Goal: Task Accomplishment & Management: Manage account settings

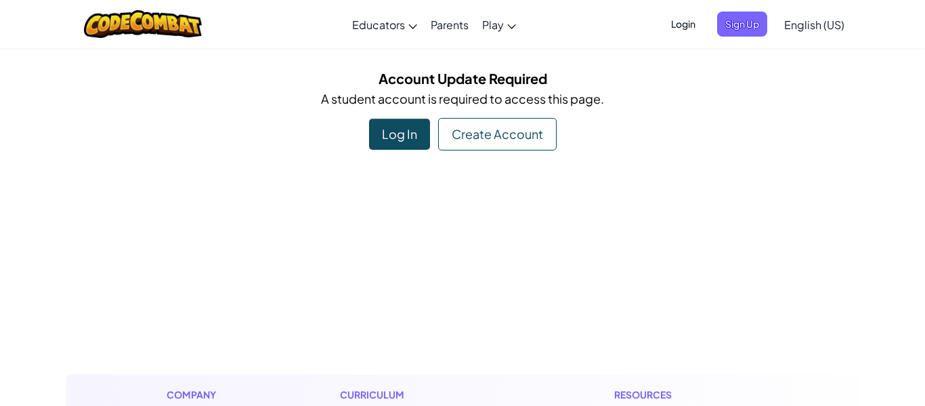
click at [478, 118] on div "Create Account" at bounding box center [497, 134] width 119 height 33
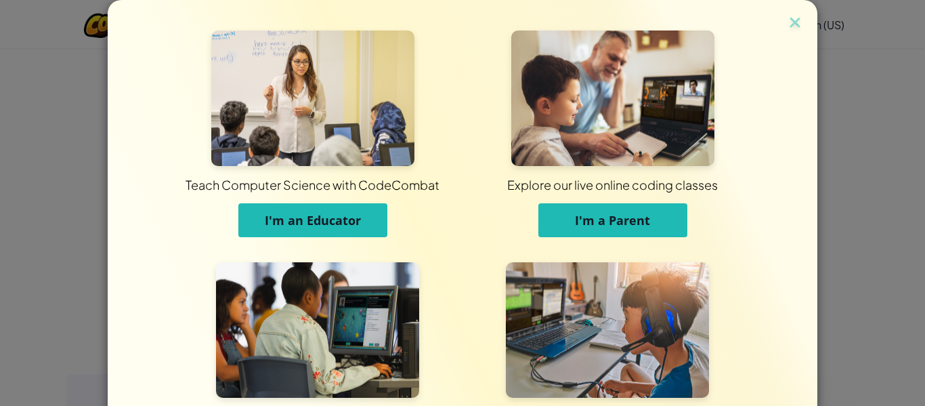
click at [484, 104] on div "Explore our live online coding classes I'm a Parent" at bounding box center [613, 140] width 300 height 220
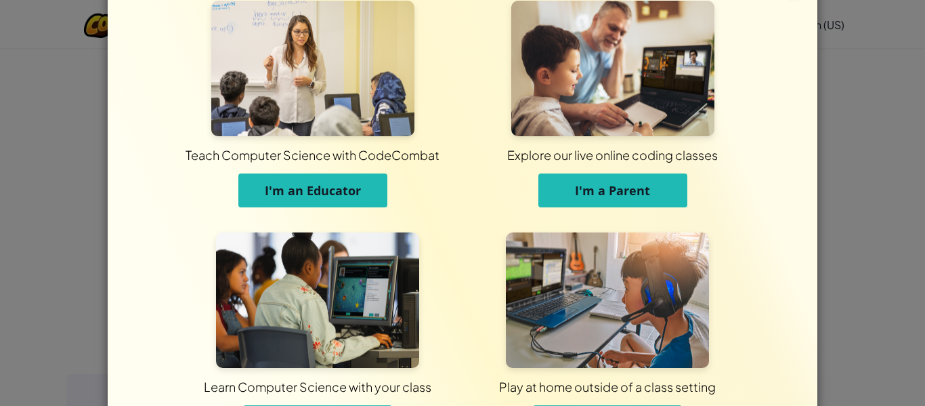
scroll to position [131, 0]
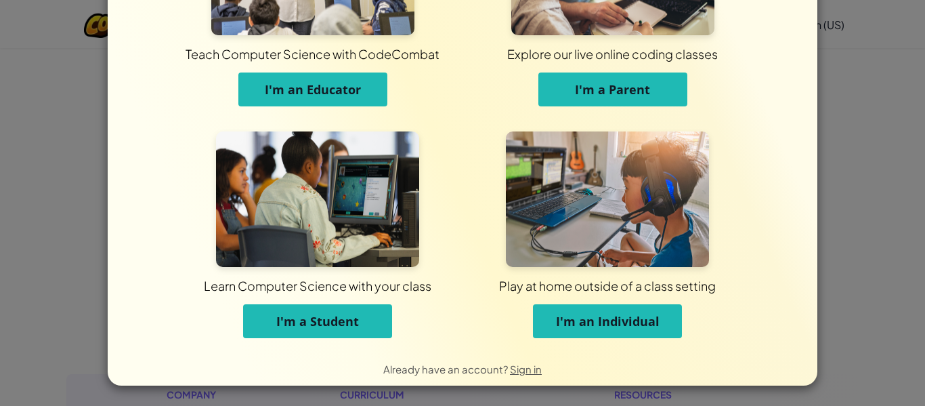
click at [271, 310] on button "I'm a Student" at bounding box center [317, 321] width 149 height 34
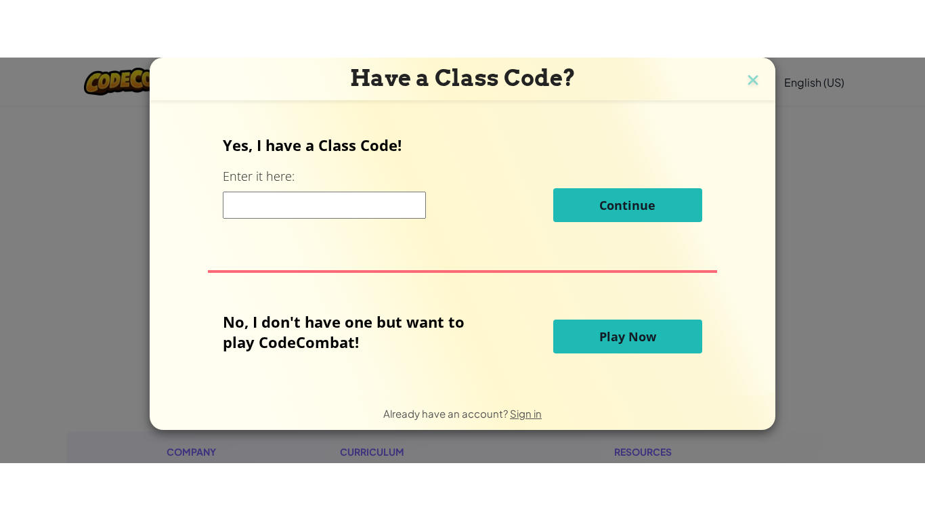
scroll to position [0, 0]
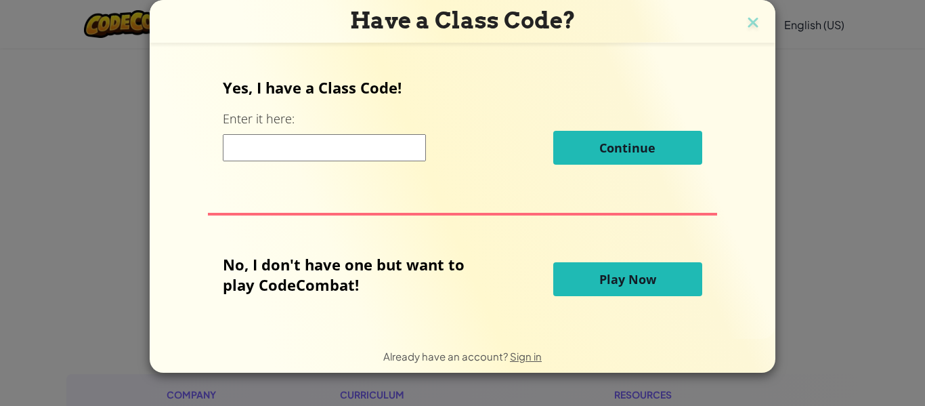
click at [266, 146] on input at bounding box center [324, 147] width 203 height 27
click at [633, 268] on button "Play Now" at bounding box center [627, 279] width 149 height 34
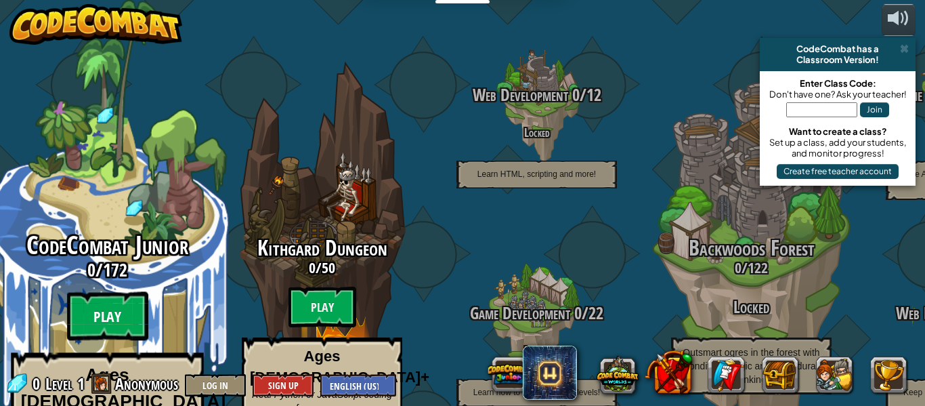
click at [108, 292] on btn "Play" at bounding box center [107, 316] width 81 height 49
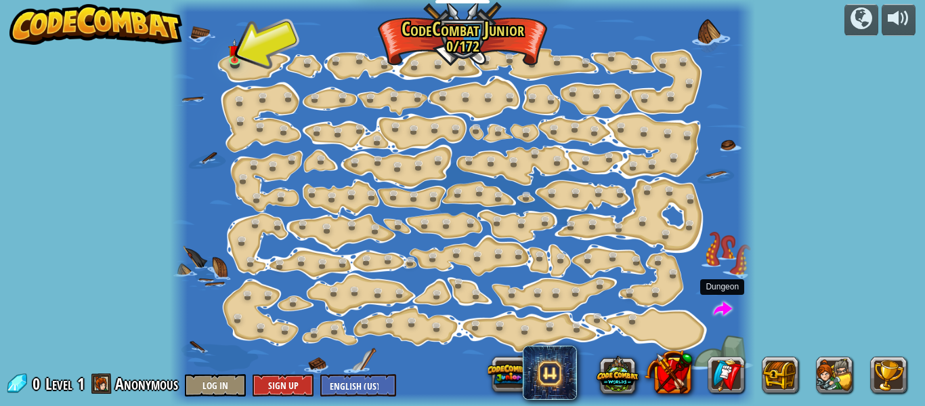
click at [718, 311] on span at bounding box center [723, 309] width 18 height 18
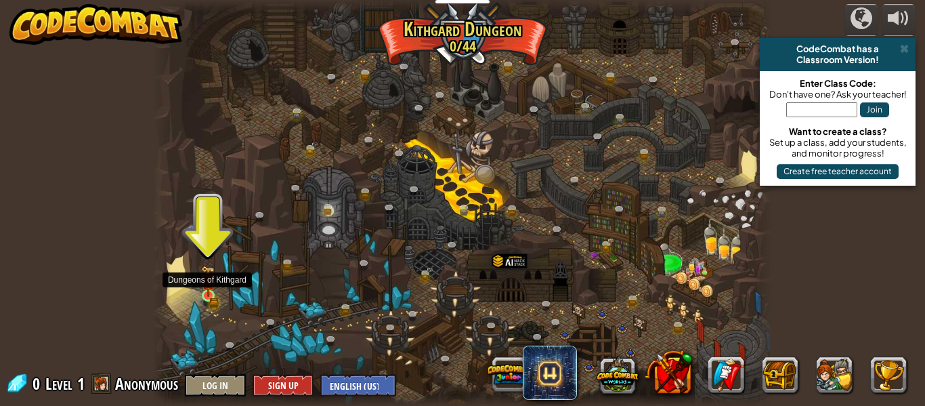
click at [210, 288] on img at bounding box center [208, 281] width 14 height 31
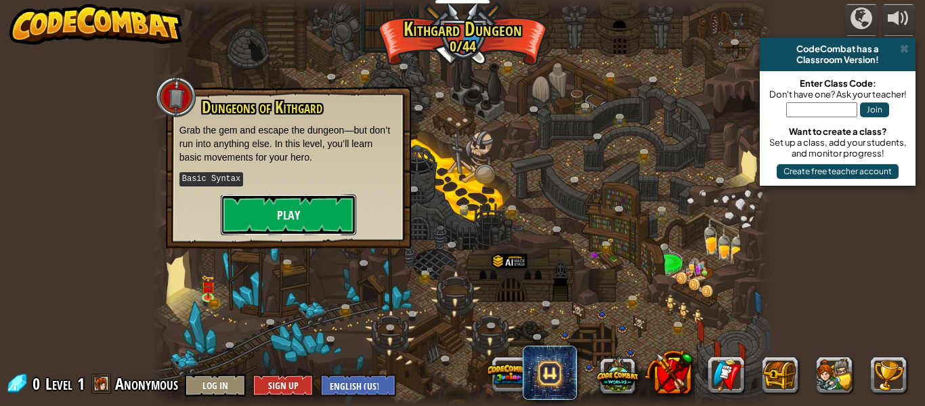
click at [285, 208] on button "Play" at bounding box center [288, 214] width 135 height 41
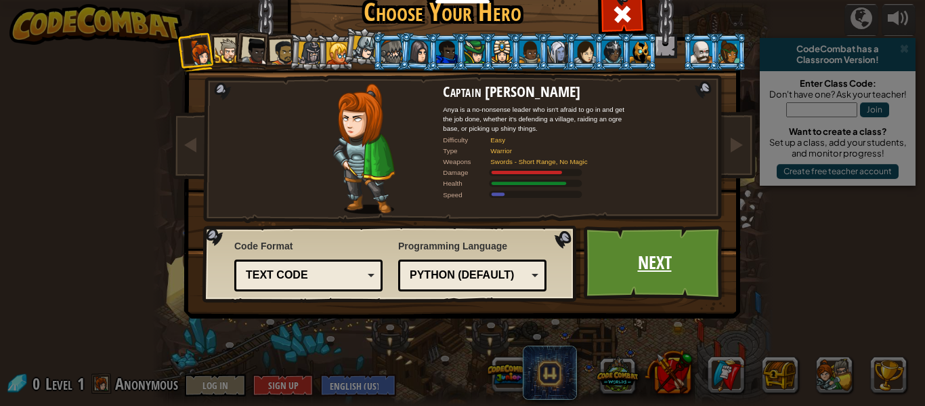
click at [626, 251] on link "Next" at bounding box center [655, 263] width 142 height 75
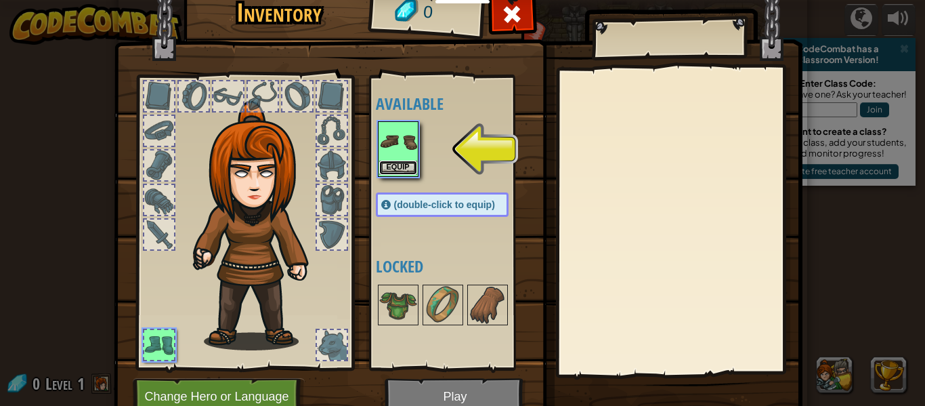
click at [406, 163] on button "Equip" at bounding box center [398, 168] width 38 height 14
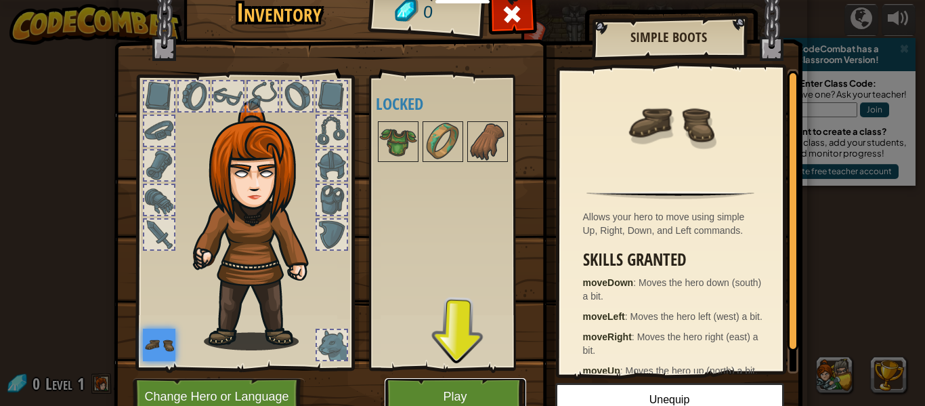
click at [459, 396] on button "Play" at bounding box center [456, 396] width 142 height 37
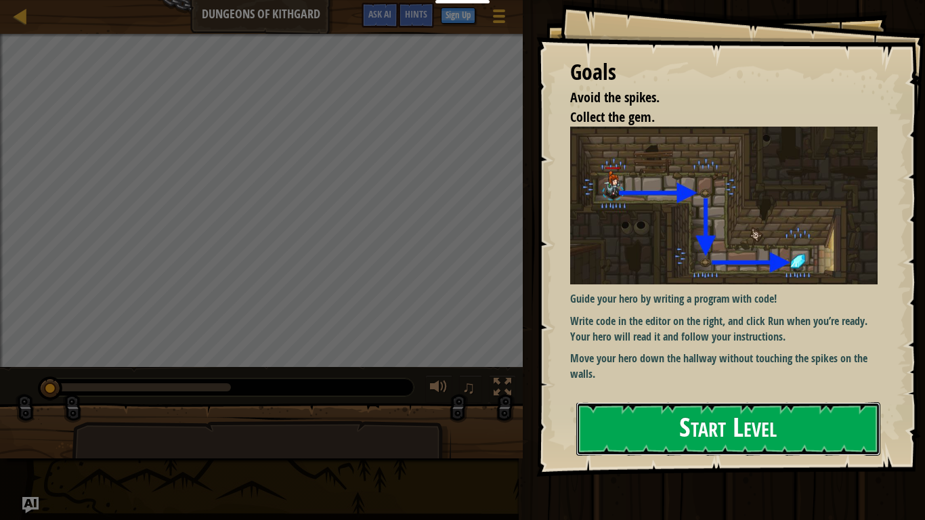
click at [668, 405] on button "Start Level" at bounding box center [729, 429] width 304 height 54
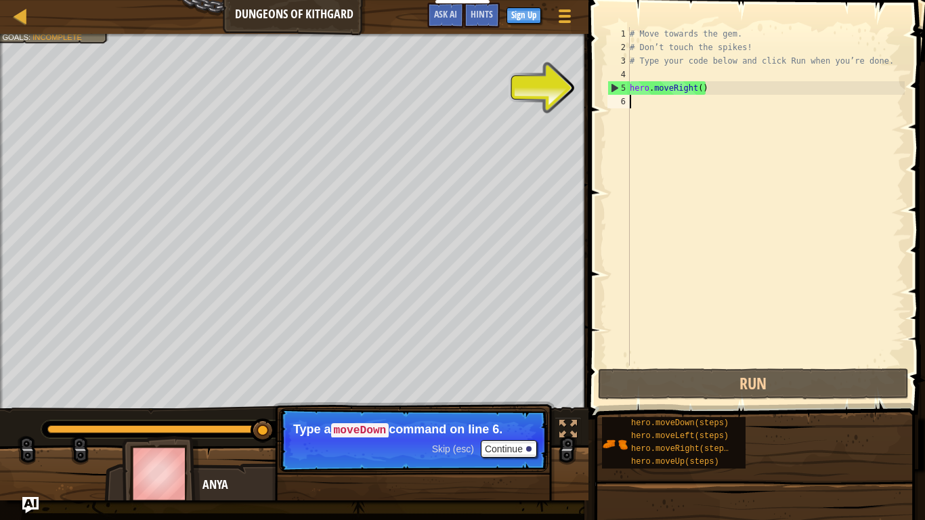
drag, startPoint x: 691, startPoint y: 320, endPoint x: 925, endPoint y: 294, distance: 235.2
click at [925, 294] on div "1 2 3 4 5 6 # Move towards the gem. # Don’t touch the spikes! # Type your code …" at bounding box center [755, 236] width 341 height 459
type textarea "h"
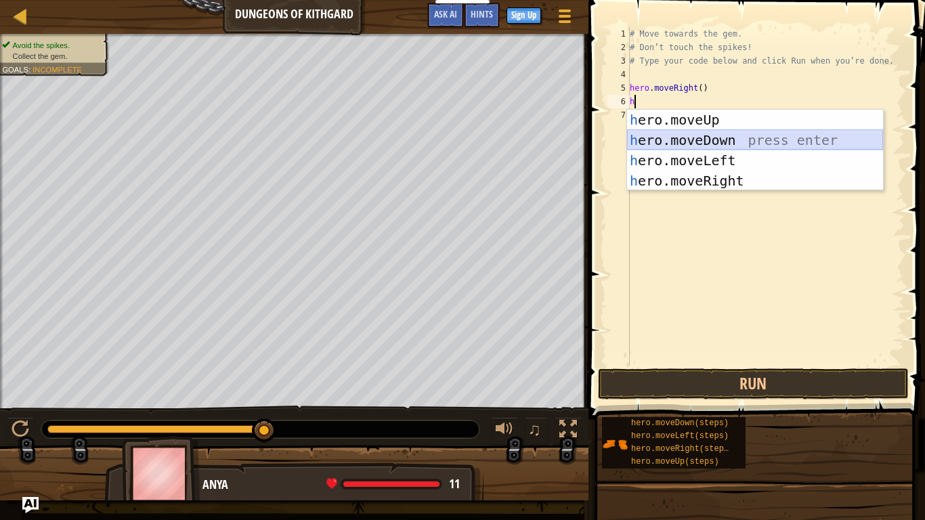
click at [738, 148] on div "h ero.moveUp press enter h ero.moveDown press enter h ero.moveLeft press enter …" at bounding box center [755, 171] width 256 height 122
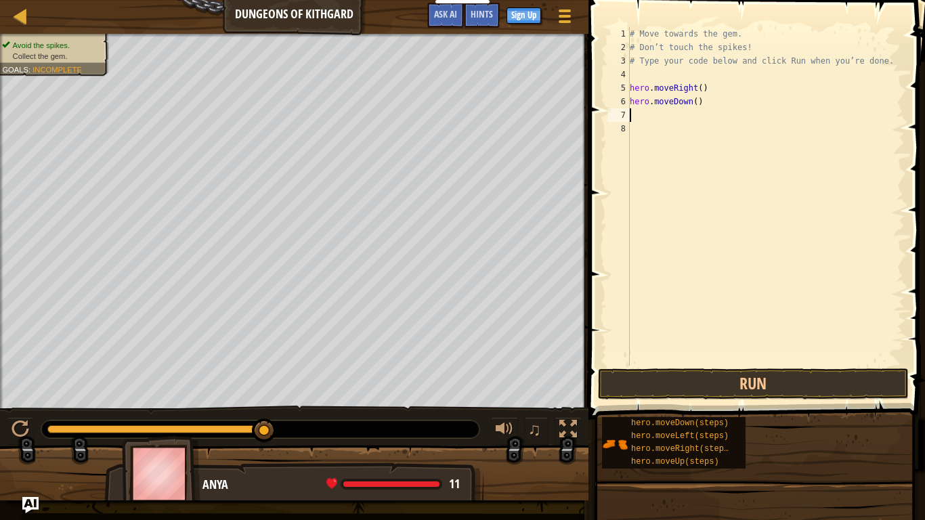
type textarea "h"
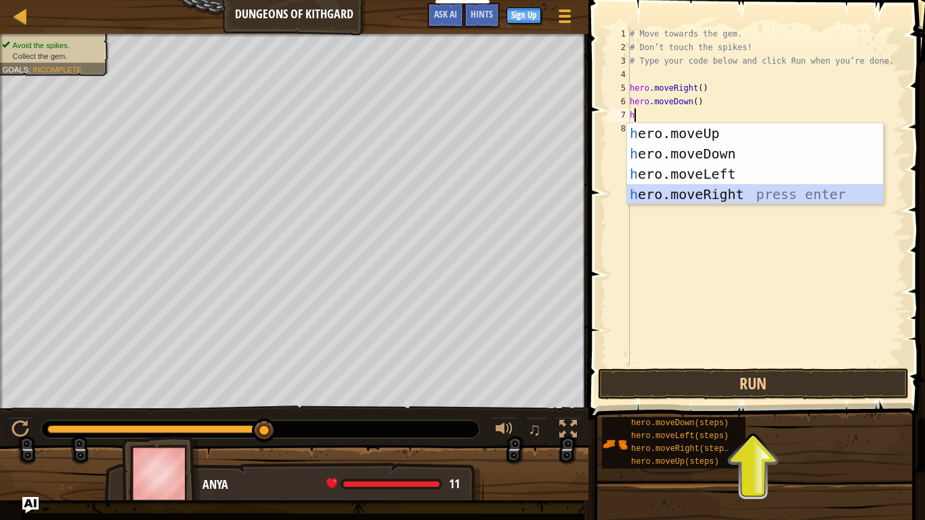
click at [719, 188] on div "h ero.moveUp press enter h ero.moveDown press enter h ero.moveLeft press enter …" at bounding box center [755, 184] width 256 height 122
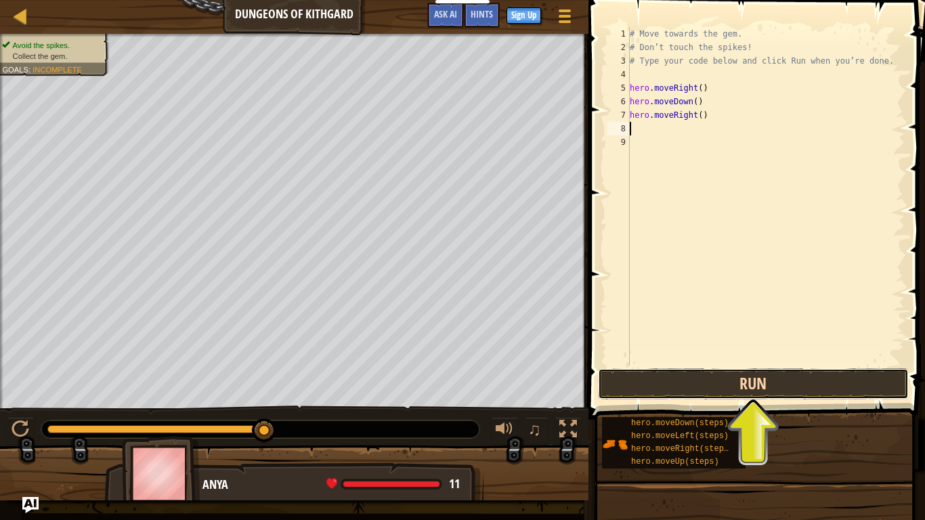
click at [783, 383] on button "Run" at bounding box center [753, 384] width 311 height 31
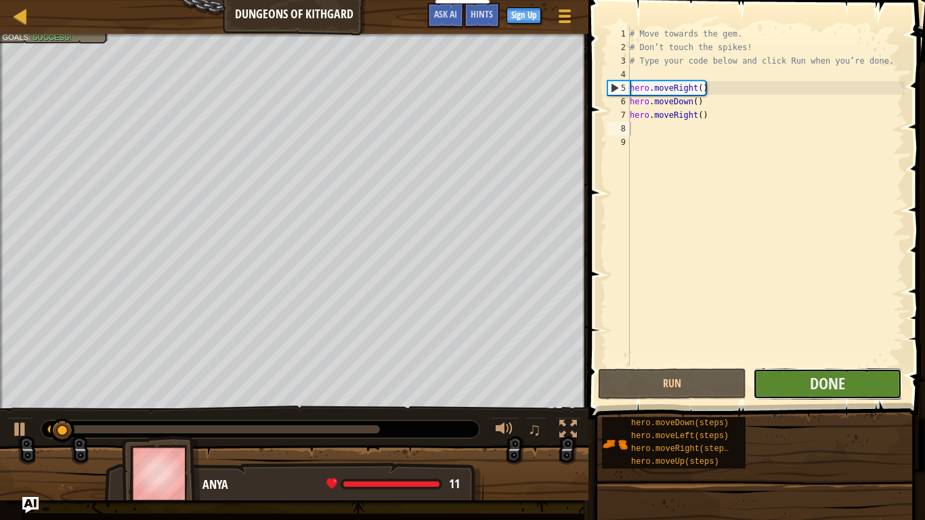
click at [805, 385] on button "Done" at bounding box center [827, 384] width 148 height 31
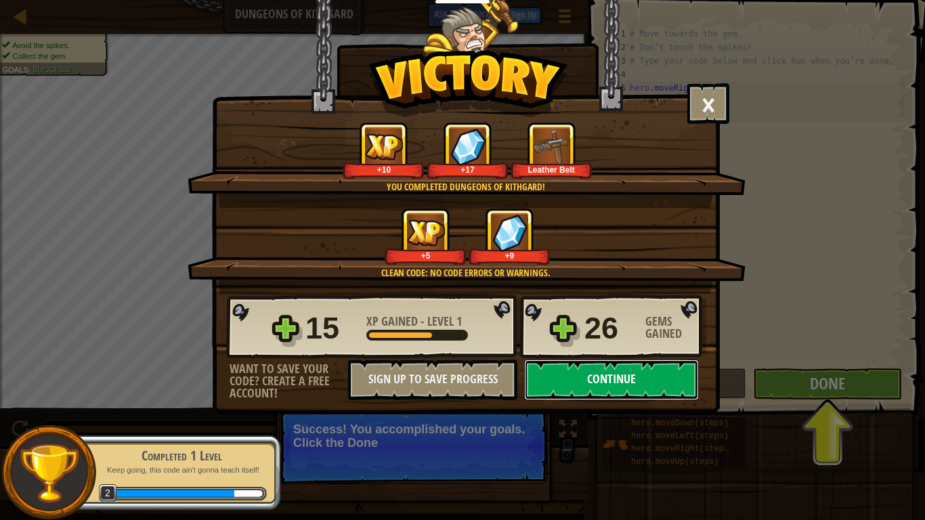
click at [591, 386] on button "Continue" at bounding box center [611, 380] width 175 height 41
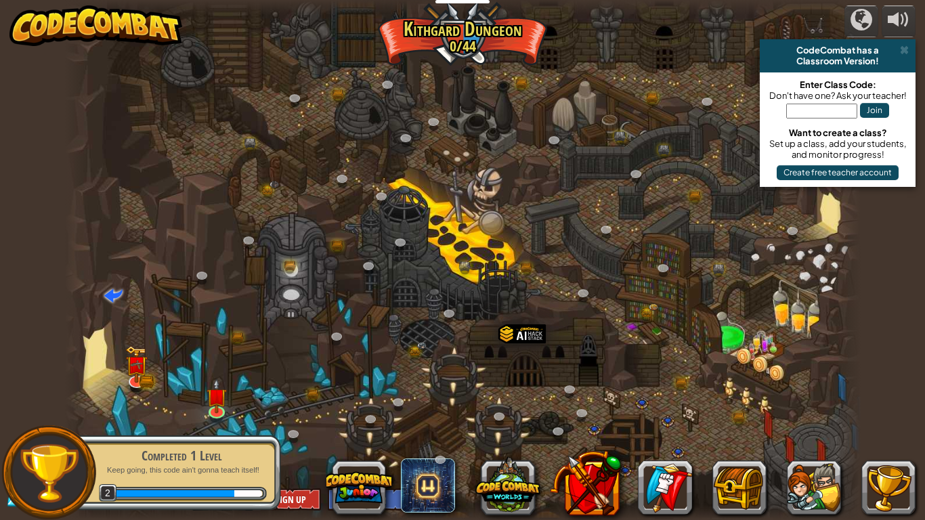
click at [591, 386] on div at bounding box center [463, 260] width 796 height 520
click at [549, 390] on div at bounding box center [463, 260] width 796 height 520
drag, startPoint x: 430, startPoint y: 375, endPoint x: 217, endPoint y: 401, distance: 213.7
click at [217, 401] on div "Twisted Canyon (Locked) Challenge: collect the most gold using all the programm…" at bounding box center [463, 260] width 796 height 520
click at [217, 401] on img at bounding box center [216, 387] width 20 height 46
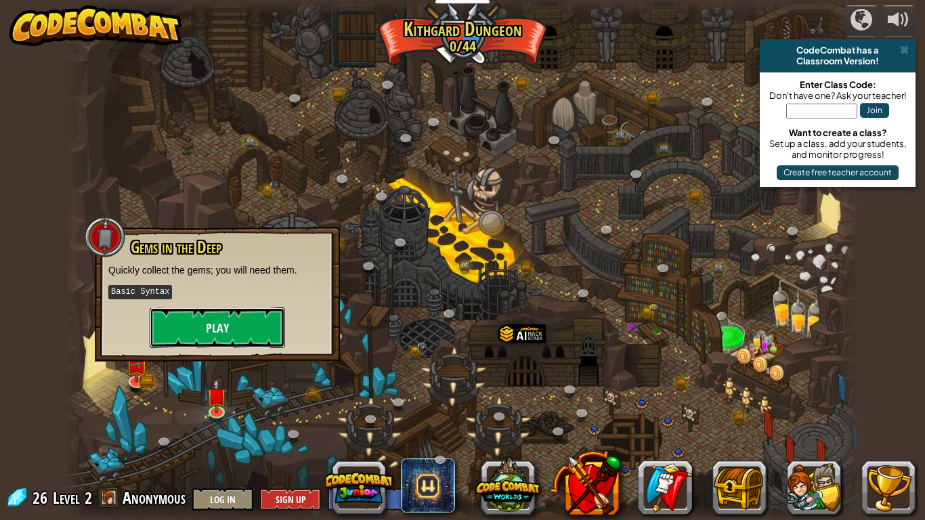
drag, startPoint x: 209, startPoint y: 335, endPoint x: 252, endPoint y: 332, distance: 42.8
click at [252, 332] on button "Play" at bounding box center [217, 328] width 135 height 41
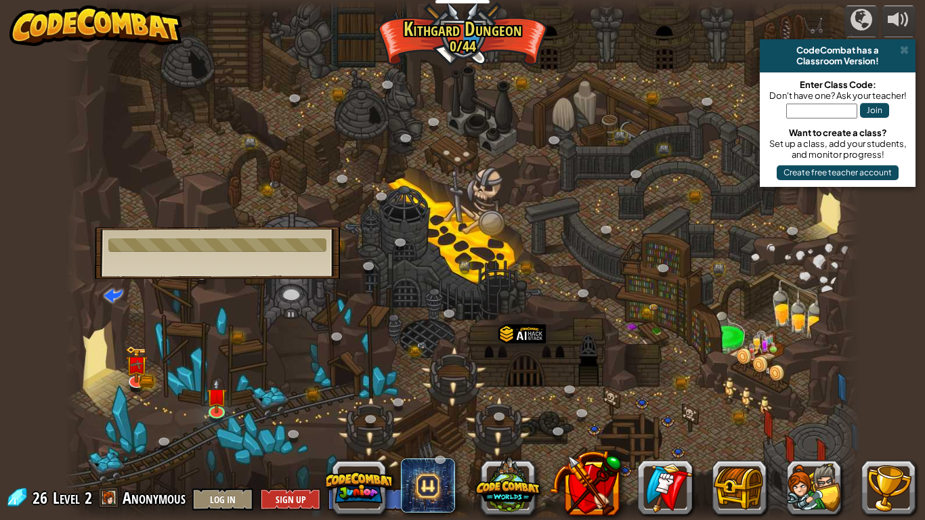
click at [252, 332] on div at bounding box center [463, 260] width 796 height 520
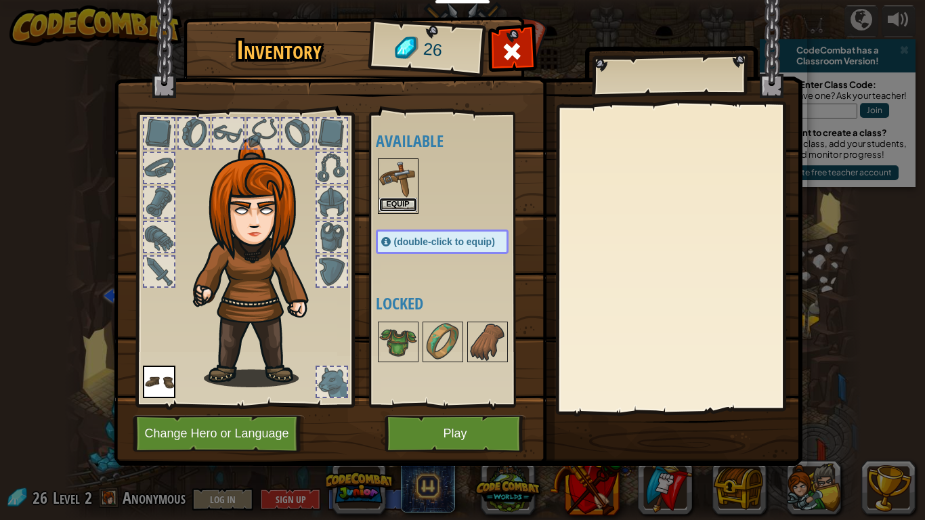
click at [388, 209] on button "Equip" at bounding box center [398, 205] width 38 height 14
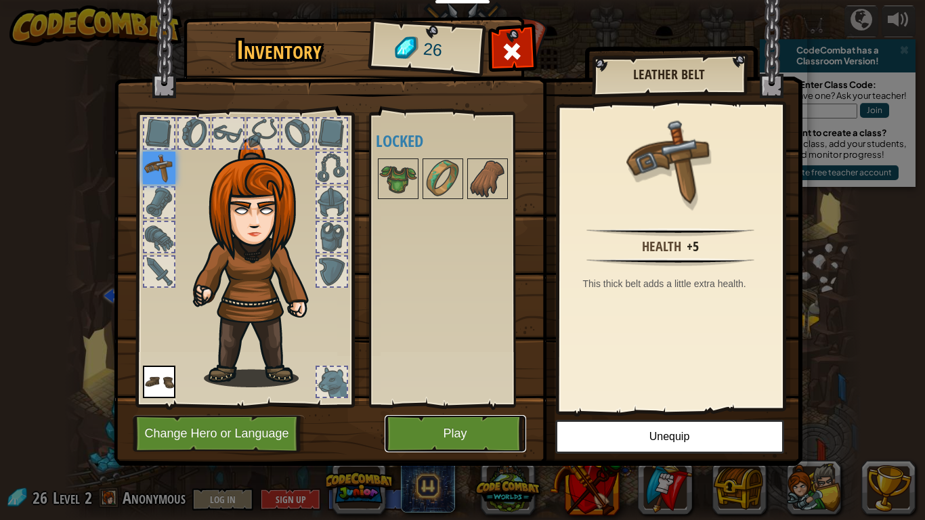
click at [411, 405] on button "Play" at bounding box center [456, 433] width 142 height 37
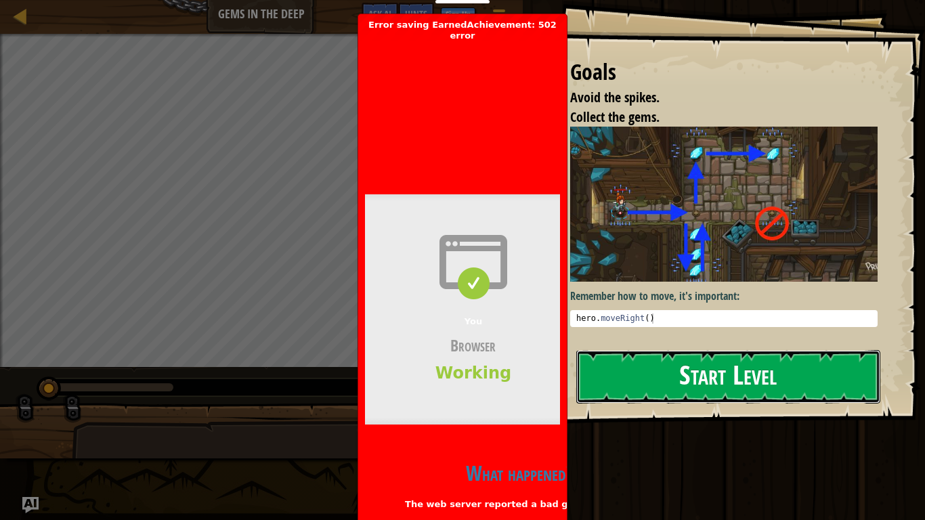
click at [740, 365] on button "Start Level" at bounding box center [729, 377] width 304 height 54
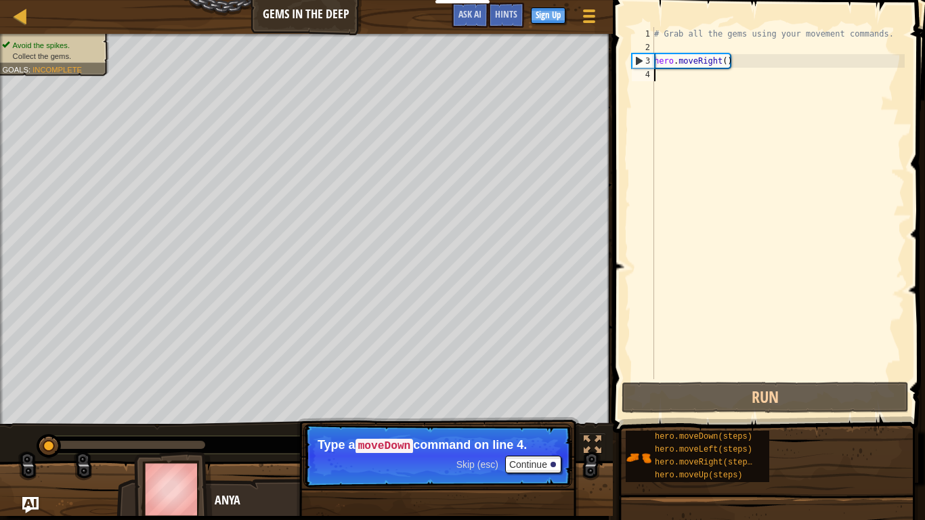
scroll to position [6, 0]
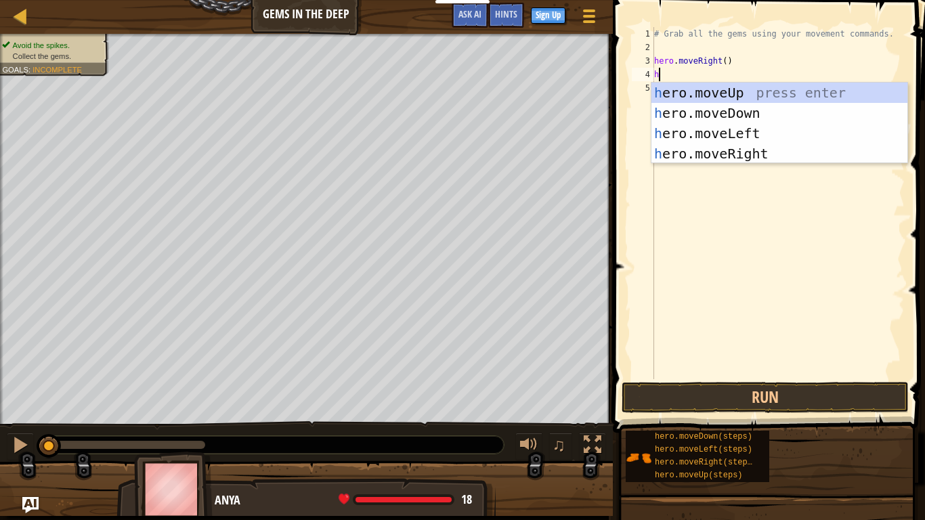
click at [727, 60] on div "# Grab all the gems using your movement commands. hero . moveRight ( ) h" at bounding box center [778, 216] width 253 height 379
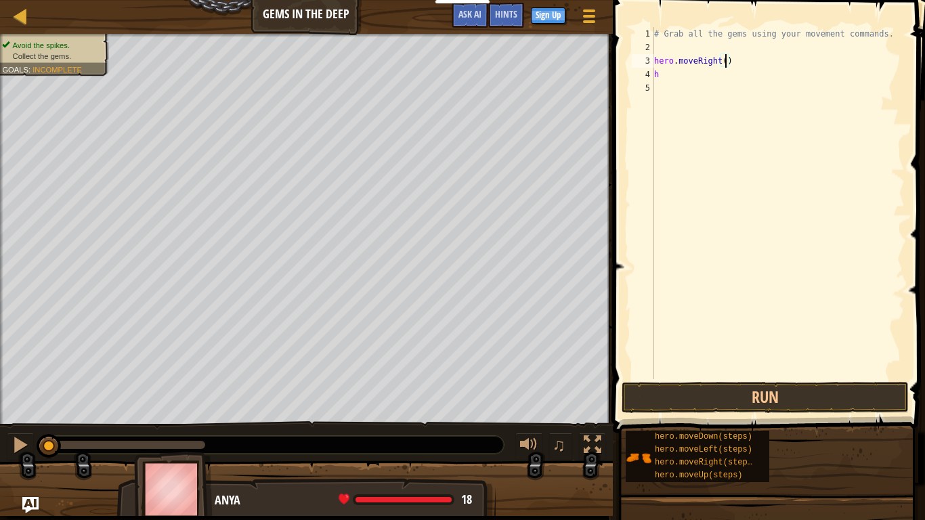
scroll to position [6, 11]
click at [669, 80] on div "# Grab all the gems using your movement commands. hero . moveRight ( 2 ) h" at bounding box center [778, 216] width 253 height 379
type textarea "h"
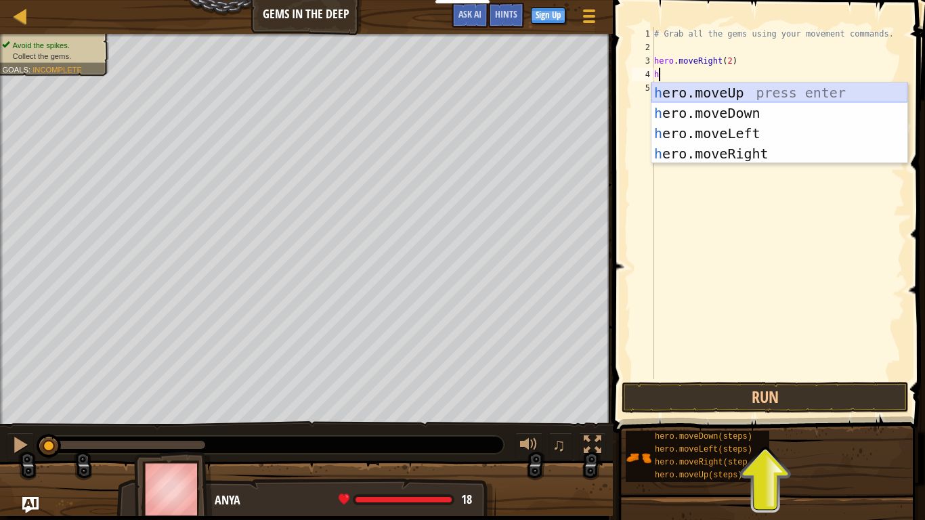
click at [724, 91] on div "h ero.moveUp press enter h ero.moveDown press enter h ero.moveLeft press enter …" at bounding box center [780, 144] width 256 height 122
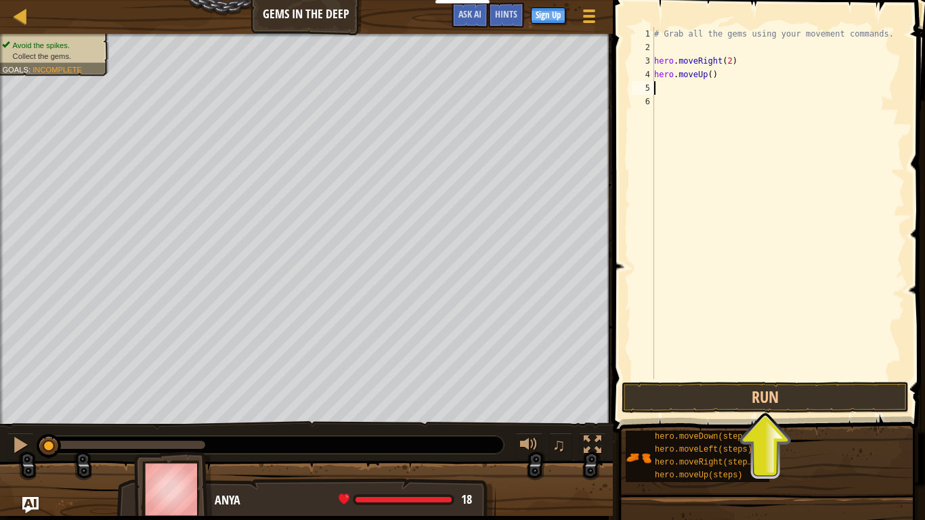
type textarea "h"
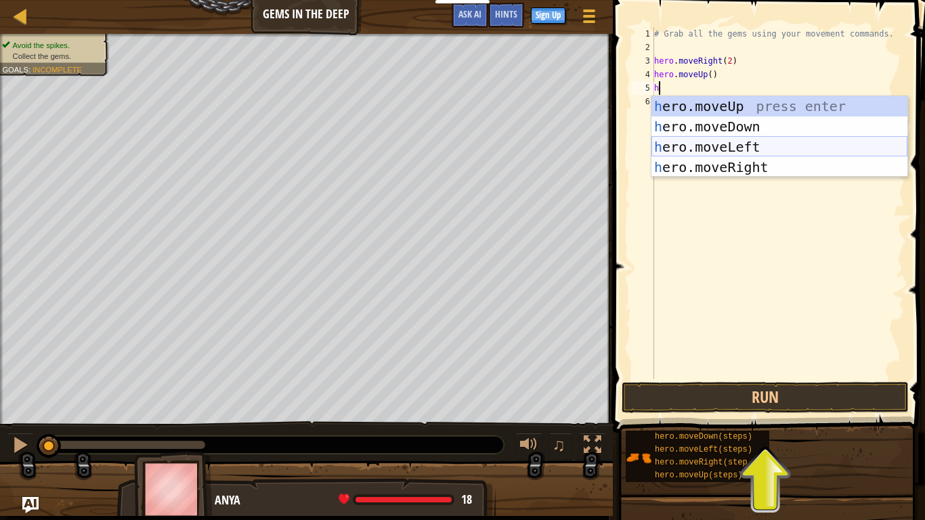
click at [718, 146] on div "h ero.moveUp press enter h ero.moveDown press enter h ero.moveLeft press enter …" at bounding box center [780, 157] width 256 height 122
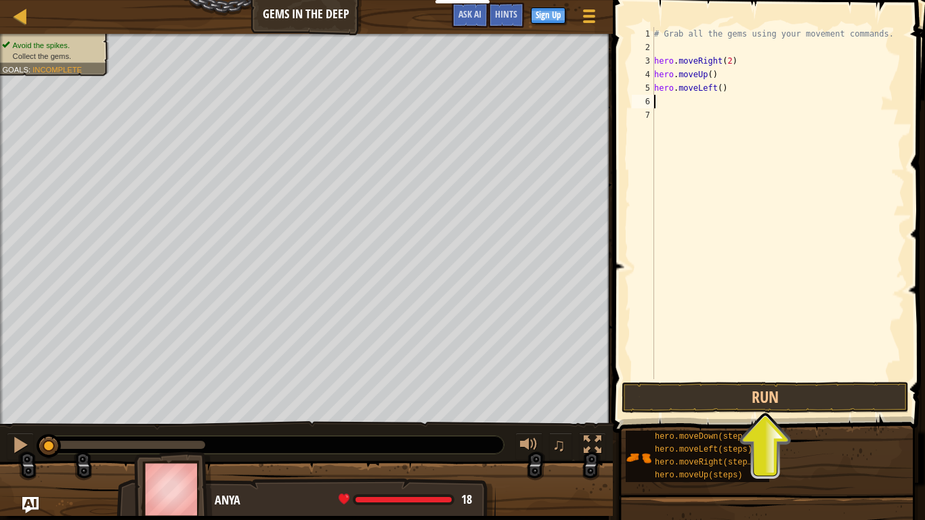
type textarea "h"
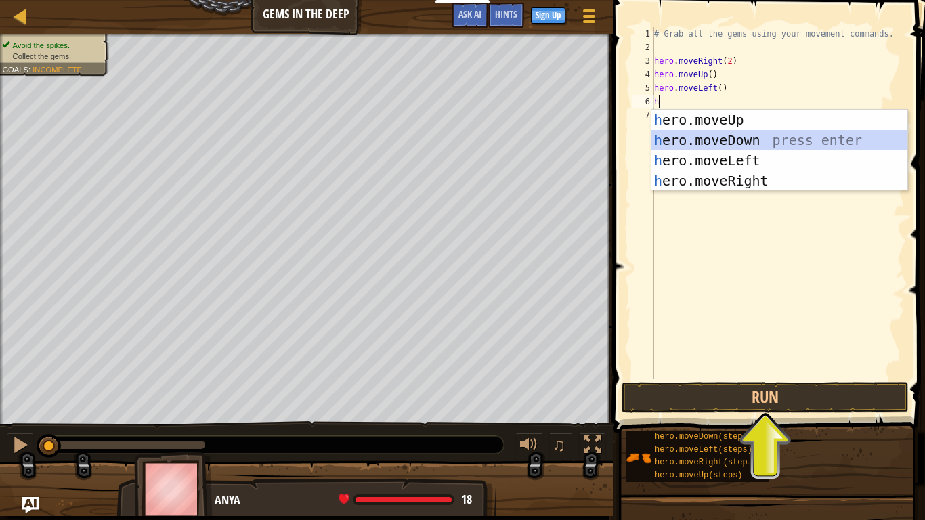
click at [697, 148] on div "h ero.moveUp press enter h ero.moveDown press enter h ero.moveLeft press enter …" at bounding box center [780, 171] width 256 height 122
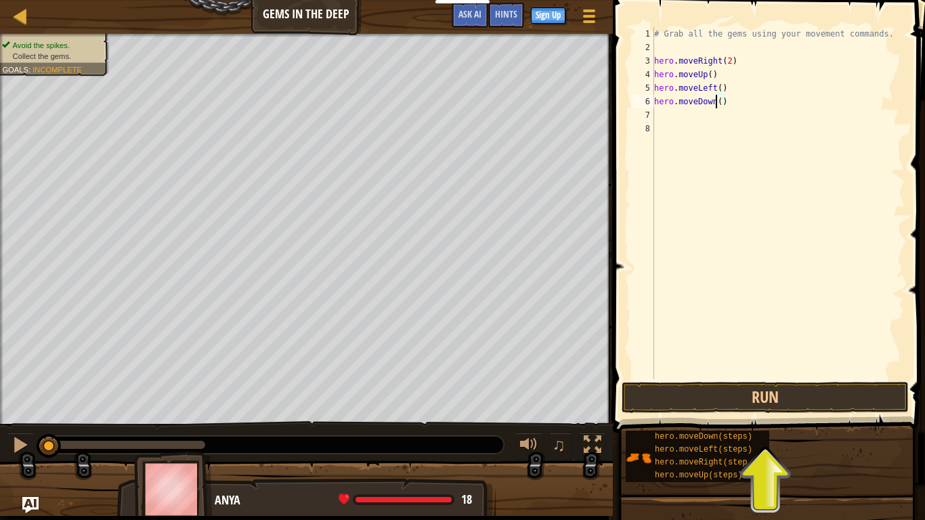
click at [718, 104] on div "# Grab all the gems using your movement commands. hero . moveRight ( 2 ) hero .…" at bounding box center [778, 216] width 253 height 379
click at [721, 103] on div "# Grab all the gems using your movement commands. hero . moveRight ( 2 ) hero .…" at bounding box center [778, 216] width 253 height 379
type textarea "hero.moveDown(2)"
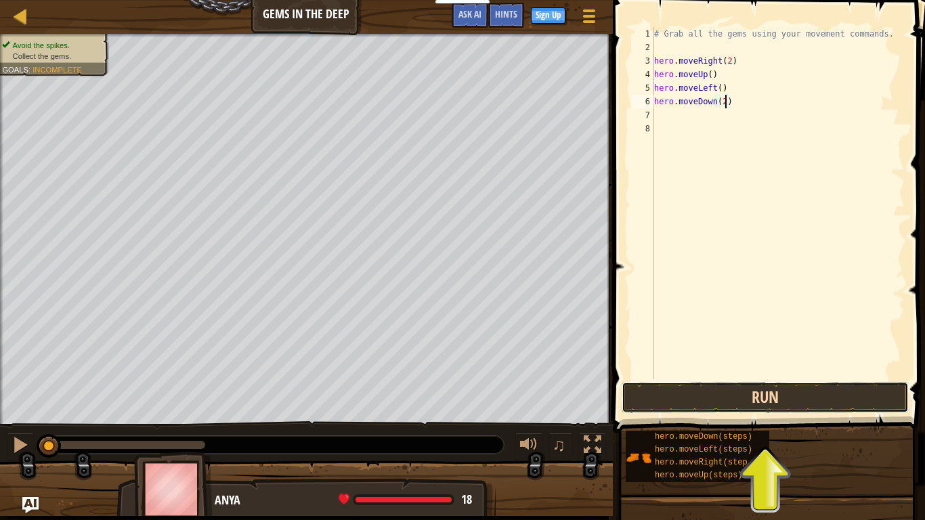
click at [734, 403] on button "Run" at bounding box center [765, 397] width 287 height 31
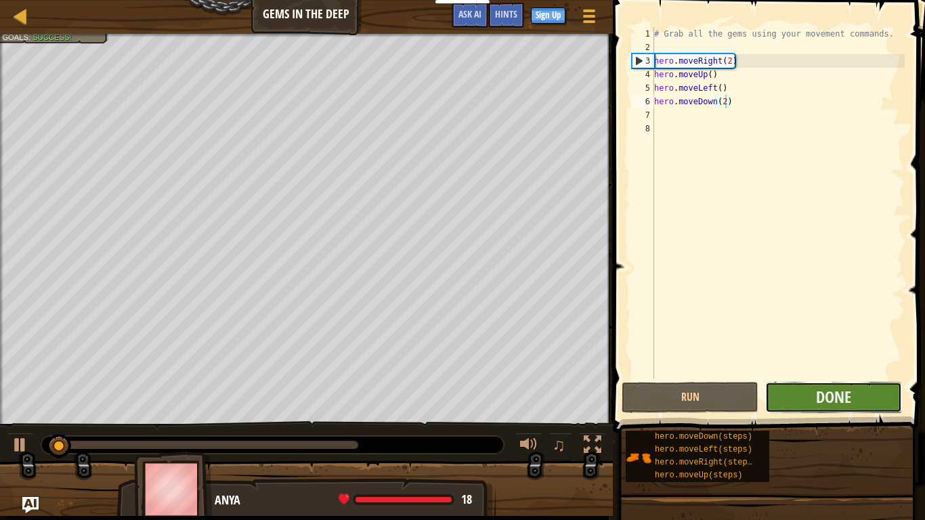
click at [805, 396] on button "Done" at bounding box center [834, 397] width 137 height 31
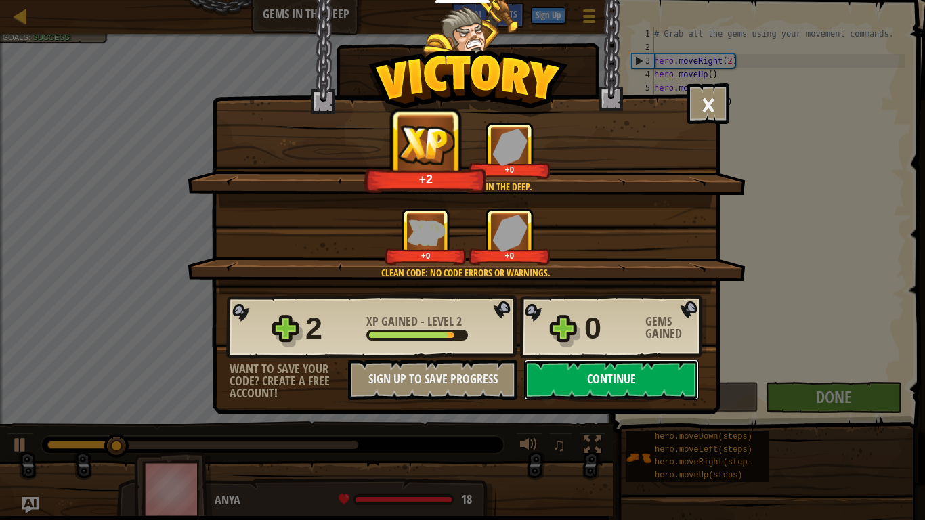
click at [591, 376] on button "Continue" at bounding box center [611, 380] width 175 height 41
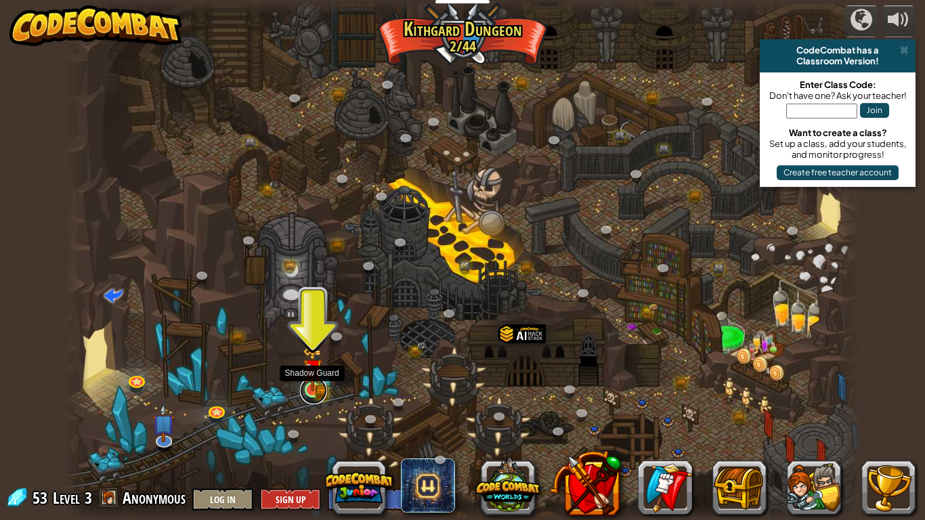
click at [314, 393] on link at bounding box center [313, 390] width 27 height 27
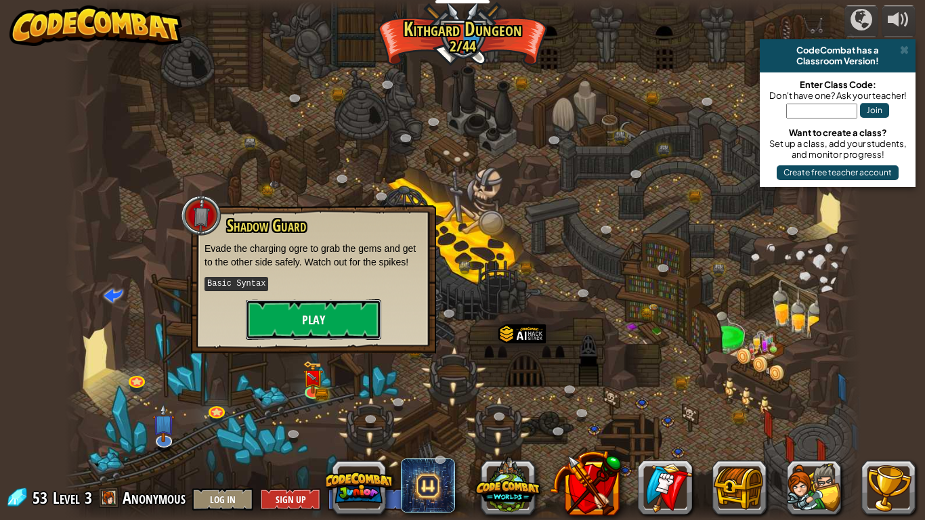
click at [314, 316] on button "Play" at bounding box center [313, 319] width 135 height 41
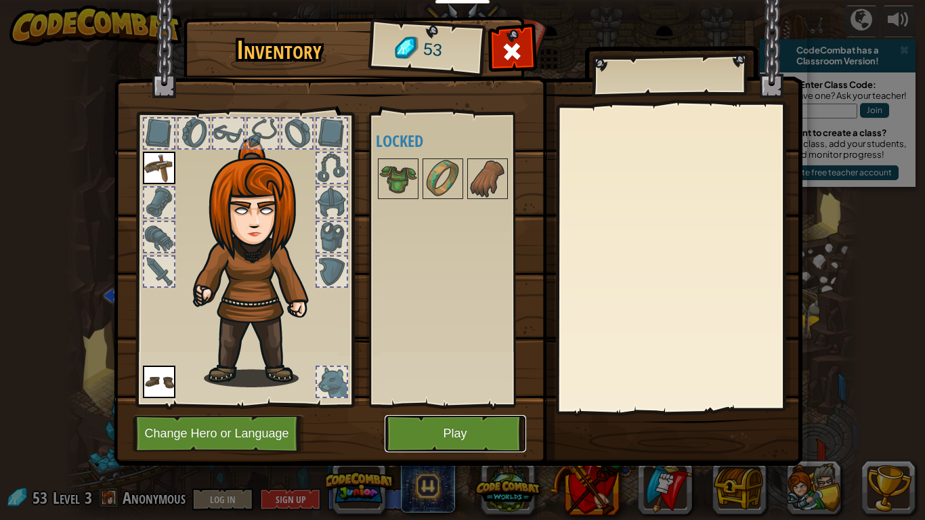
click at [432, 405] on button "Play" at bounding box center [456, 433] width 142 height 37
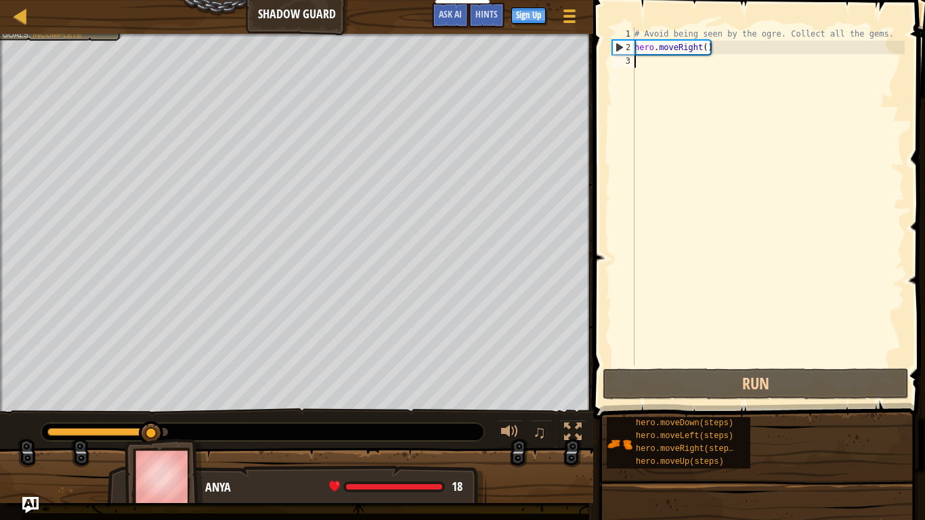
type textarea "h"
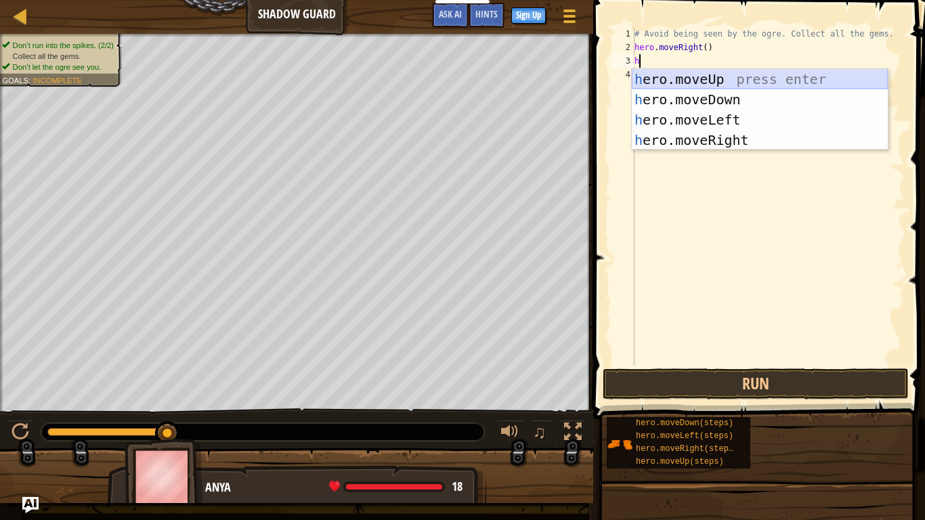
click at [674, 77] on div "h ero.moveUp press enter h ero.moveDown press enter h ero.moveLeft press enter …" at bounding box center [760, 130] width 256 height 122
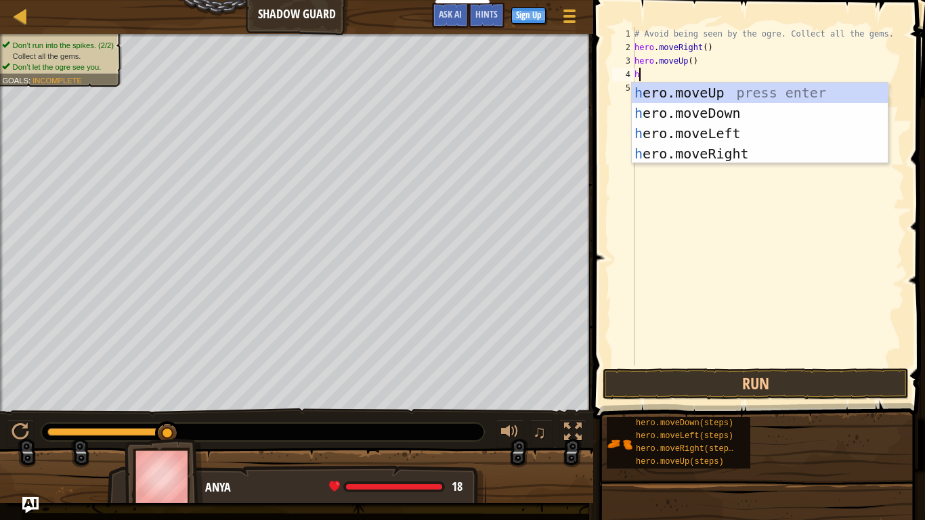
type textarea "h"
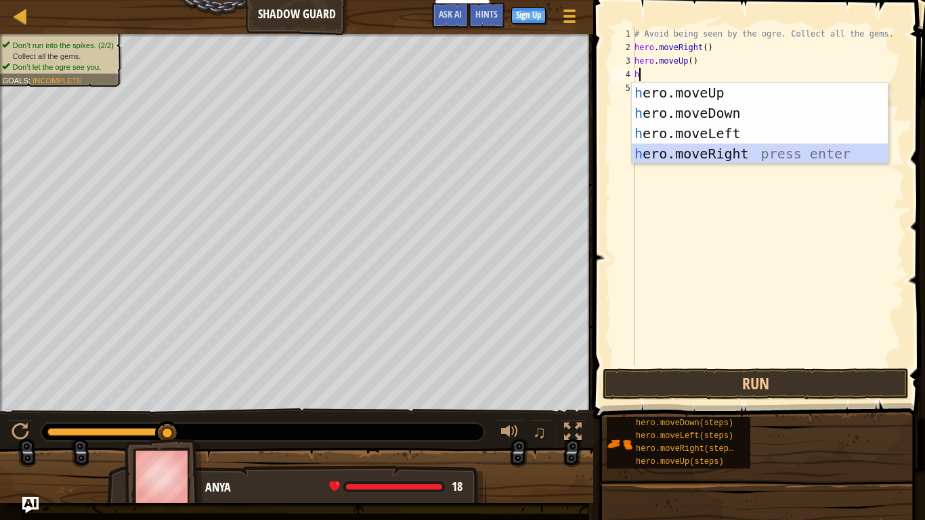
click at [715, 148] on div "h ero.moveUp press enter h ero.moveDown press enter h ero.moveLeft press enter …" at bounding box center [760, 144] width 256 height 122
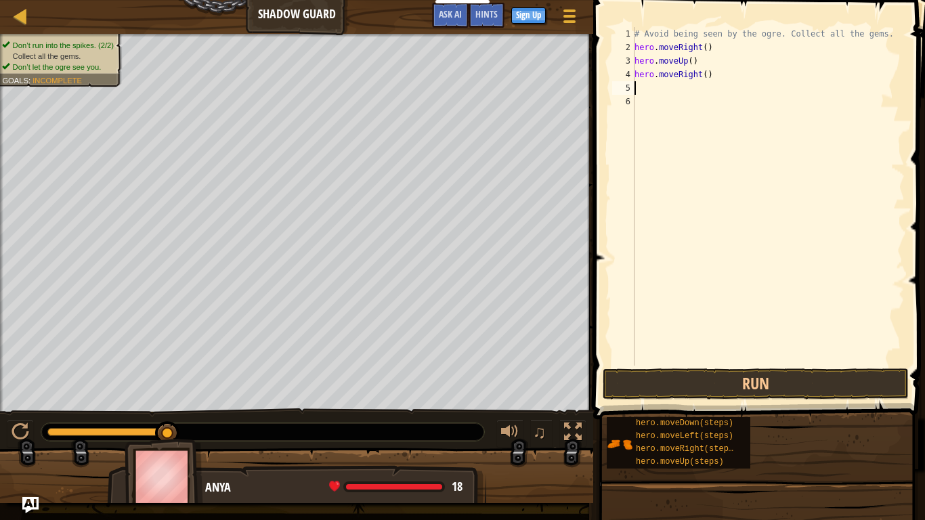
type textarea "h"
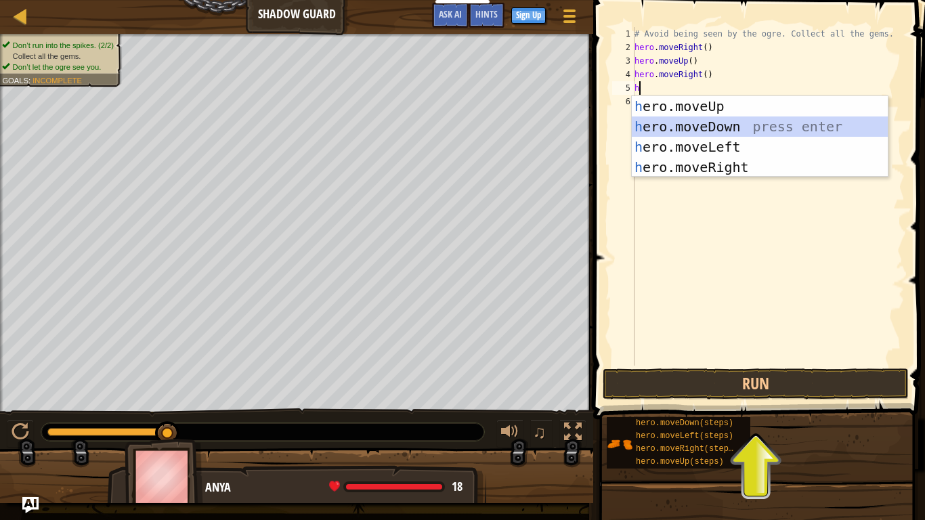
click at [724, 133] on div "h ero.moveUp press enter h ero.moveDown press enter h ero.moveLeft press enter …" at bounding box center [760, 157] width 256 height 122
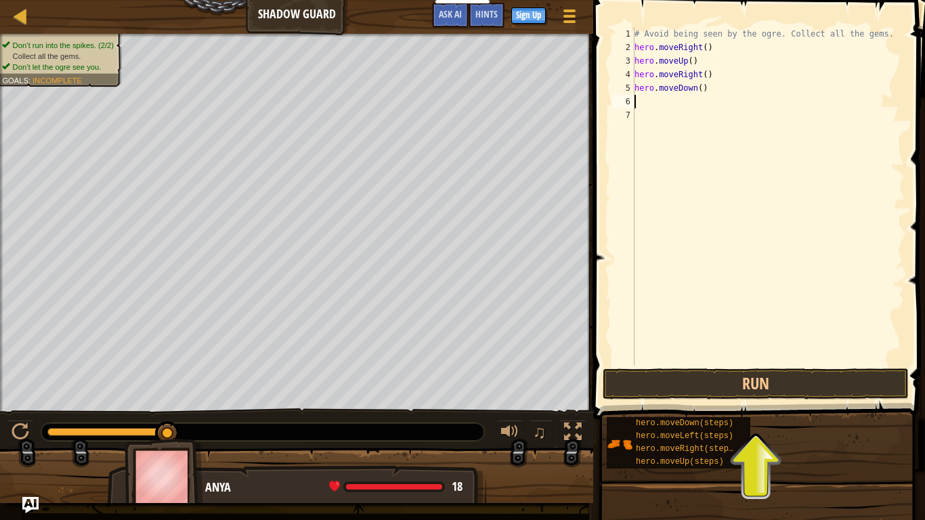
type textarea "h"
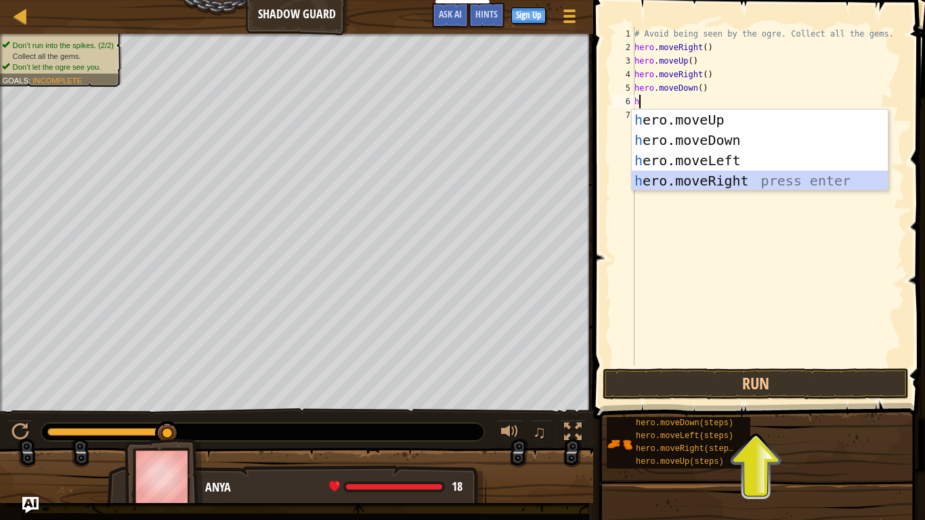
click at [709, 177] on div "h ero.moveUp press enter h ero.moveDown press enter h ero.moveLeft press enter …" at bounding box center [760, 171] width 256 height 122
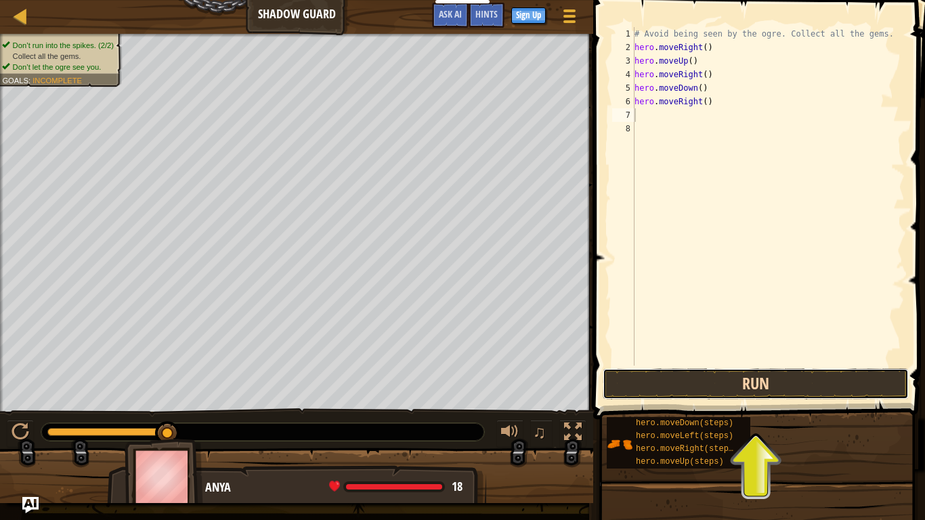
click at [713, 390] on button "Run" at bounding box center [756, 384] width 306 height 31
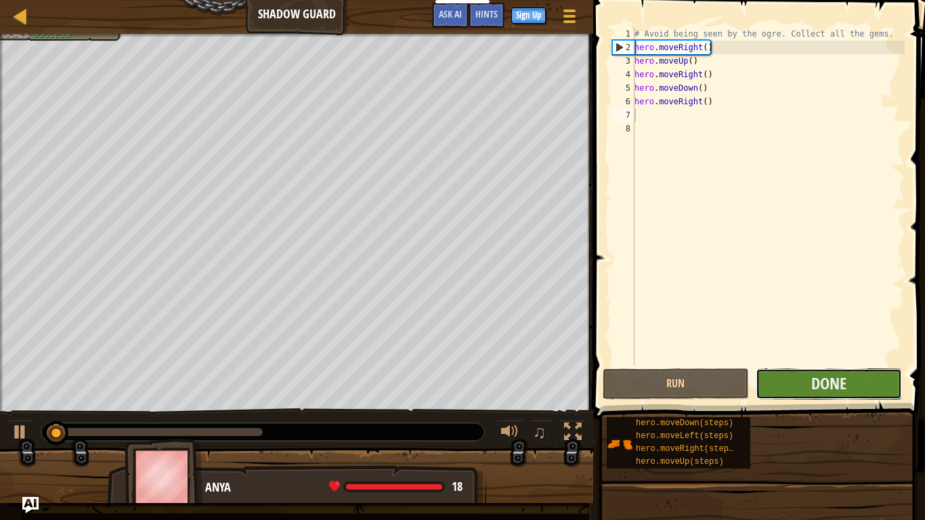
click at [808, 389] on button "Done" at bounding box center [829, 384] width 146 height 31
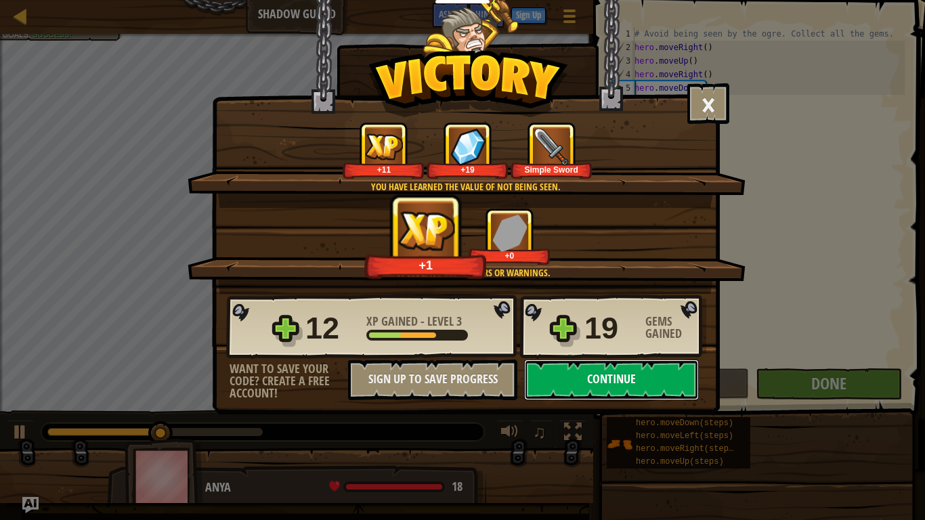
click at [585, 381] on button "Continue" at bounding box center [611, 380] width 175 height 41
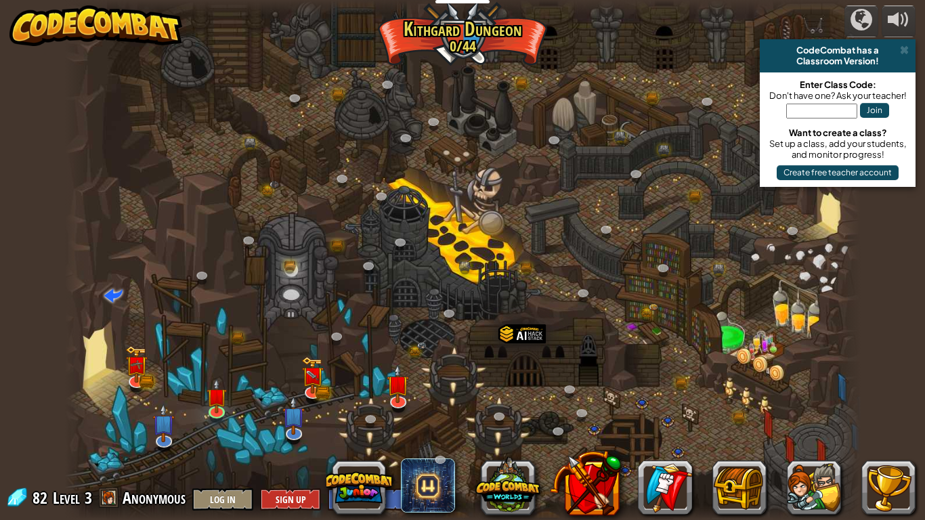
click at [585, 381] on div at bounding box center [463, 260] width 796 height 520
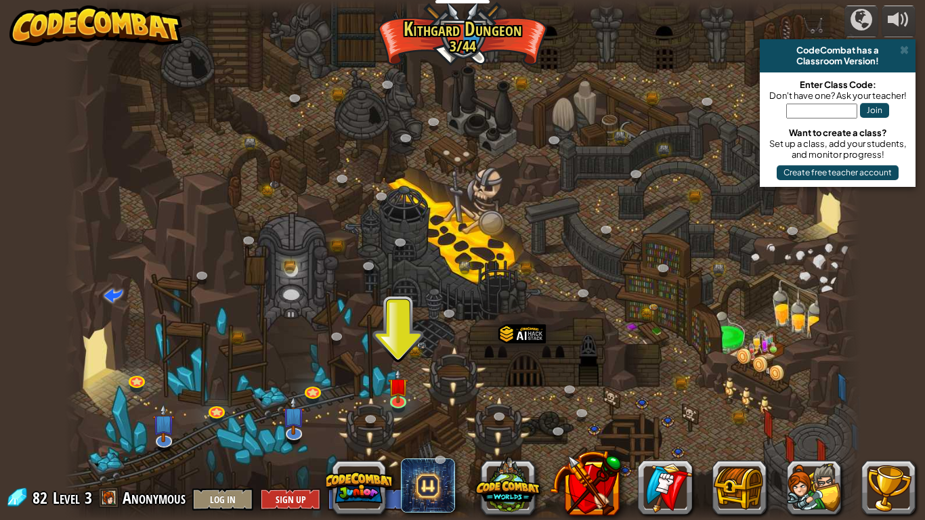
click at [464, 381] on div at bounding box center [463, 260] width 796 height 520
drag, startPoint x: 362, startPoint y: 377, endPoint x: 401, endPoint y: 399, distance: 45.2
click at [401, 399] on div "Twisted Canyon (Locked) Challenge: collect the most gold using all the programm…" at bounding box center [463, 260] width 796 height 520
click at [401, 399] on img at bounding box center [398, 377] width 20 height 46
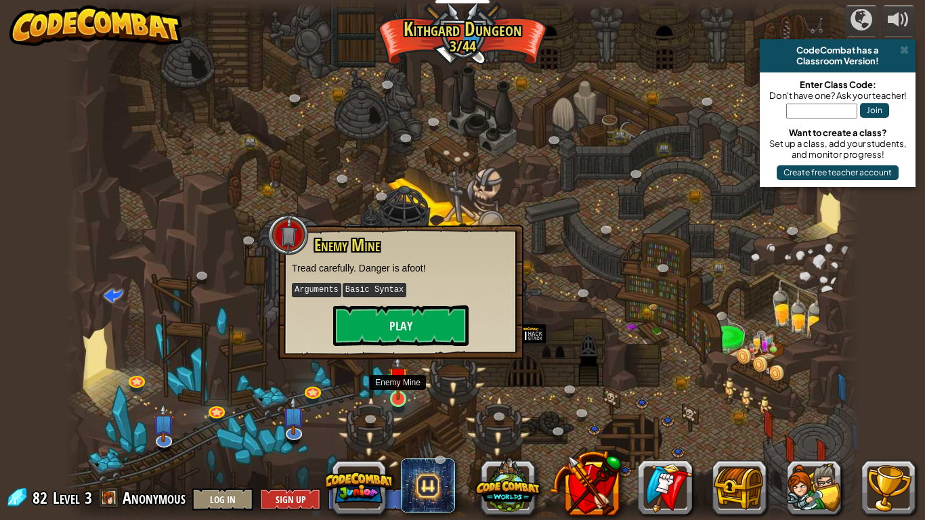
click at [401, 399] on img at bounding box center [398, 377] width 20 height 46
drag, startPoint x: 401, startPoint y: 398, endPoint x: 402, endPoint y: 332, distance: 66.4
click at [402, 332] on div "Twisted Canyon (Locked) Challenge: collect the most gold using all the programm…" at bounding box center [463, 260] width 796 height 520
click at [402, 332] on button "Play" at bounding box center [400, 326] width 135 height 41
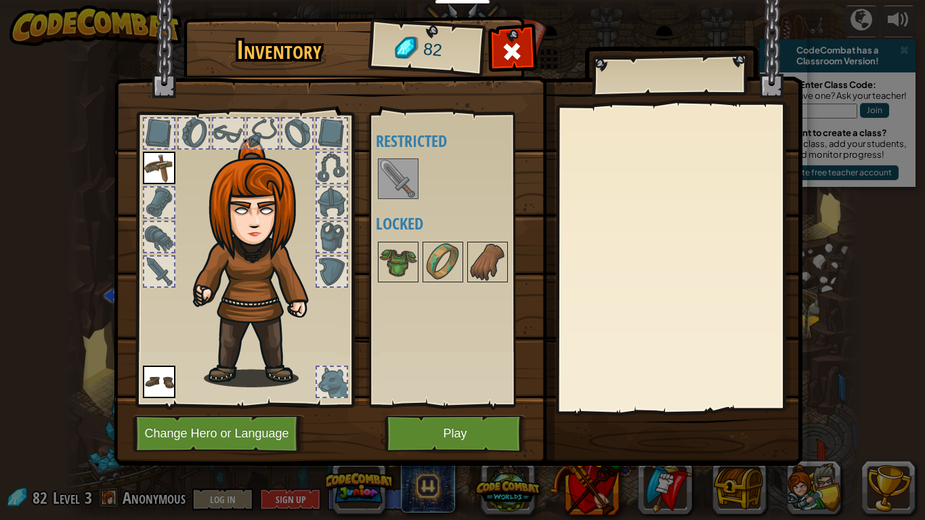
click at [392, 176] on img at bounding box center [398, 179] width 38 height 38
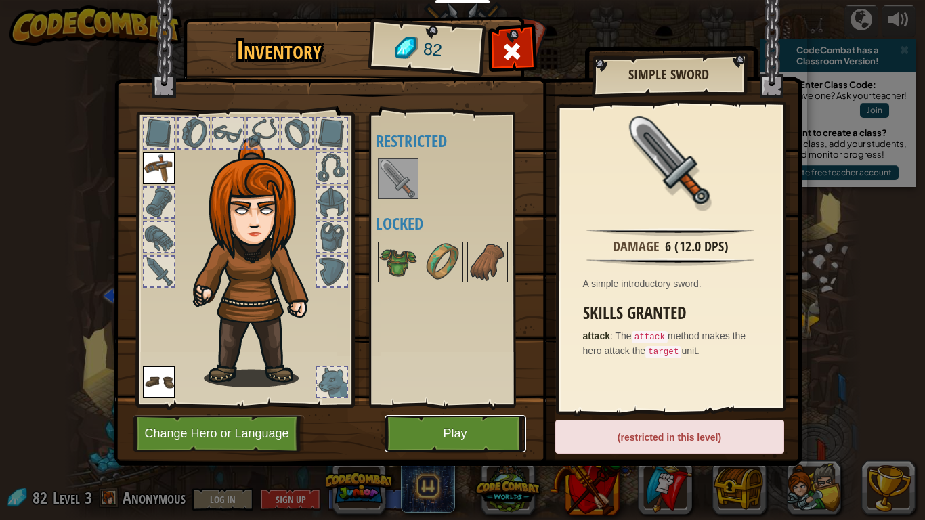
click at [483, 405] on button "Play" at bounding box center [456, 433] width 142 height 37
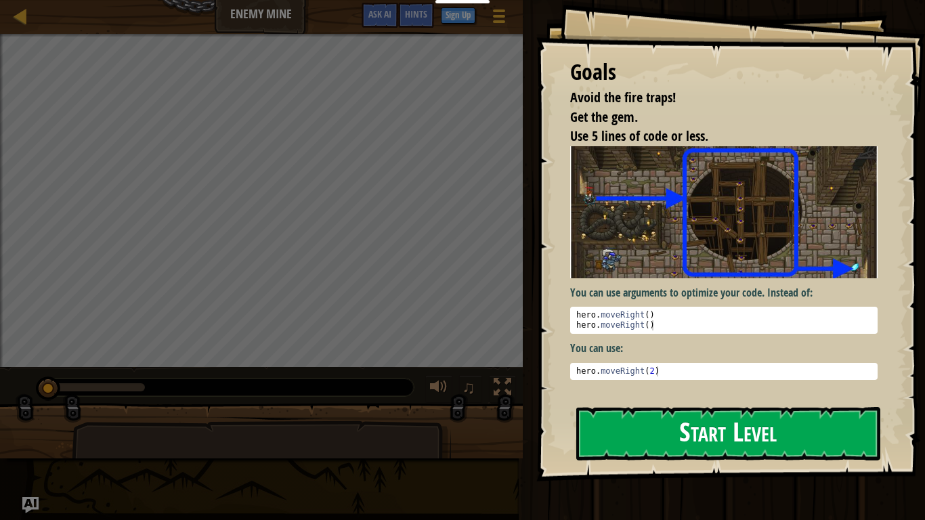
click at [707, 405] on button "Start Level" at bounding box center [729, 434] width 304 height 54
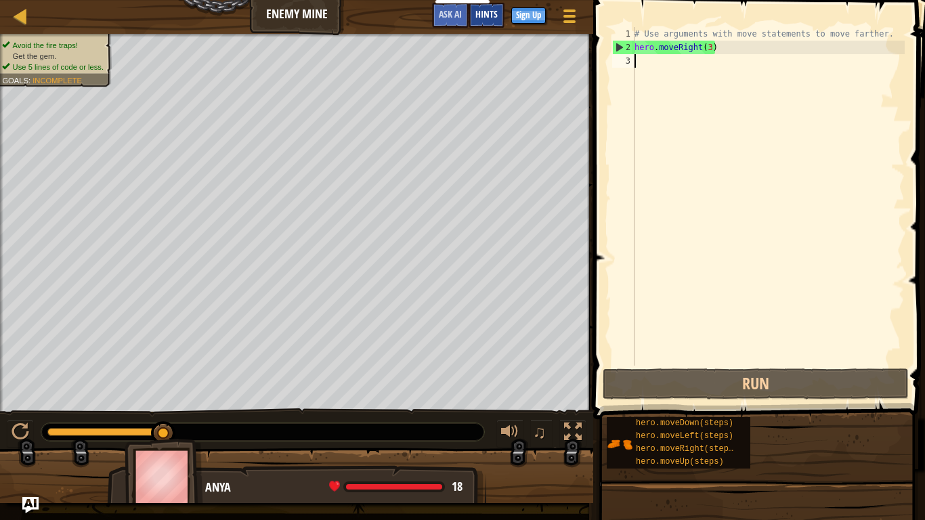
type textarea "h"
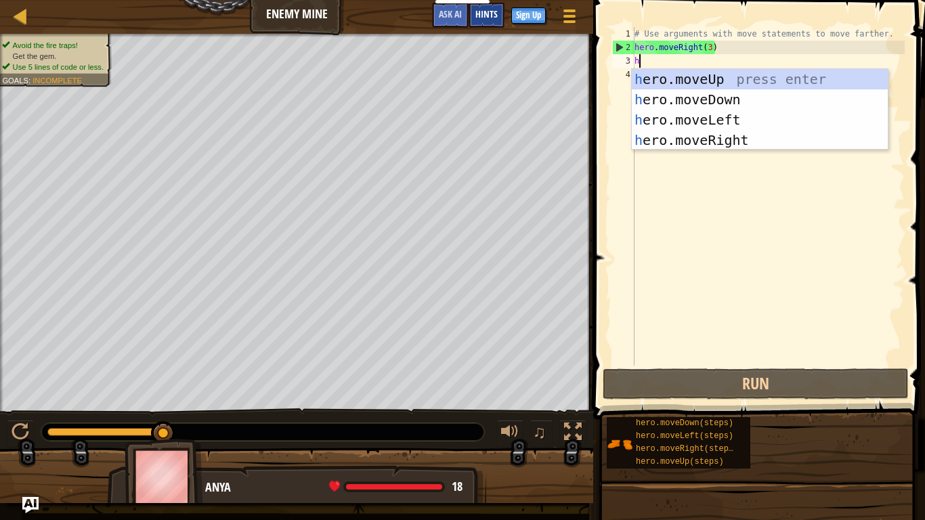
scroll to position [6, 0]
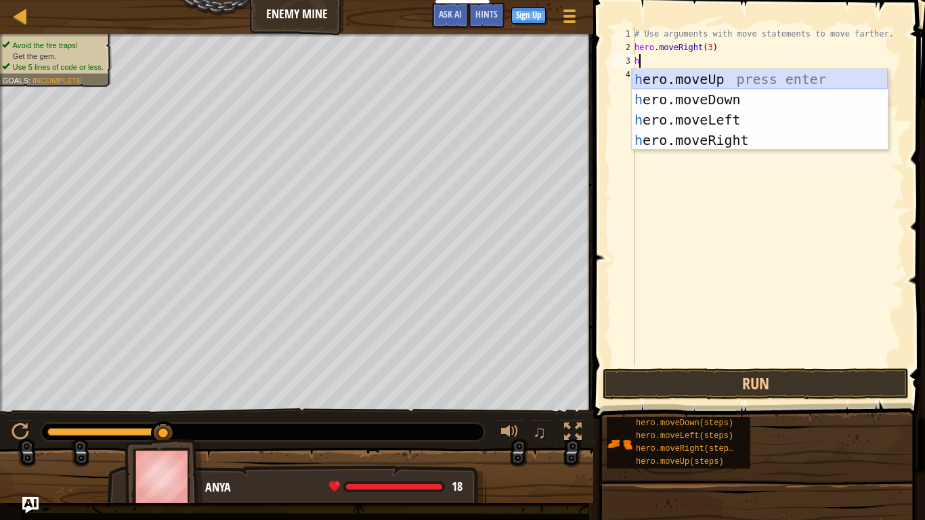
click at [676, 81] on div "h ero.moveUp press enter h ero.moveDown press enter h ero.moveLeft press enter …" at bounding box center [760, 130] width 256 height 122
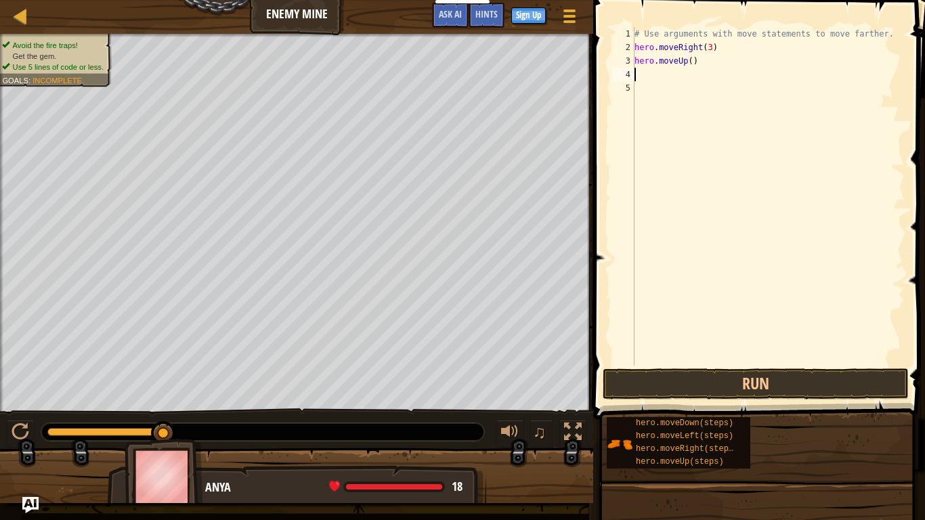
type textarea "j"
type textarea "h"
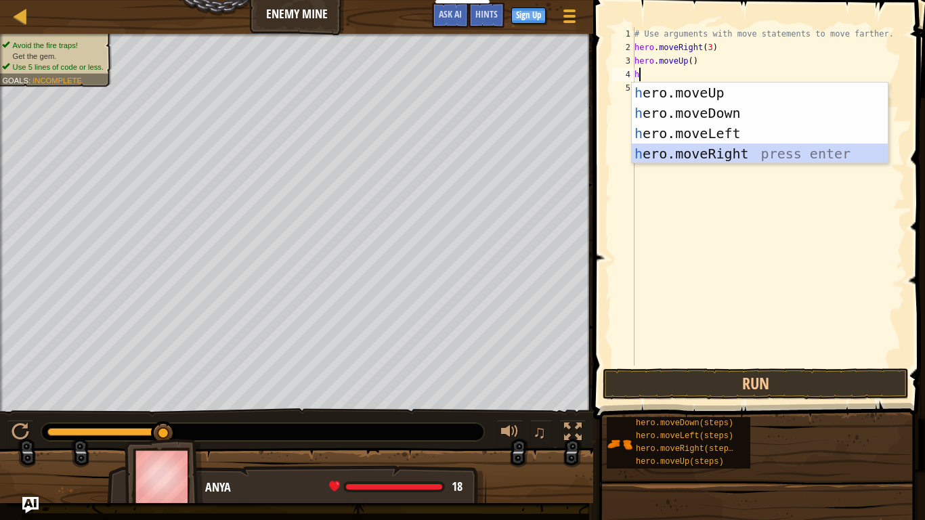
click at [735, 152] on div "h ero.moveUp press enter h ero.moveDown press enter h ero.moveLeft press enter …" at bounding box center [760, 144] width 256 height 122
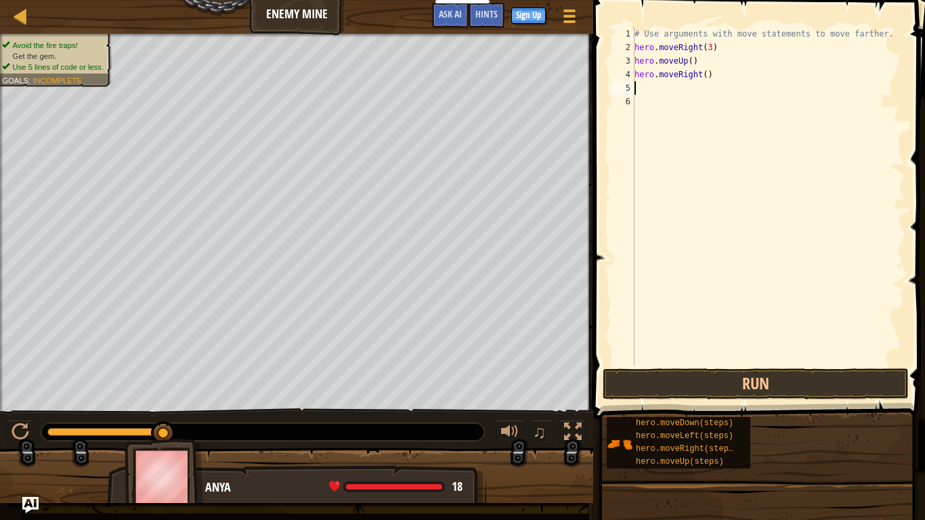
scroll to position [6, 1]
type textarea "y"
type textarea "h"
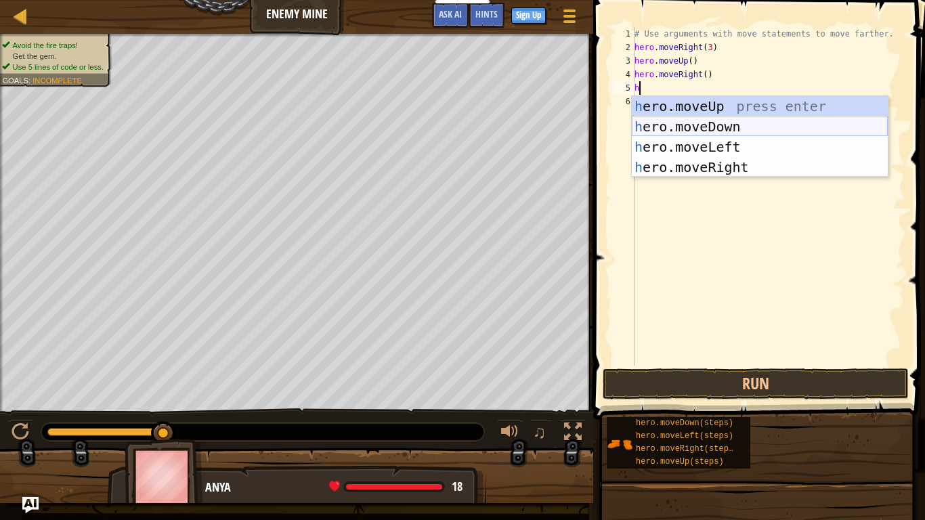
click at [737, 130] on div "h ero.moveUp press enter h ero.moveDown press enter h ero.moveLeft press enter …" at bounding box center [760, 157] width 256 height 122
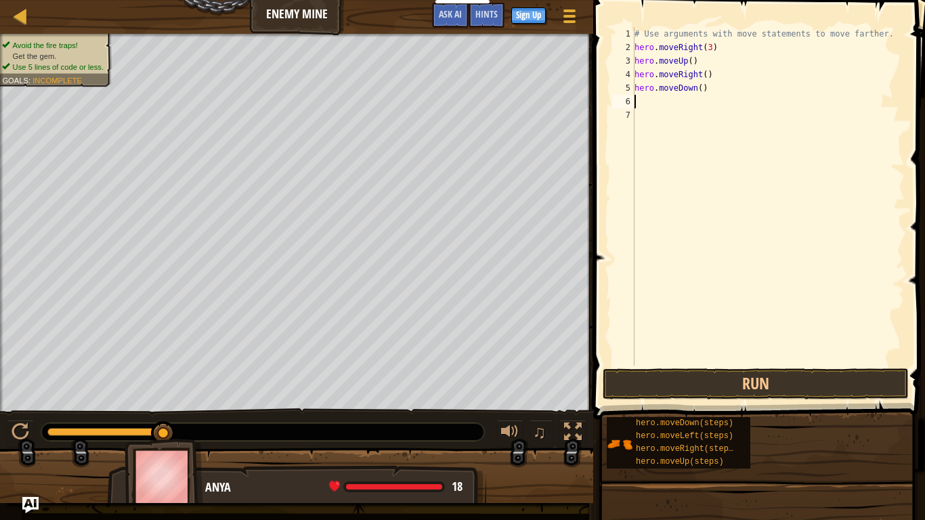
click at [703, 89] on div "# Use arguments with move statements to move farther. hero . moveRight ( 3 ) he…" at bounding box center [768, 210] width 273 height 366
type textarea "hero.moveDown(3)"
click at [672, 104] on div "# Use arguments with move statements to move farther. hero . moveRight ( 3 ) he…" at bounding box center [768, 210] width 273 height 366
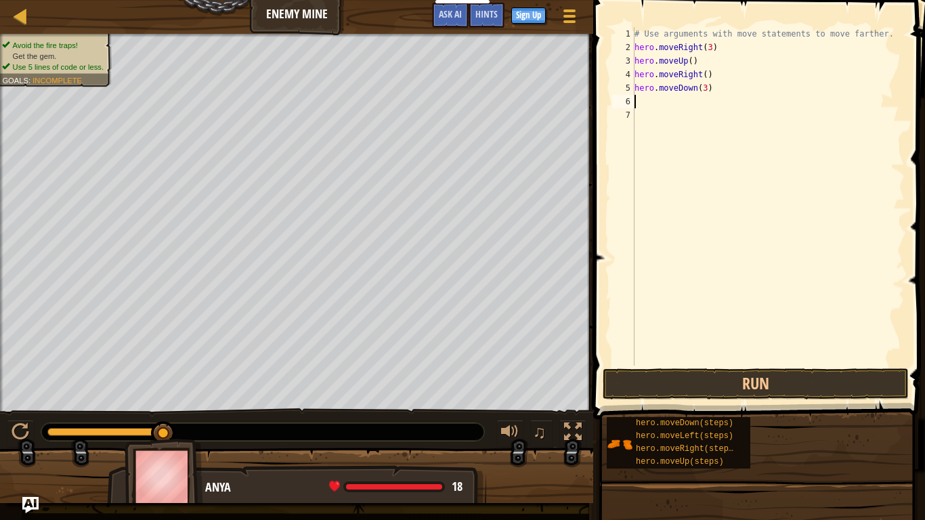
click at [672, 105] on div "# Use arguments with move statements to move farther. hero . moveRight ( 3 ) he…" at bounding box center [768, 210] width 273 height 366
type textarea "h"
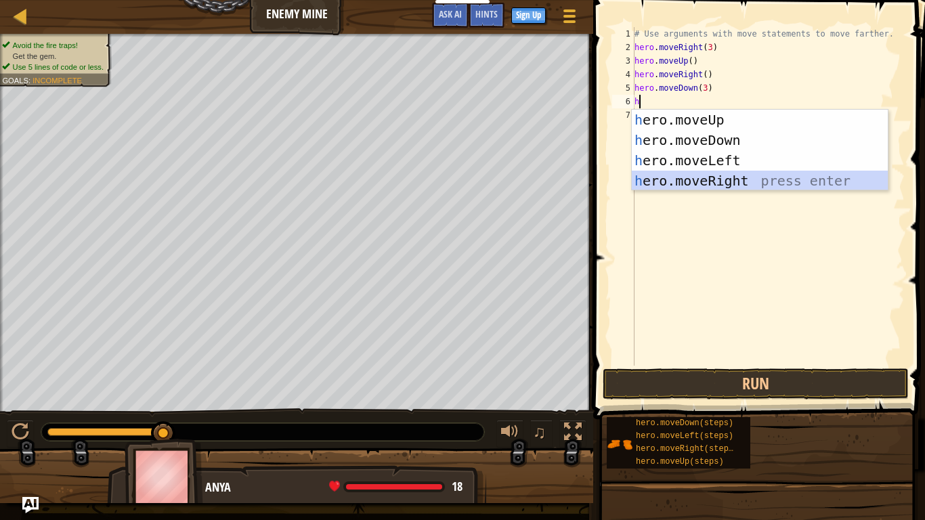
click at [669, 173] on div "h ero.moveUp press enter h ero.moveDown press enter h ero.moveLeft press enter …" at bounding box center [760, 171] width 256 height 122
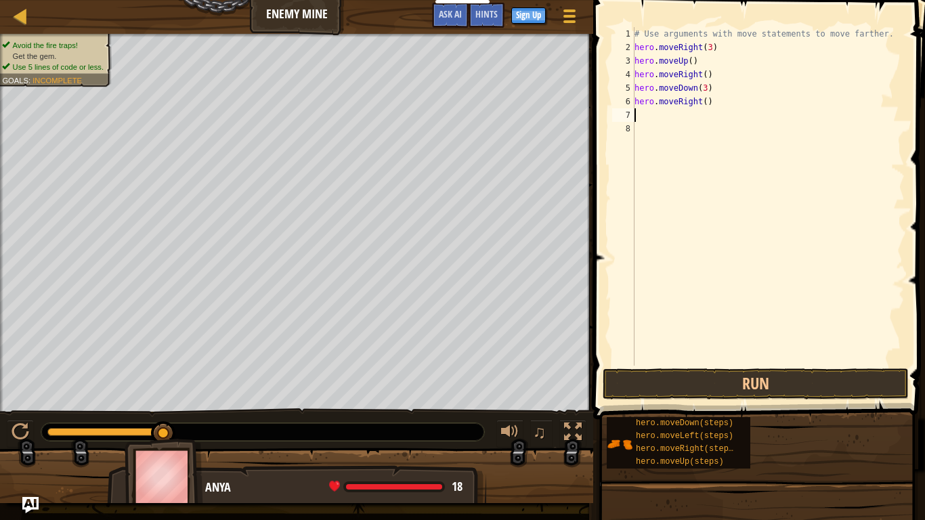
click at [703, 106] on div "# Use arguments with move statements to move farther. hero . moveRight ( 3 ) he…" at bounding box center [768, 210] width 273 height 366
click at [706, 102] on div "# Use arguments with move statements to move farther. hero . moveRight ( 3 ) he…" at bounding box center [768, 210] width 273 height 366
type textarea "hero.moveRight(3)"
click at [707, 389] on button "Run" at bounding box center [756, 384] width 306 height 31
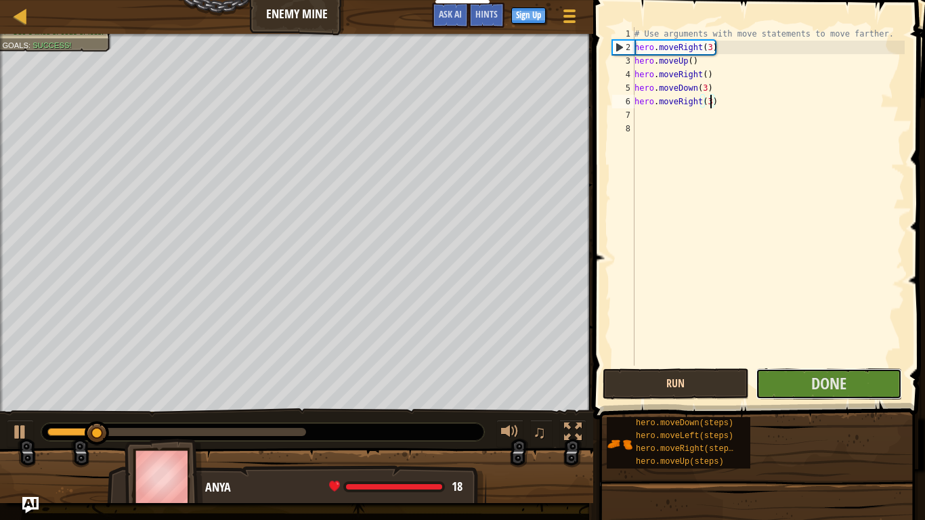
click at [820, 379] on span "Done" at bounding box center [829, 384] width 35 height 22
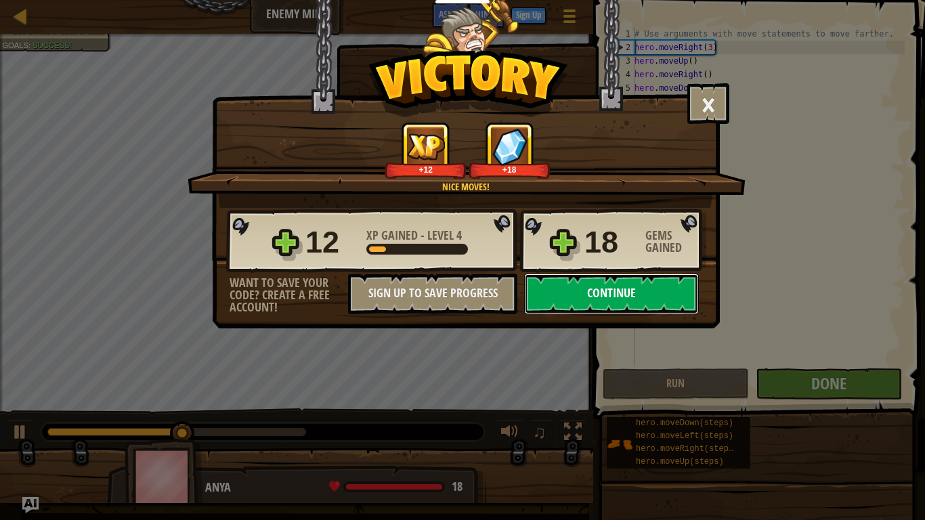
click at [614, 309] on button "Continue" at bounding box center [611, 294] width 175 height 41
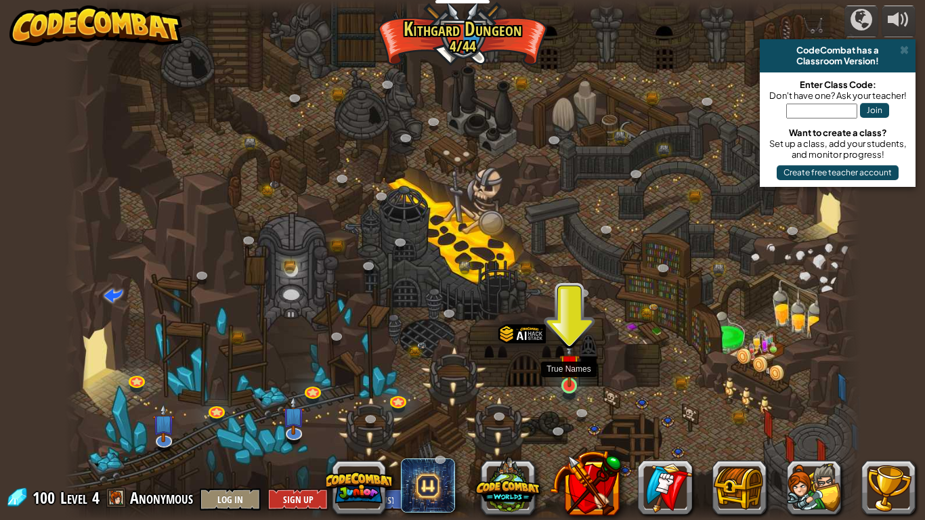
click at [570, 385] on img at bounding box center [570, 364] width 20 height 46
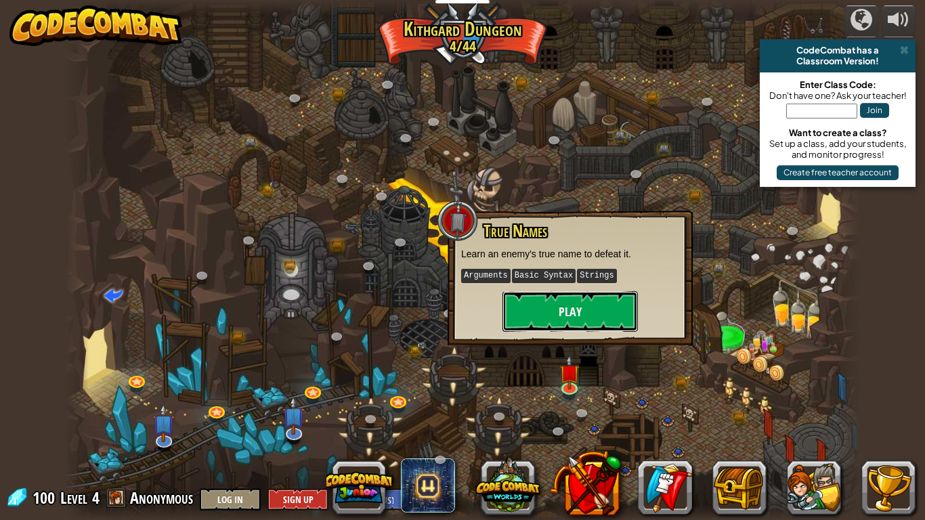
click at [540, 312] on button "Play" at bounding box center [570, 311] width 135 height 41
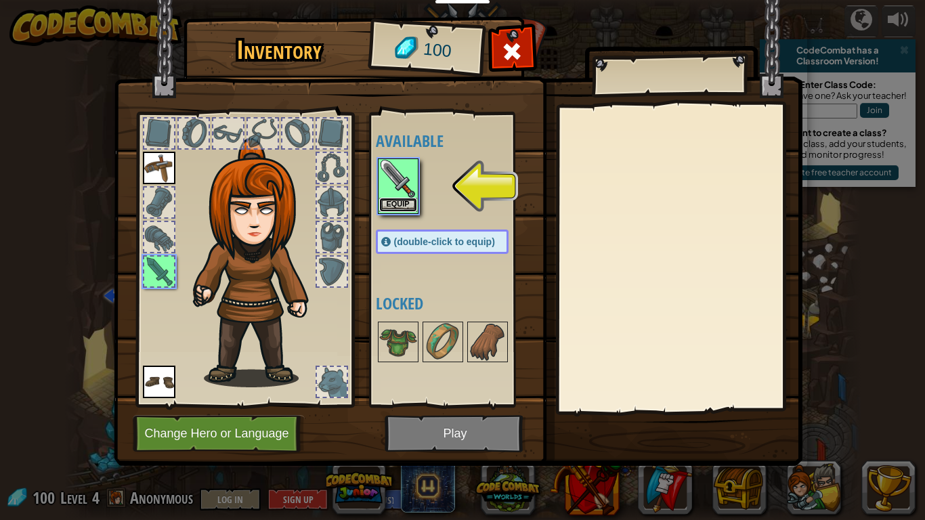
click at [402, 198] on button "Equip" at bounding box center [398, 205] width 38 height 14
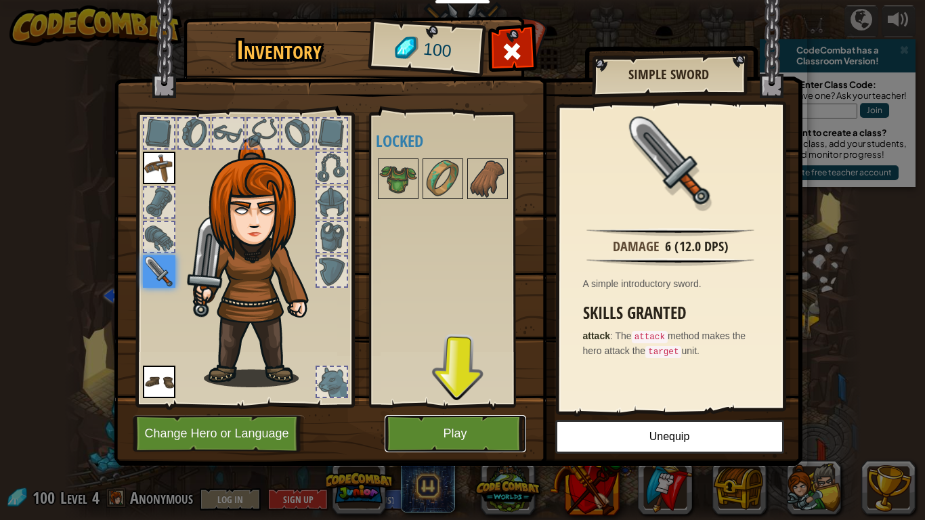
click at [463, 405] on button "Play" at bounding box center [456, 433] width 142 height 37
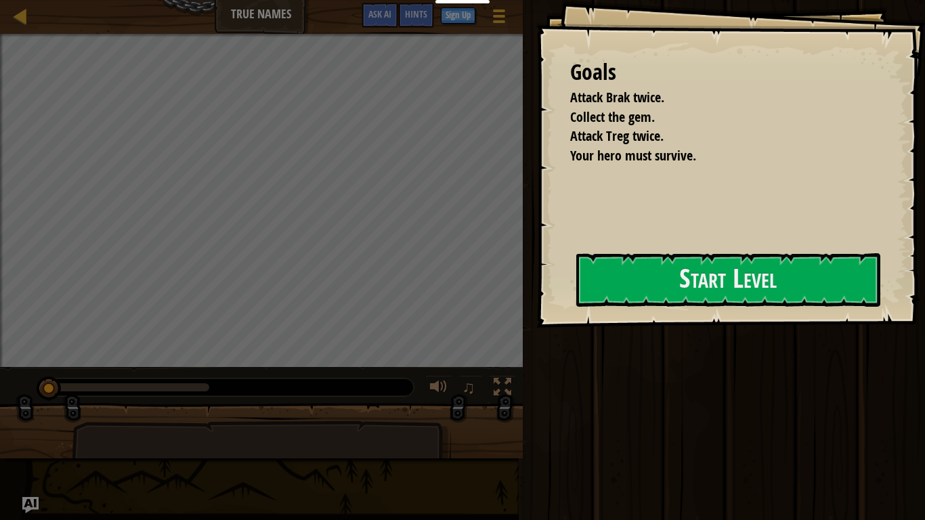
click at [463, 405] on div at bounding box center [261, 437] width 523 height 68
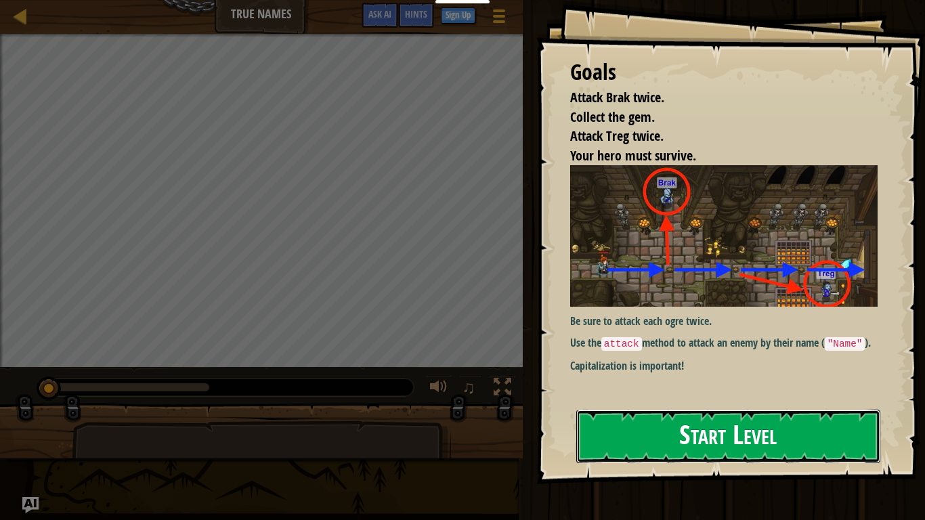
click at [591, 405] on button "Start Level" at bounding box center [729, 437] width 304 height 54
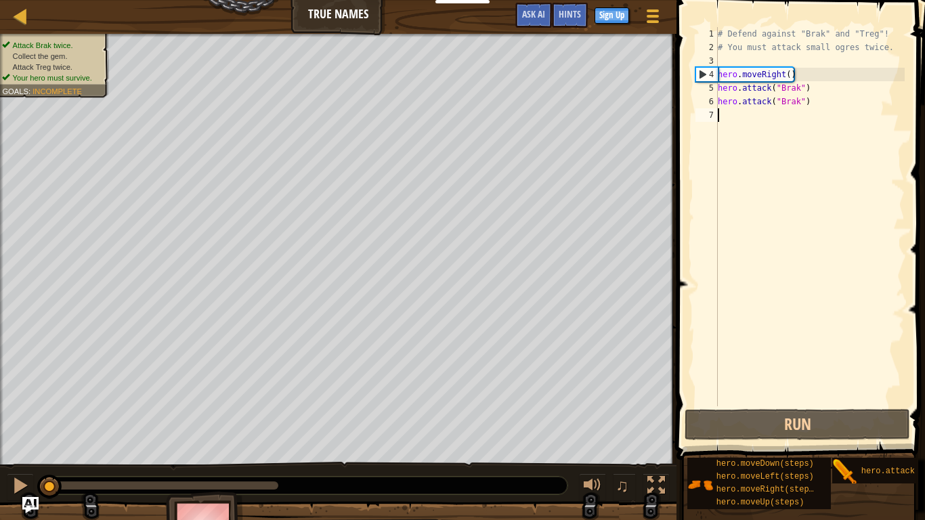
scroll to position [6, 0]
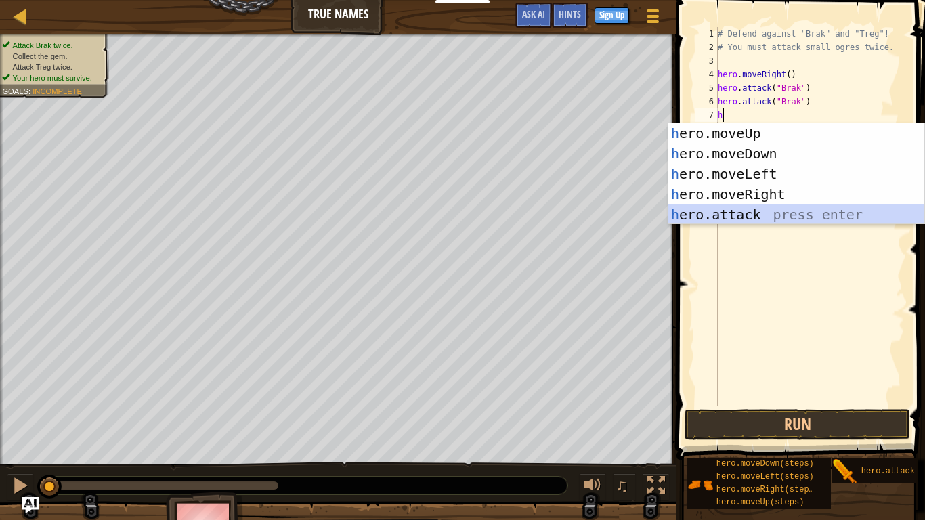
click at [757, 219] on div "h ero.moveUp press enter h ero.moveDown press enter h ero.moveLeft press enter …" at bounding box center [797, 194] width 256 height 142
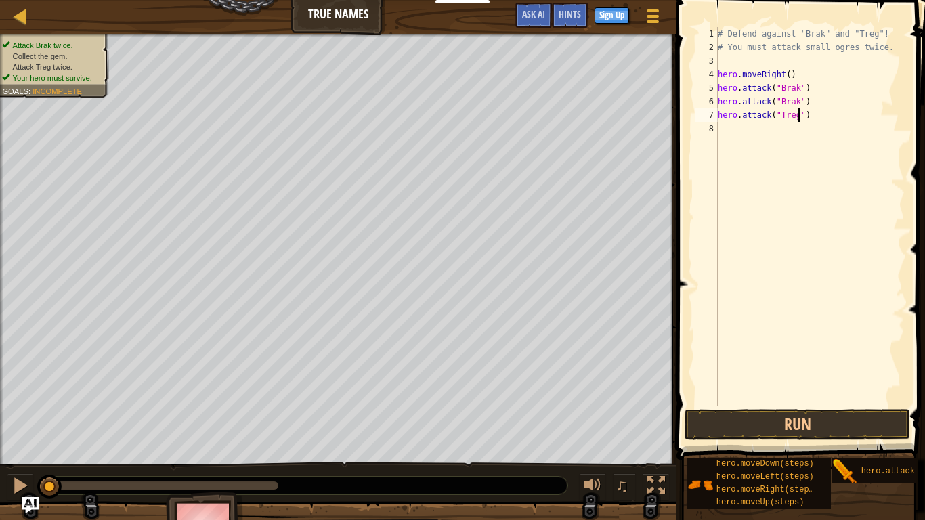
scroll to position [6, 12]
click at [845, 405] on button "Run" at bounding box center [798, 424] width 226 height 31
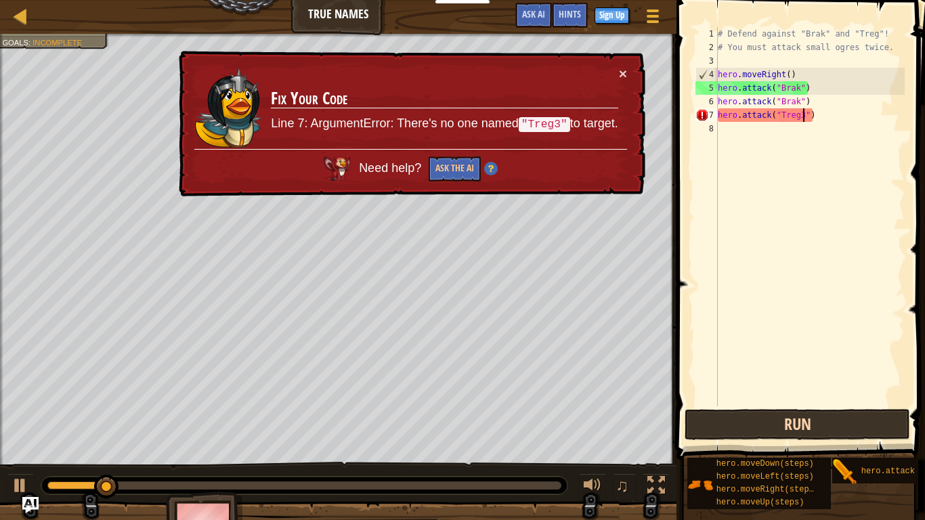
type textarea "hero.attack("Treg")"
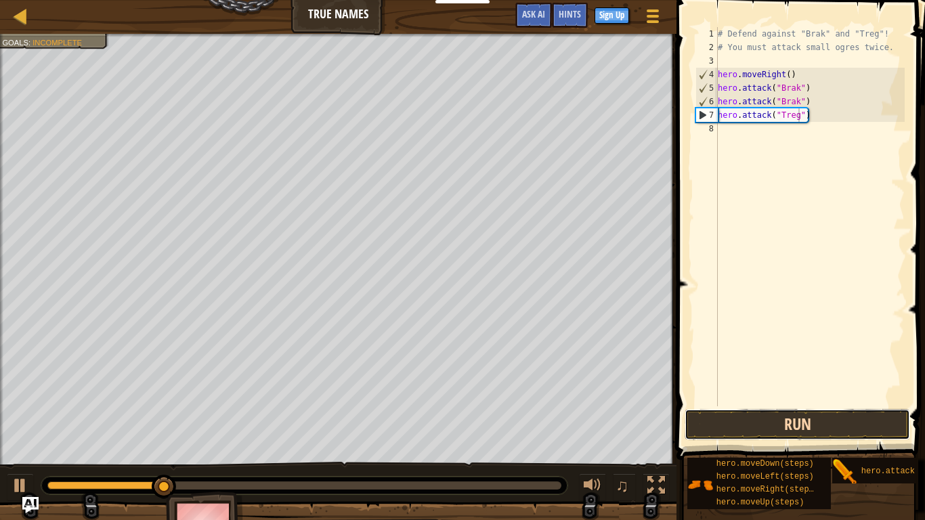
click at [848, 405] on button "Run" at bounding box center [798, 424] width 226 height 31
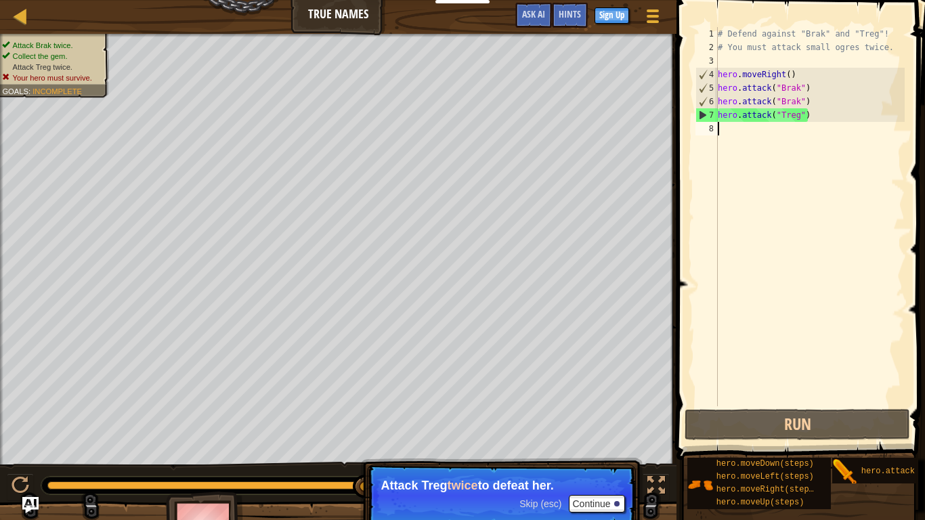
click at [742, 134] on div "# Defend against "Brak" and "Treg"! # You must attack small ogres twice. hero .…" at bounding box center [810, 230] width 190 height 406
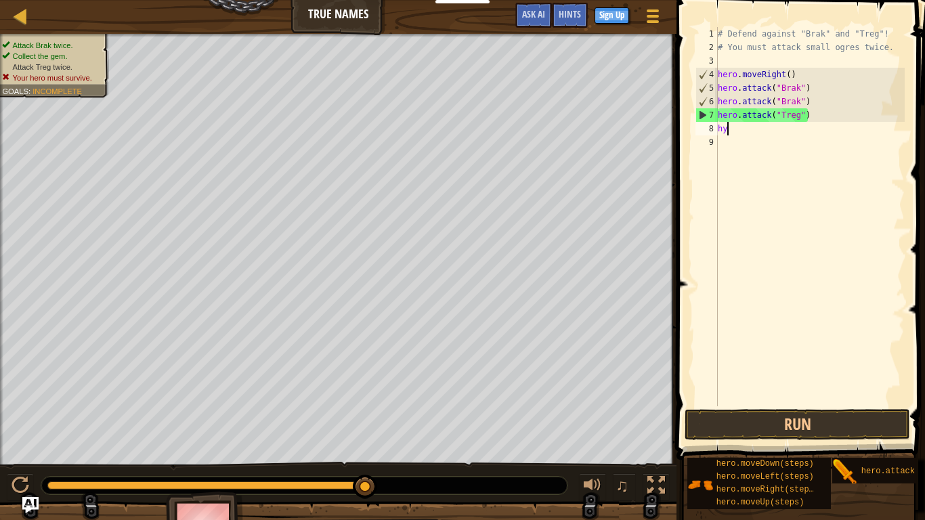
scroll to position [6, 1]
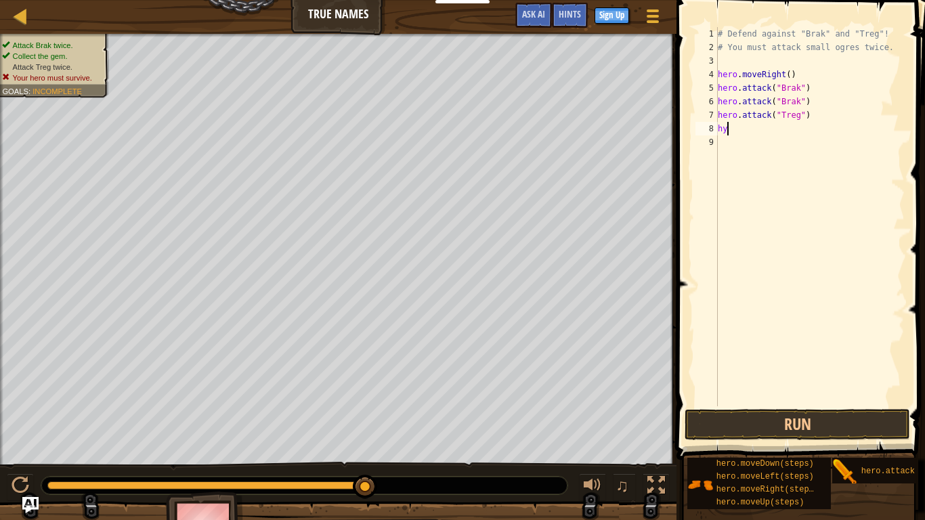
type textarea "h"
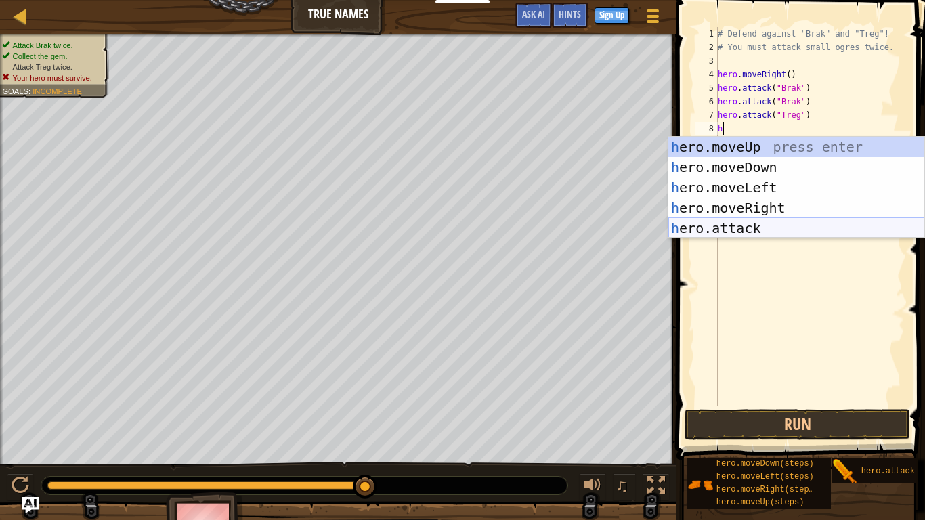
click at [772, 230] on div "h ero.moveUp press enter h ero.moveDown press enter h ero.moveLeft press enter …" at bounding box center [797, 208] width 256 height 142
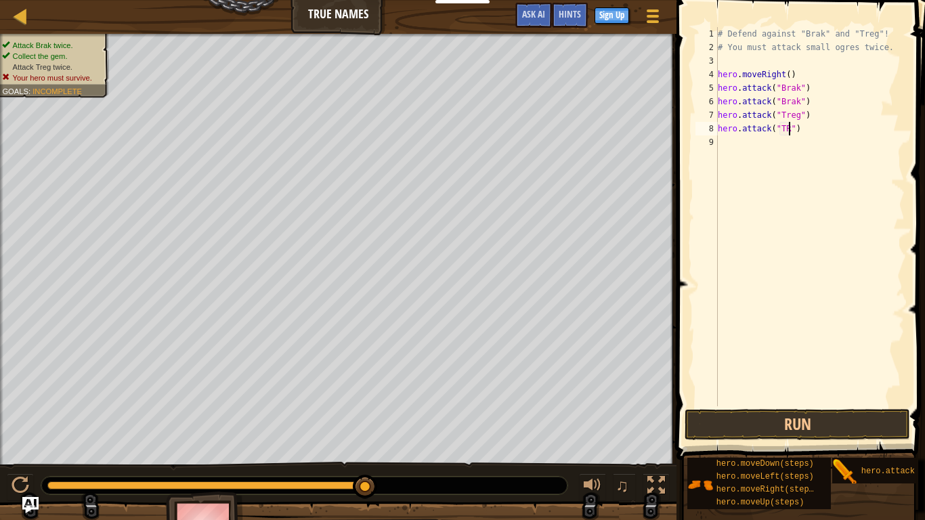
scroll to position [6, 10]
type textarea "hero.attack("Teg")"
click at [784, 128] on div "# Defend against "Brak" and "Treg"! # You must attack small ogres twice. hero .…" at bounding box center [810, 230] width 190 height 406
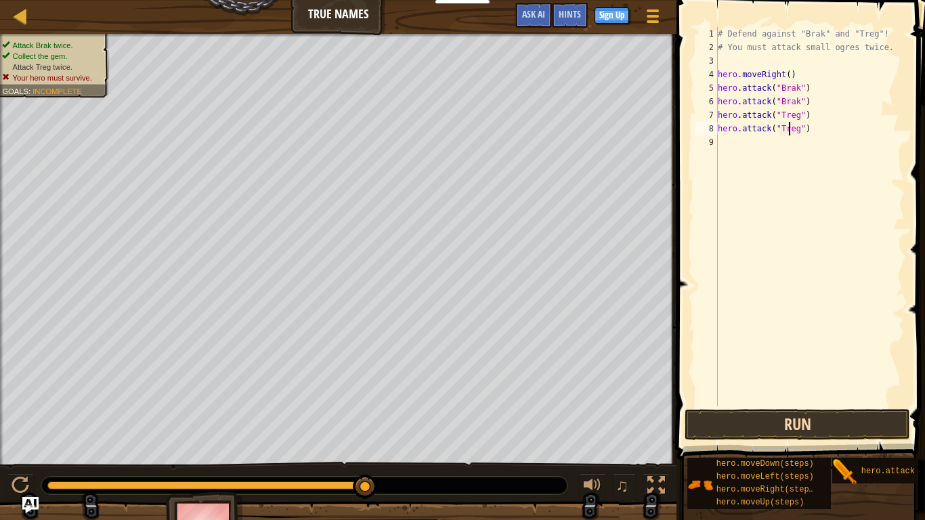
type textarea "hero.attack("Treg")"
click at [847, 405] on button "Run" at bounding box center [798, 424] width 226 height 31
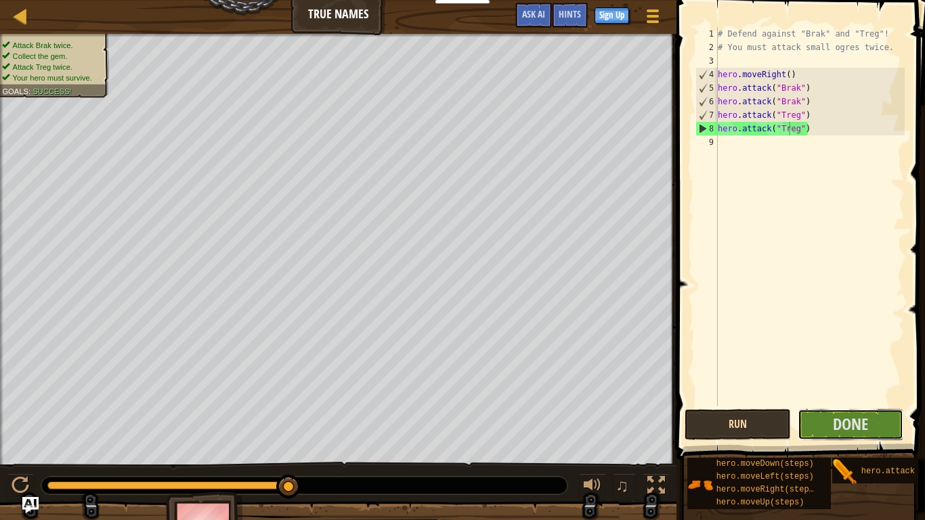
click at [847, 405] on span "Done" at bounding box center [850, 424] width 35 height 22
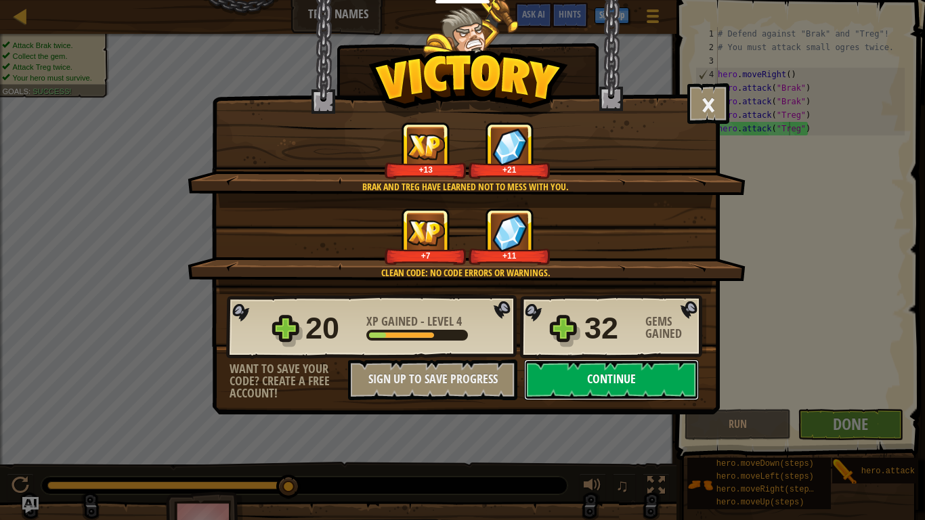
click at [684, 376] on button "Continue" at bounding box center [611, 380] width 175 height 41
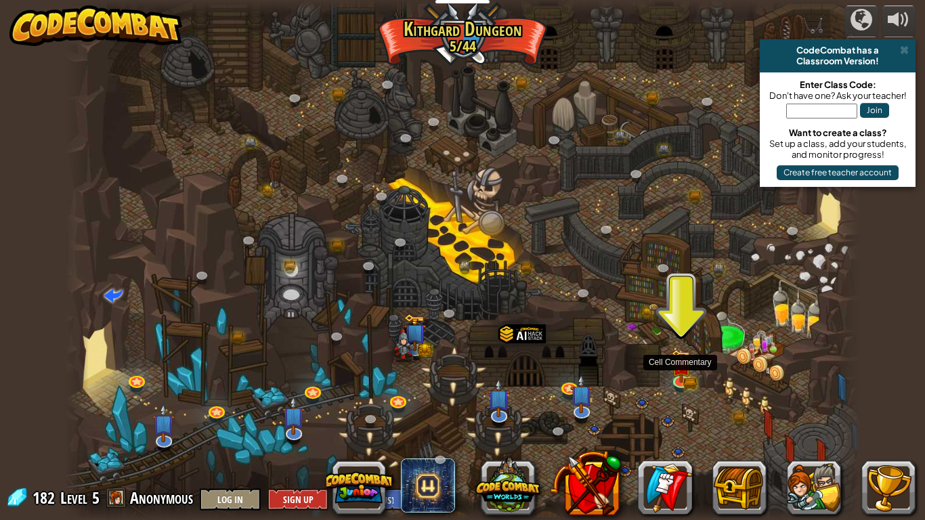
click at [684, 376] on img at bounding box center [681, 366] width 20 height 33
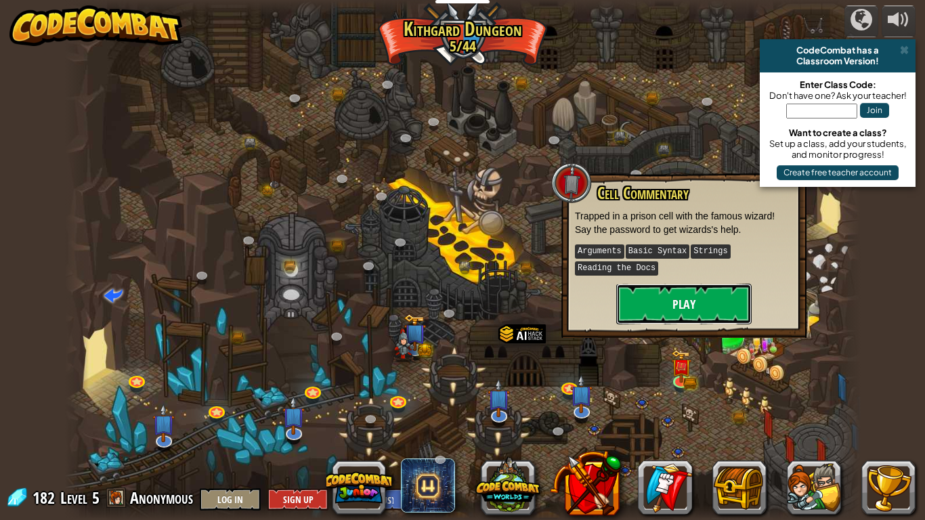
click at [643, 315] on button "Play" at bounding box center [683, 304] width 135 height 41
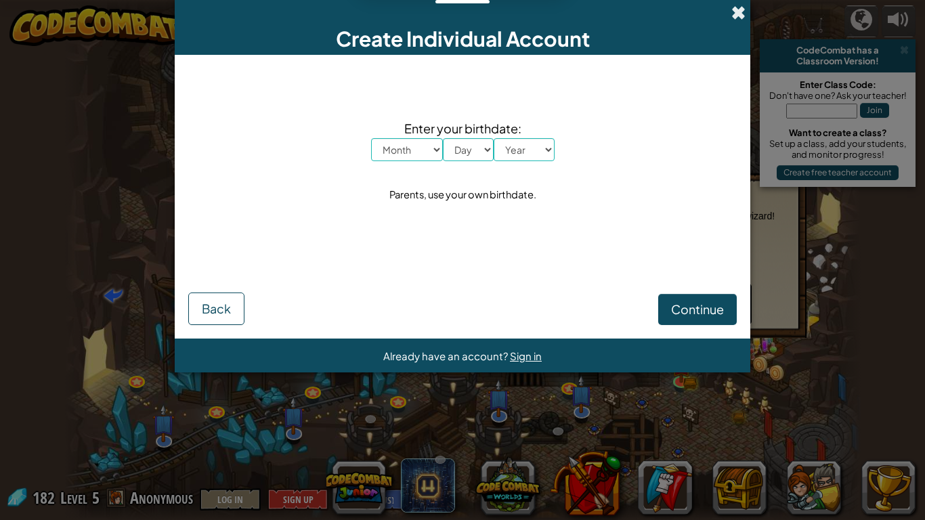
click at [736, 10] on span at bounding box center [739, 12] width 14 height 14
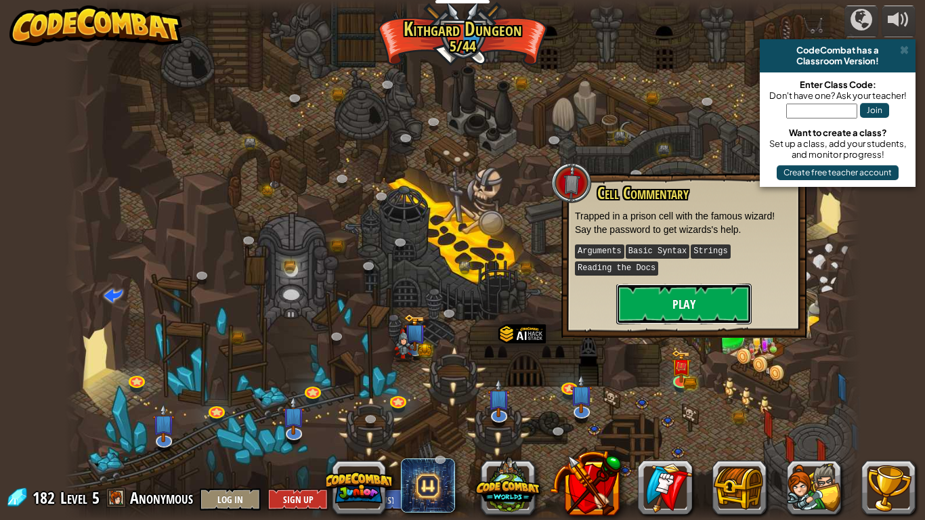
click at [726, 290] on button "Play" at bounding box center [683, 304] width 135 height 41
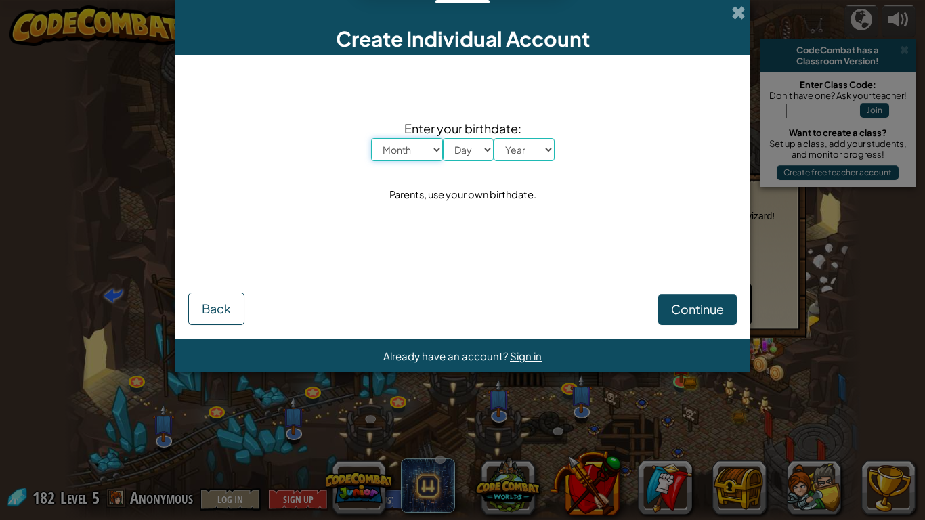
click at [415, 148] on select "Month January February March April May June July August September October Novem…" at bounding box center [407, 149] width 72 height 23
select select "12"
click at [371, 138] on select "Month January February March April May June July August September October Novem…" at bounding box center [407, 149] width 72 height 23
click at [479, 154] on select "Day 1 2 3 4 5 6 7 8 9 10 11 12 13 14 15 16 17 18 19 20 21 22 23 24 25 26 27 28 …" at bounding box center [468, 149] width 51 height 23
select select "26"
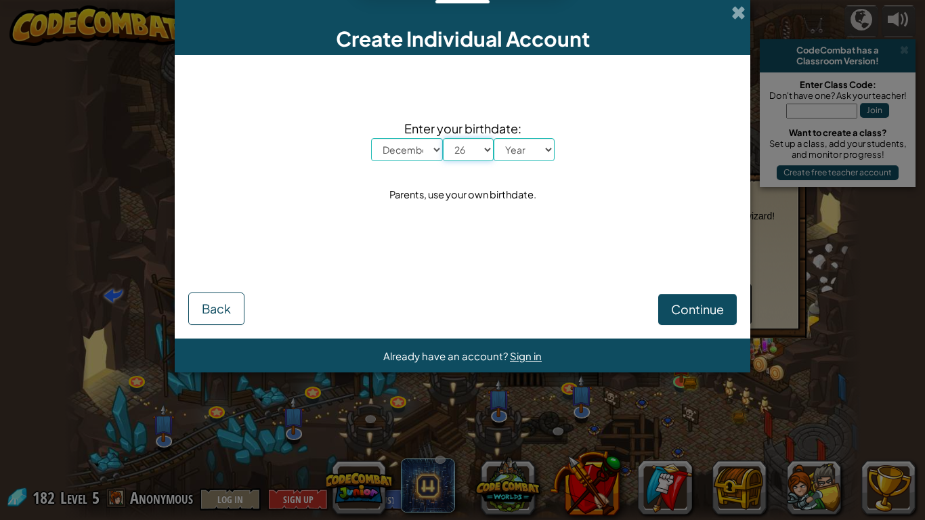
click at [443, 138] on select "Day 1 2 3 4 5 6 7 8 9 10 11 12 13 14 15 16 17 18 19 20 21 22 23 24 25 26 27 28 …" at bounding box center [468, 149] width 51 height 23
click at [518, 153] on select "Year [DATE] 2024 2023 2022 2021 2020 2019 2018 2017 2016 2015 2014 2013 2012 20…" at bounding box center [524, 149] width 61 height 23
select select "2013"
click at [494, 138] on select "Year [DATE] 2024 2023 2022 2021 2020 2019 2018 2017 2016 2015 2014 2013 2012 20…" at bounding box center [524, 149] width 61 height 23
click at [692, 301] on span "Continue" at bounding box center [697, 309] width 53 height 16
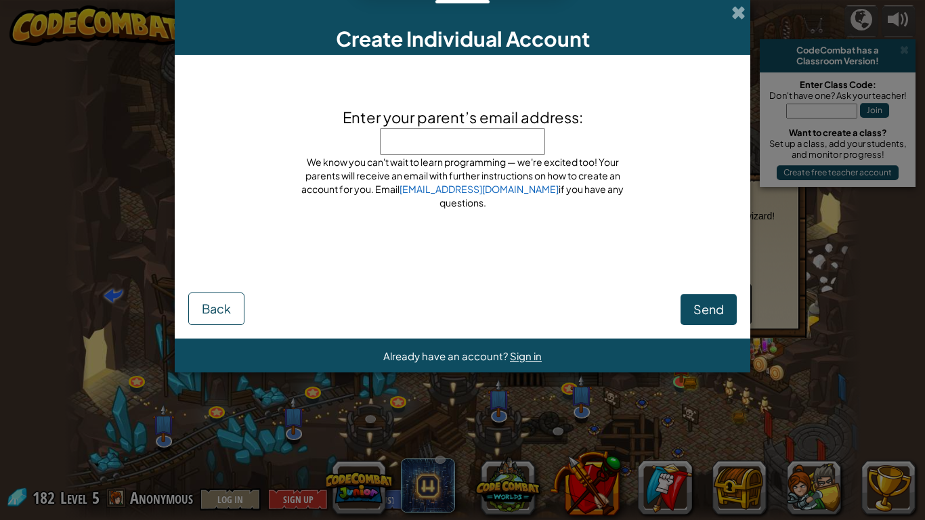
click at [748, 15] on div "Create Individual Account" at bounding box center [463, 27] width 576 height 55
click at [742, 9] on span at bounding box center [739, 12] width 14 height 14
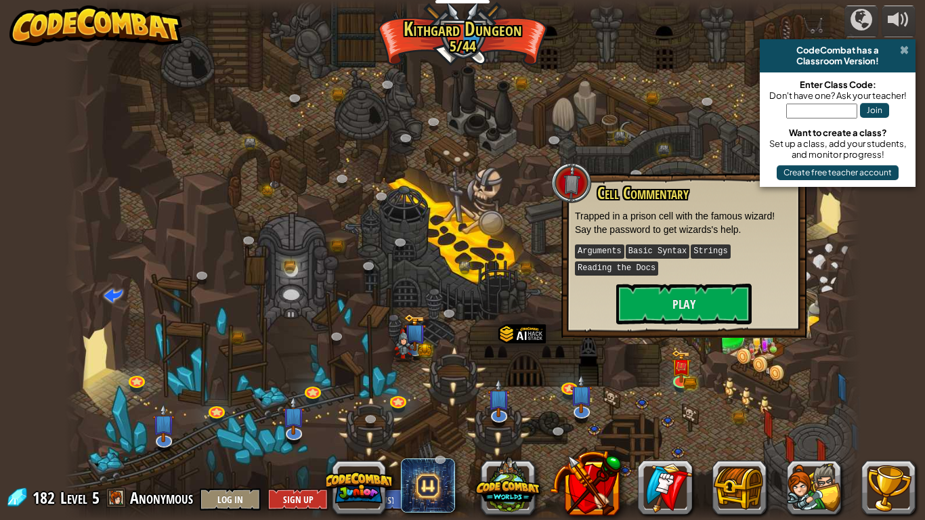
click at [904, 49] on span at bounding box center [904, 50] width 9 height 11
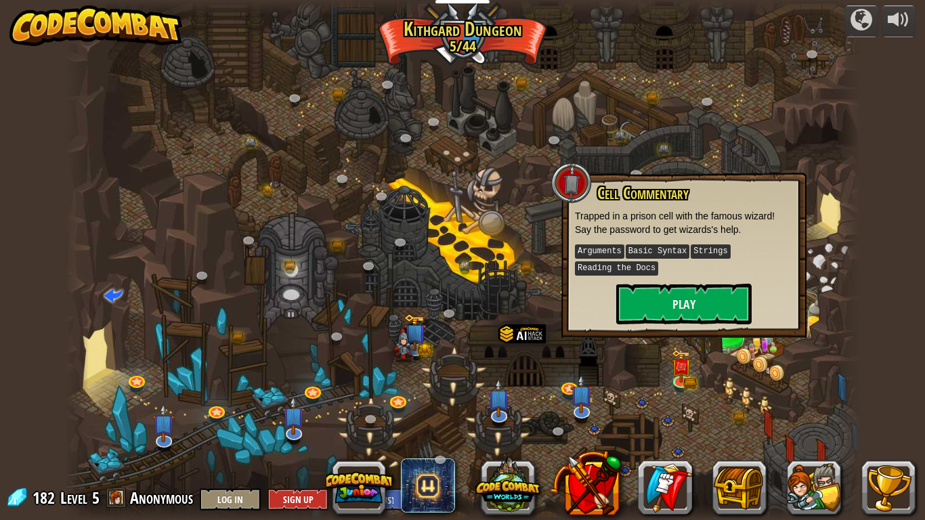
click at [791, 95] on div at bounding box center [463, 260] width 796 height 520
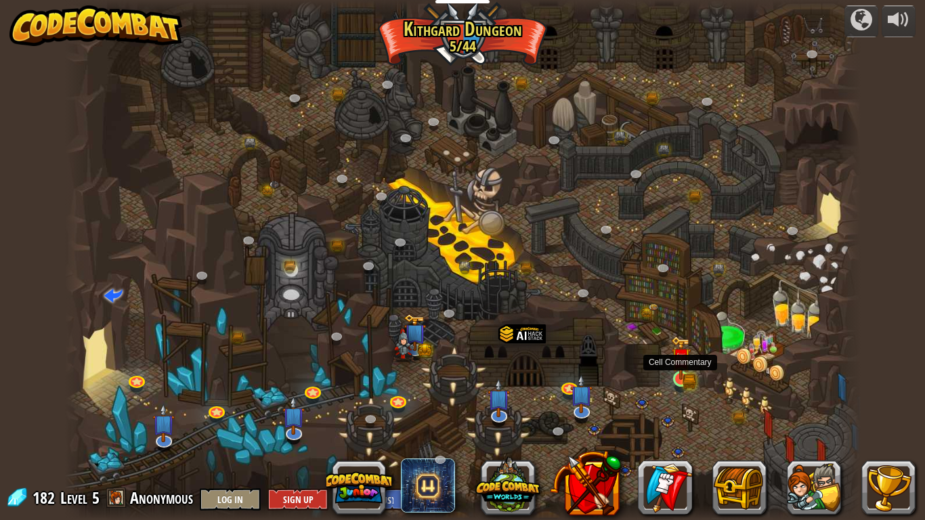
click at [675, 365] on img at bounding box center [681, 359] width 12 height 12
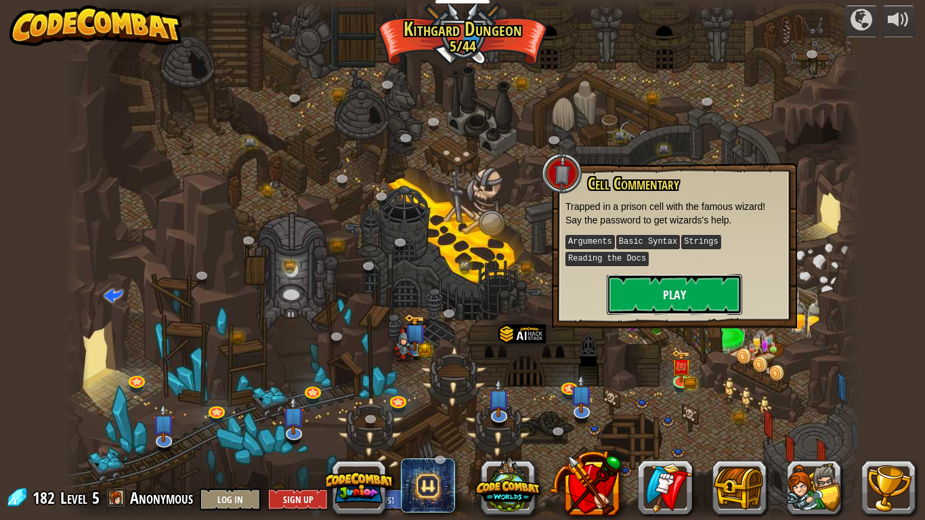
click at [658, 301] on button "Play" at bounding box center [674, 294] width 135 height 41
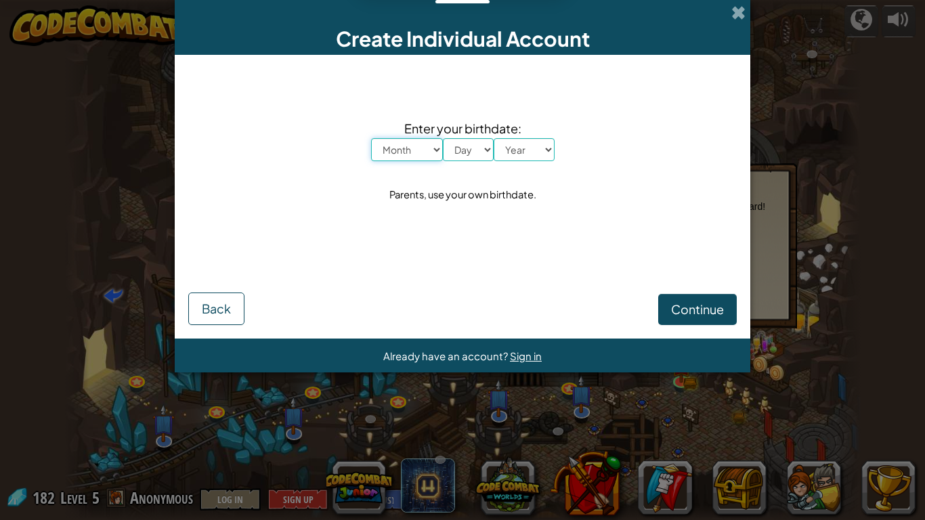
click at [395, 155] on select "Month January February March April May June July August September October Novem…" at bounding box center [407, 149] width 72 height 23
select select "12"
click at [371, 138] on select "Month January February March April May June July August September October Novem…" at bounding box center [407, 149] width 72 height 23
click at [484, 151] on select "Day 1 2 3 4 5 6 7 8 9 10 11 12 13 14 15 16 17 18 19 20 21 22 23 24 25 26 27 28 …" at bounding box center [468, 149] width 51 height 23
select select "26"
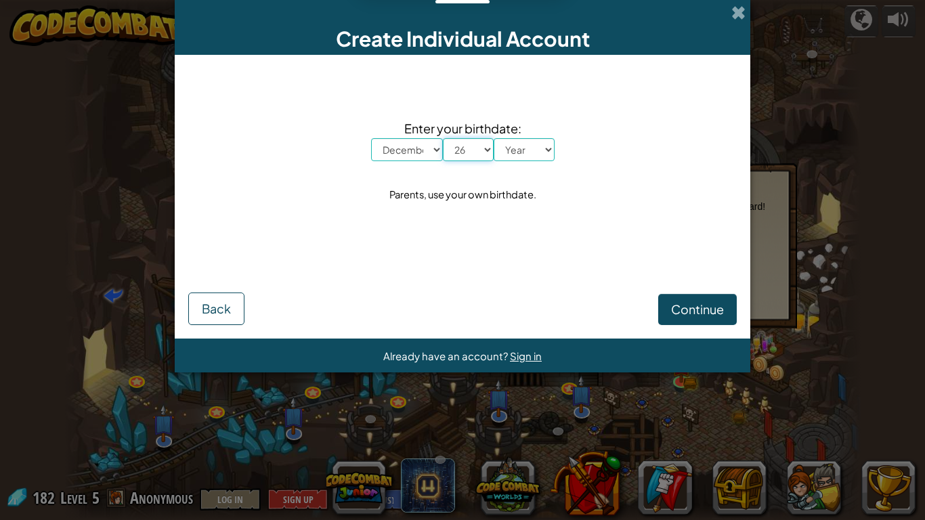
click at [443, 138] on select "Day 1 2 3 4 5 6 7 8 9 10 11 12 13 14 15 16 17 18 19 20 21 22 23 24 25 26 27 28 …" at bounding box center [468, 149] width 51 height 23
click at [525, 138] on select "Year [DATE] 2024 2023 2022 2021 2020 2019 2018 2017 2016 2015 2014 2013 2012 20…" at bounding box center [524, 149] width 61 height 23
select select "2013"
click at [494, 138] on select "Year [DATE] 2024 2023 2022 2021 2020 2019 2018 2017 2016 2015 2014 2013 2012 20…" at bounding box center [524, 149] width 61 height 23
click at [676, 304] on span "Continue" at bounding box center [697, 309] width 53 height 16
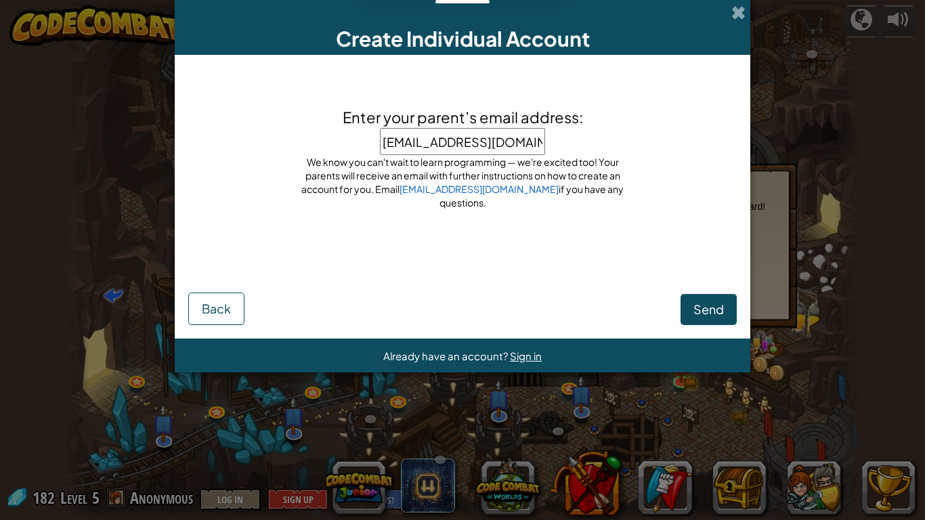
type input "[EMAIL_ADDRESS][DOMAIN_NAME]"
click at [708, 296] on button "Send" at bounding box center [709, 309] width 56 height 31
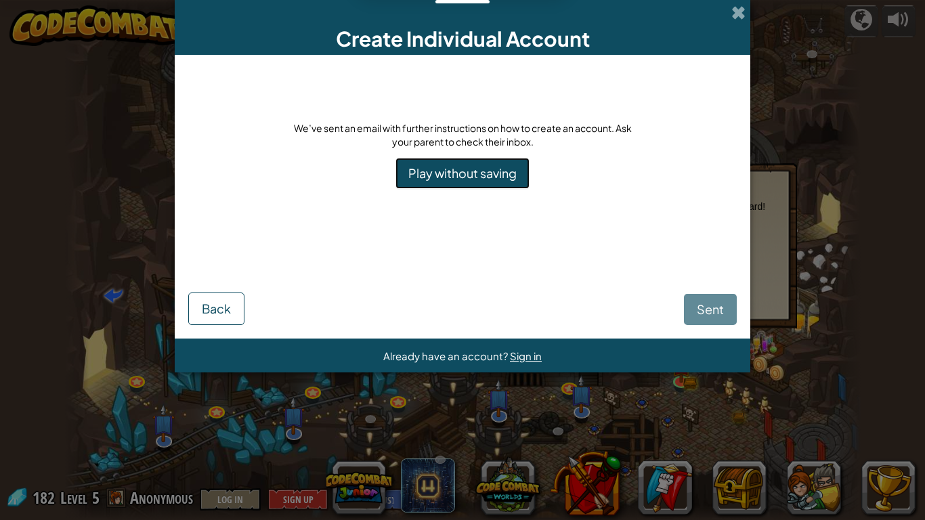
click at [503, 166] on link "Play without saving" at bounding box center [463, 173] width 134 height 31
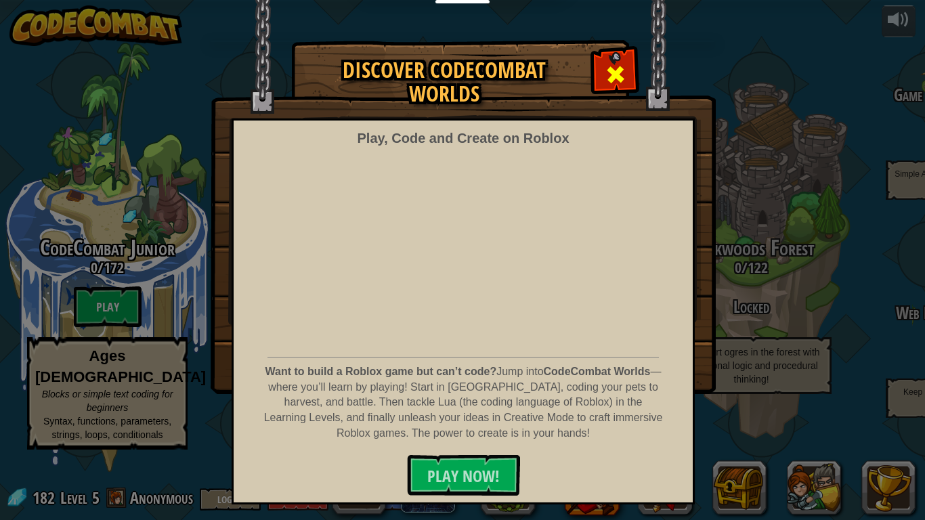
click at [608, 65] on span at bounding box center [616, 75] width 22 height 22
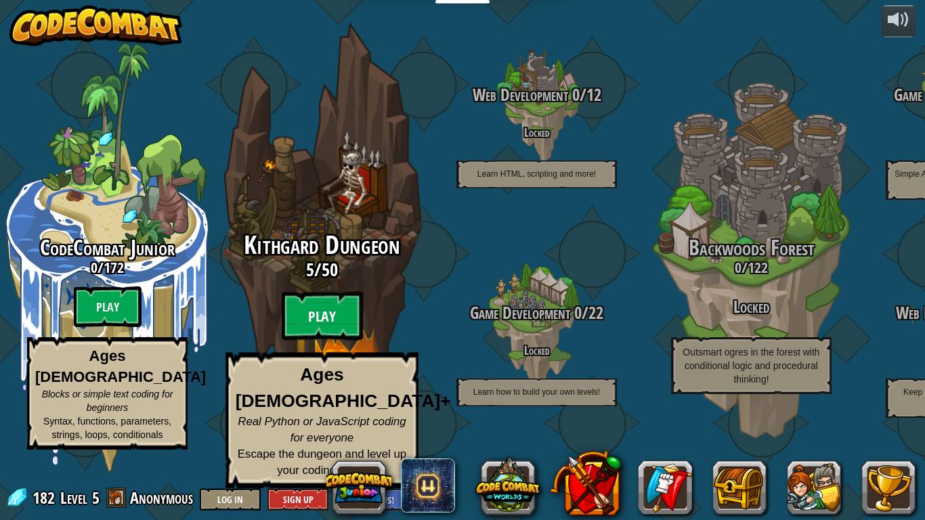
click at [335, 340] on btn "Play" at bounding box center [322, 316] width 81 height 49
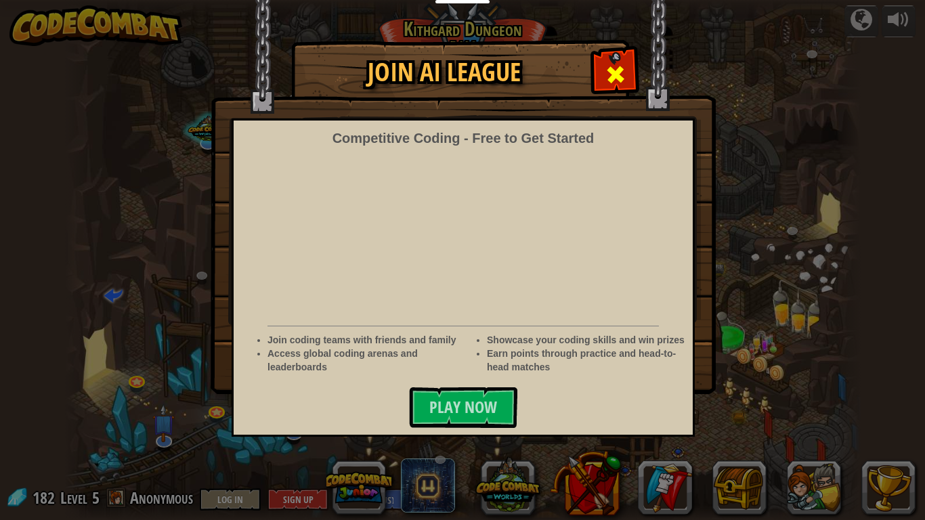
click at [611, 73] on span at bounding box center [616, 75] width 22 height 22
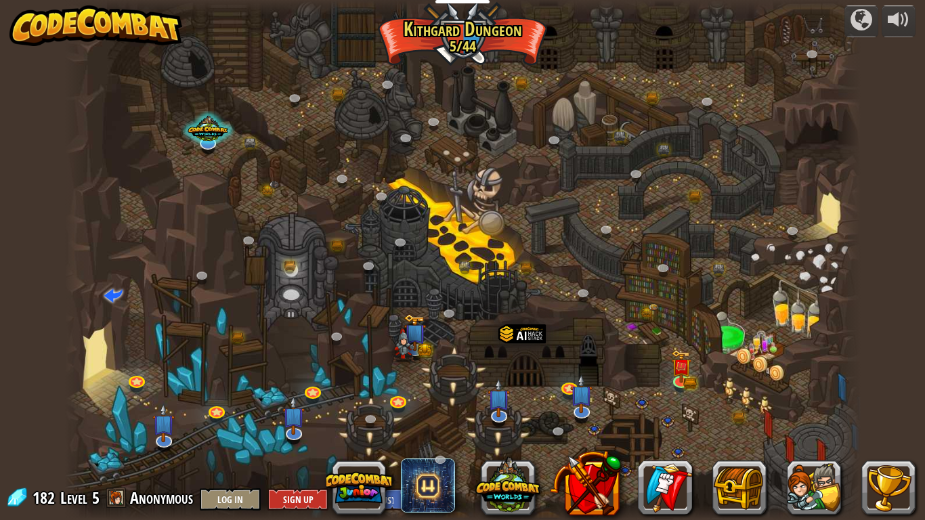
drag, startPoint x: 611, startPoint y: 73, endPoint x: 616, endPoint y: 62, distance: 12.7
click at [616, 62] on div at bounding box center [463, 260] width 796 height 520
click at [688, 361] on img at bounding box center [681, 358] width 20 height 44
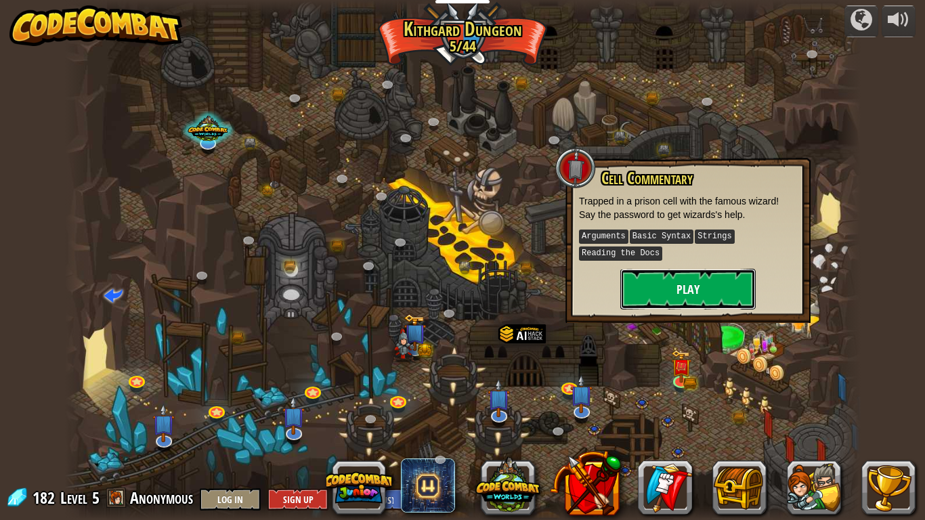
click at [693, 293] on button "Play" at bounding box center [688, 289] width 135 height 41
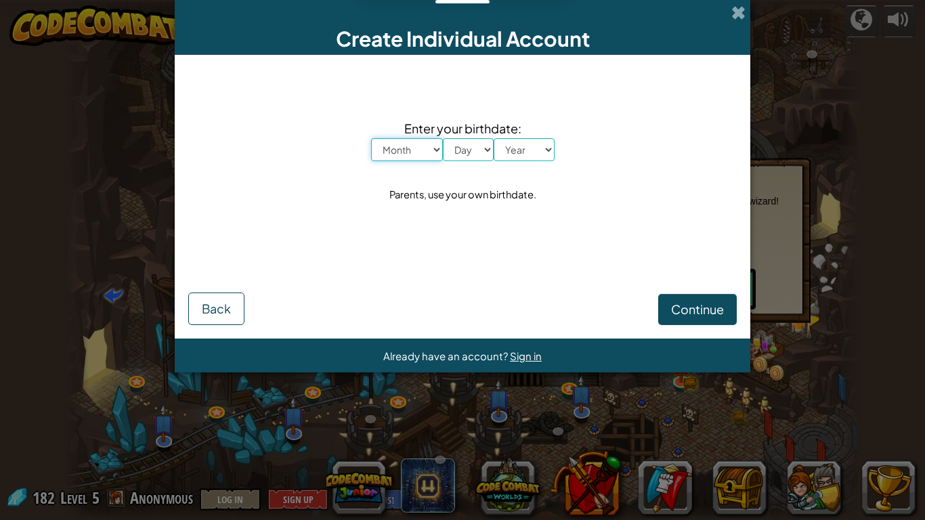
click at [402, 144] on select "Month January February March April May June July August September October Novem…" at bounding box center [407, 149] width 72 height 23
click at [413, 396] on div "Create Individual Account Enter your birthdate: Month January February March Ap…" at bounding box center [462, 260] width 925 height 520
click at [394, 158] on select "Month January February March April May June July August September October Novem…" at bounding box center [407, 149] width 72 height 23
select select "10"
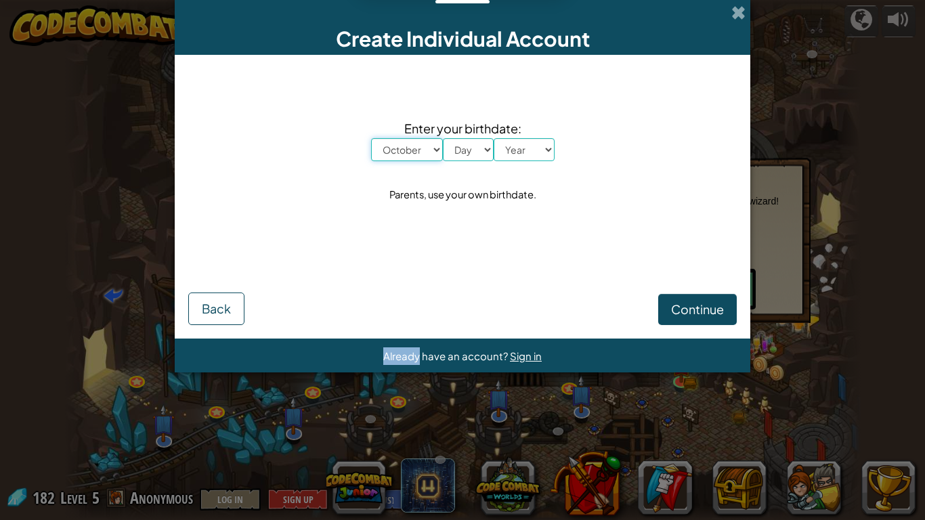
click at [371, 138] on select "Month January February March April May June July August September October Novem…" at bounding box center [407, 149] width 72 height 23
click at [478, 153] on select "Day 1 2 3 4 5 6 7 8 9 10 11 12 13 14 15 16 17 18 19 20 21 22 23 24 25 26 27 28 …" at bounding box center [468, 149] width 51 height 23
select select "4"
click at [443, 138] on select "Day 1 2 3 4 5 6 7 8 9 10 11 12 13 14 15 16 17 18 19 20 21 22 23 24 25 26 27 28 …" at bounding box center [468, 149] width 51 height 23
click at [535, 144] on select "Year [DATE] 2024 2023 2022 2021 2020 2019 2018 2017 2016 2015 2014 2013 2012 20…" at bounding box center [524, 149] width 61 height 23
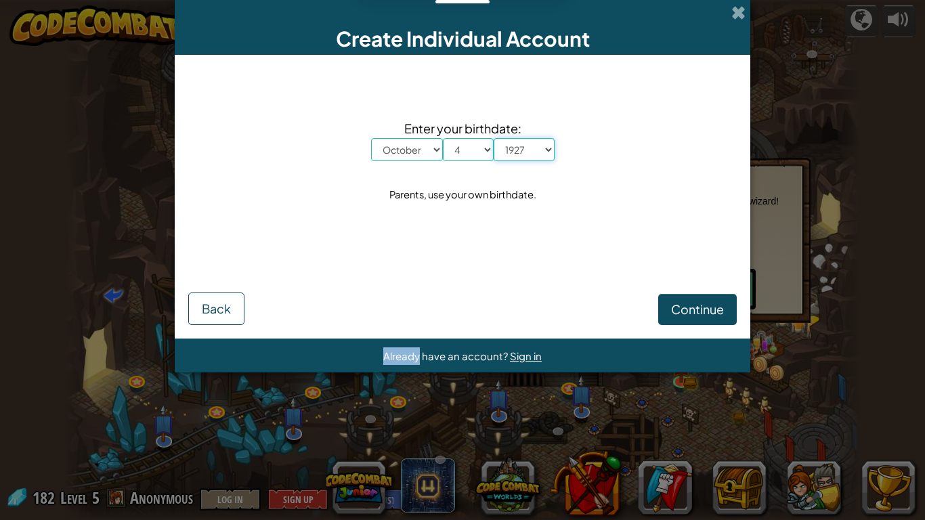
click at [494, 138] on select "Year [DATE] 2024 2023 2022 2021 2020 2019 2018 2017 2016 2015 2014 2013 2012 20…" at bounding box center [524, 149] width 61 height 23
click at [516, 405] on div "Create Individual Account Enter your birthdate: Month January February March Ap…" at bounding box center [462, 260] width 925 height 520
click at [547, 154] on select "Year [DATE] 2024 2023 2022 2021 2020 2019 2018 2017 2016 2015 2014 2013 2012 20…" at bounding box center [524, 149] width 61 height 23
click at [494, 138] on select "Year [DATE] 2024 2023 2022 2021 2020 2019 2018 2017 2016 2015 2014 2013 2012 20…" at bounding box center [524, 149] width 61 height 23
click at [539, 148] on select "Year [DATE] 2024 2023 2022 2021 2020 2019 2018 2017 2016 2015 2014 2013 2012 20…" at bounding box center [524, 149] width 61 height 23
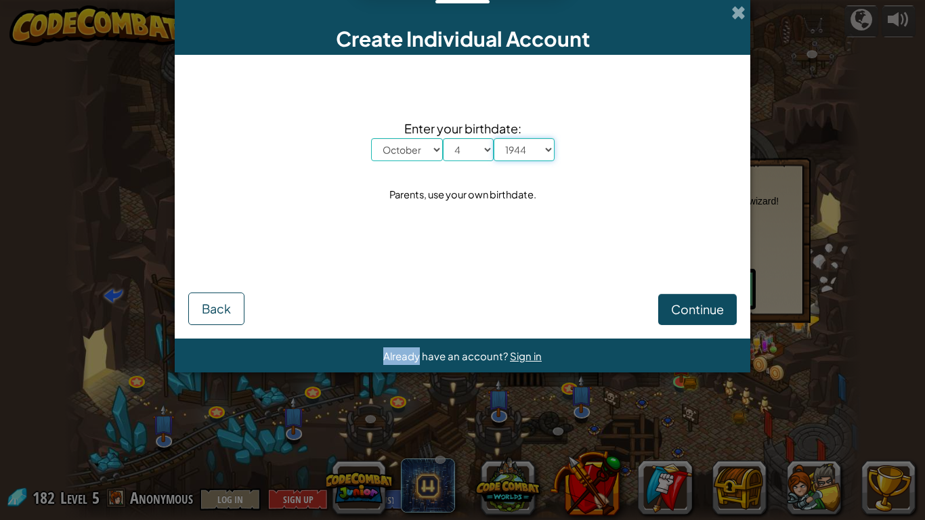
select select "1989"
click at [494, 138] on select "Year [DATE] 2024 2023 2022 2021 2020 2019 2018 2017 2016 2015 2014 2013 2012 20…" at bounding box center [524, 149] width 61 height 23
click at [709, 301] on span "Continue" at bounding box center [697, 309] width 53 height 16
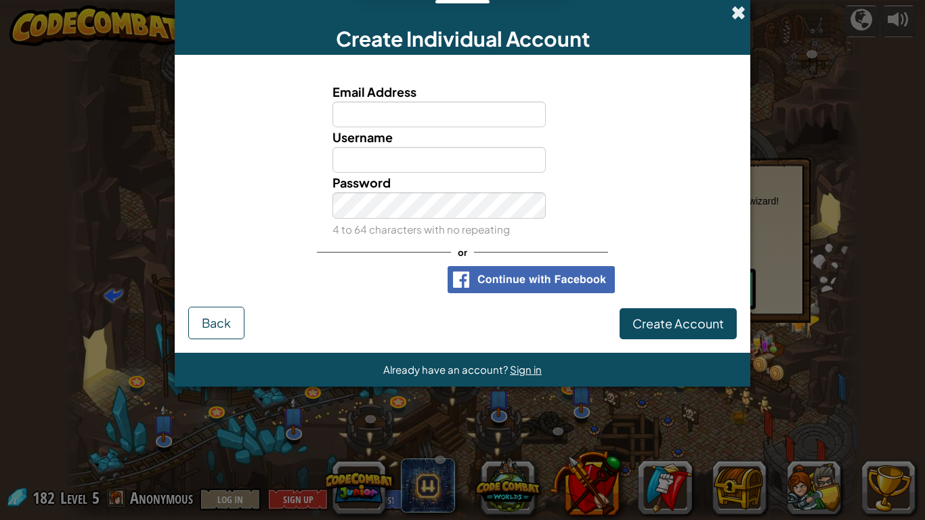
click at [739, 8] on span at bounding box center [739, 12] width 14 height 14
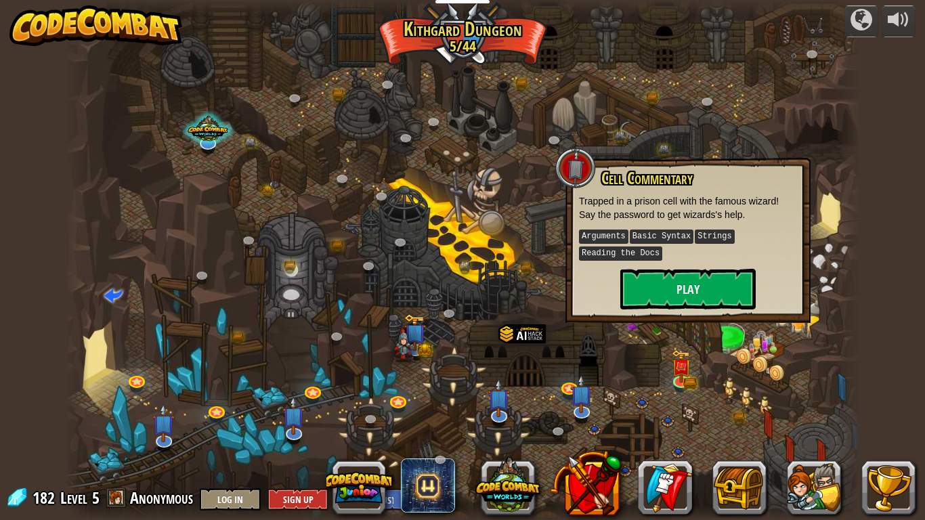
click at [695, 154] on div at bounding box center [463, 260] width 796 height 520
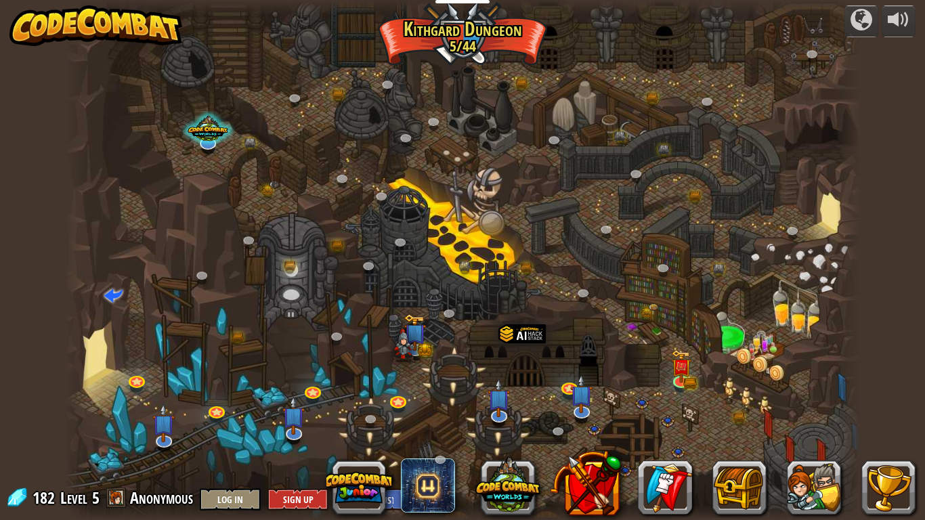
click at [695, 154] on div at bounding box center [463, 260] width 796 height 520
click at [717, 405] on button at bounding box center [740, 488] width 54 height 54
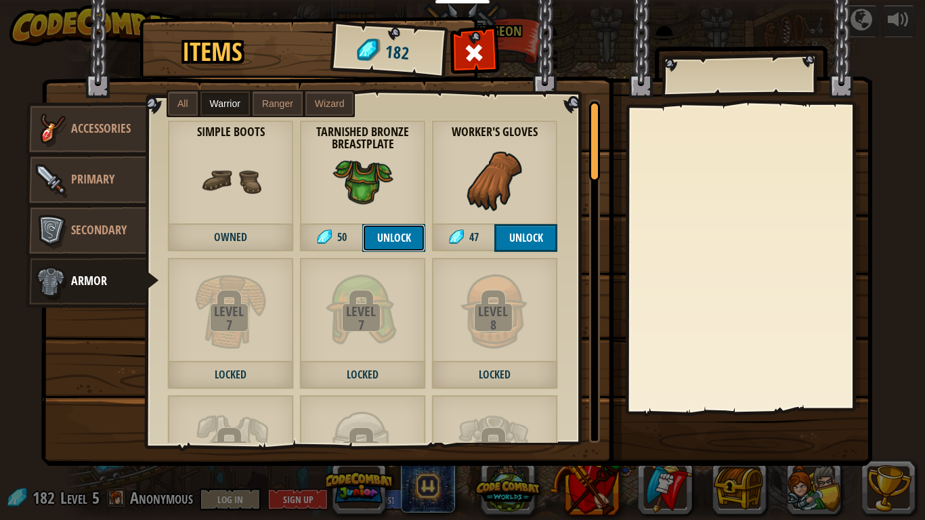
click at [398, 241] on button "Unlock" at bounding box center [393, 238] width 63 height 28
click at [543, 234] on button "Unlock" at bounding box center [526, 238] width 63 height 28
click at [511, 230] on button "Confirm" at bounding box center [526, 238] width 63 height 28
click at [401, 236] on button "Unlock" at bounding box center [393, 238] width 63 height 28
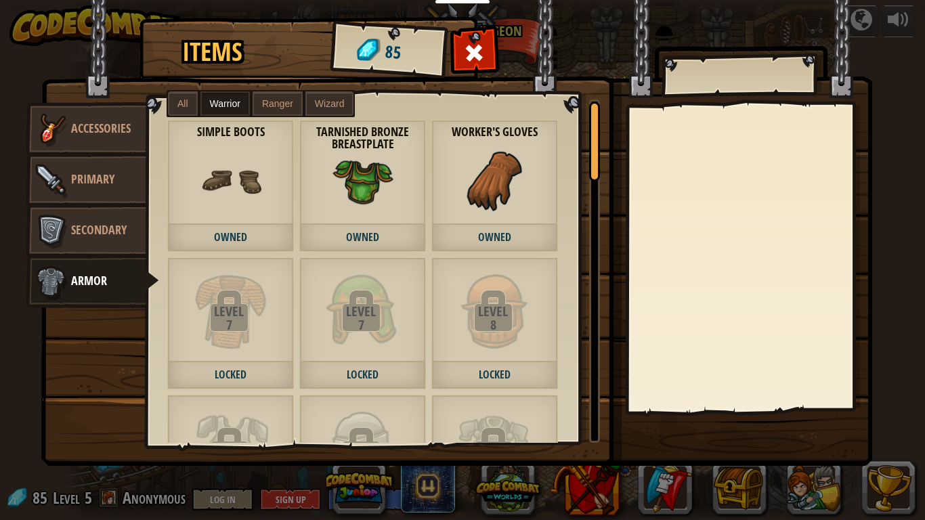
click at [261, 88] on img at bounding box center [456, 220] width 831 height 492
click at [186, 96] on label "All" at bounding box center [183, 103] width 30 height 24
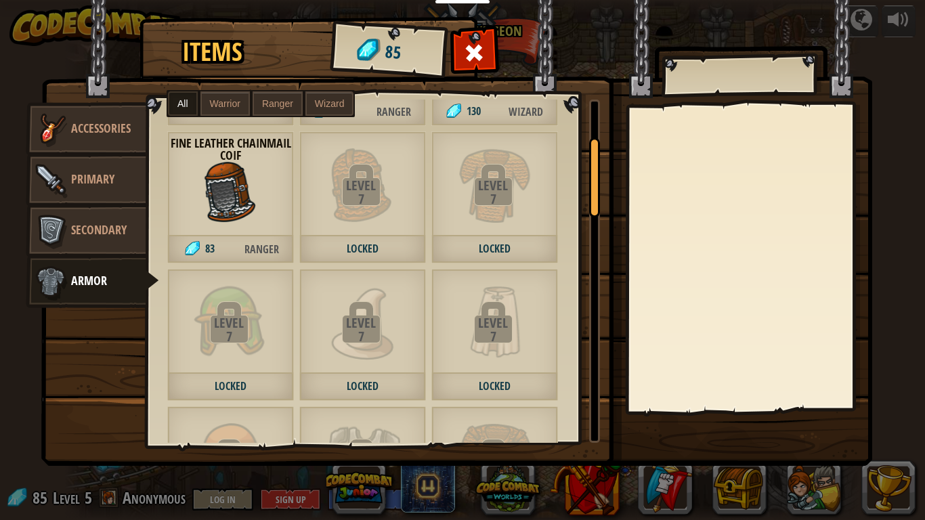
scroll to position [393, 0]
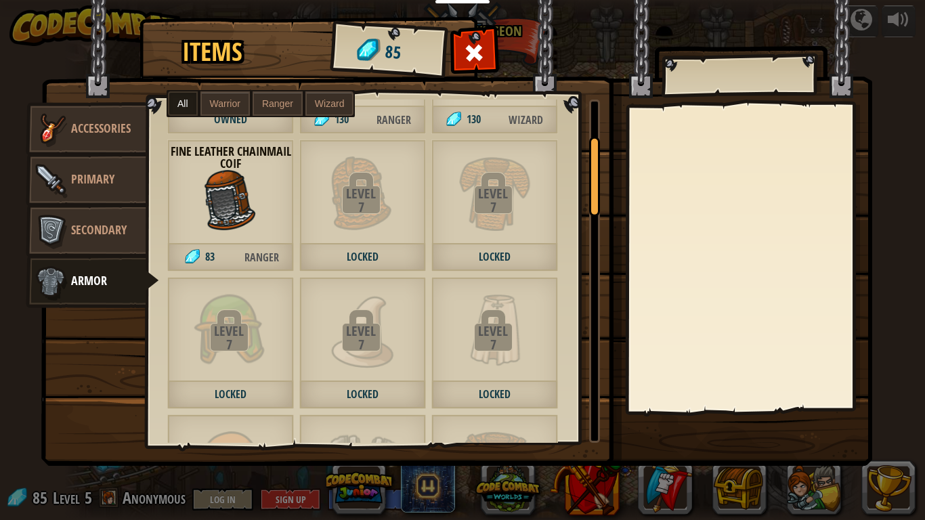
click at [374, 280] on div "Level 7 Locked" at bounding box center [362, 343] width 127 height 132
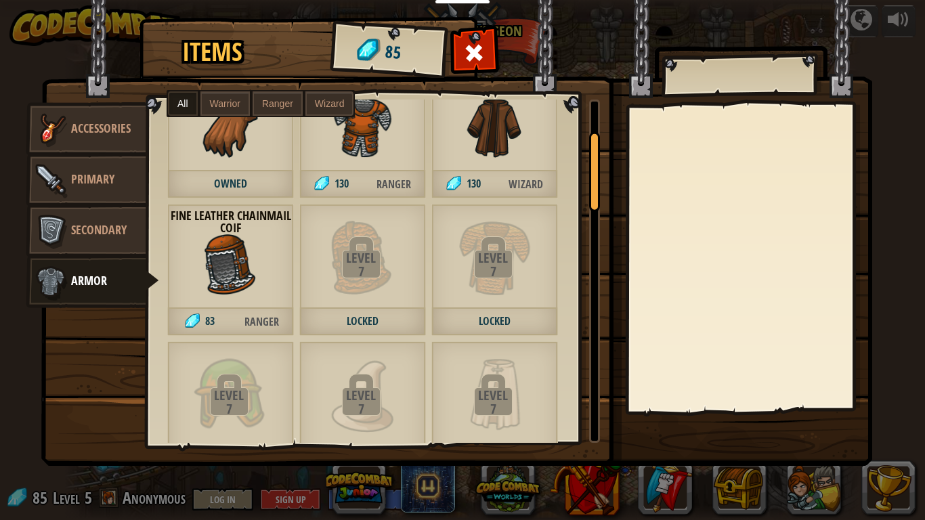
scroll to position [326, 0]
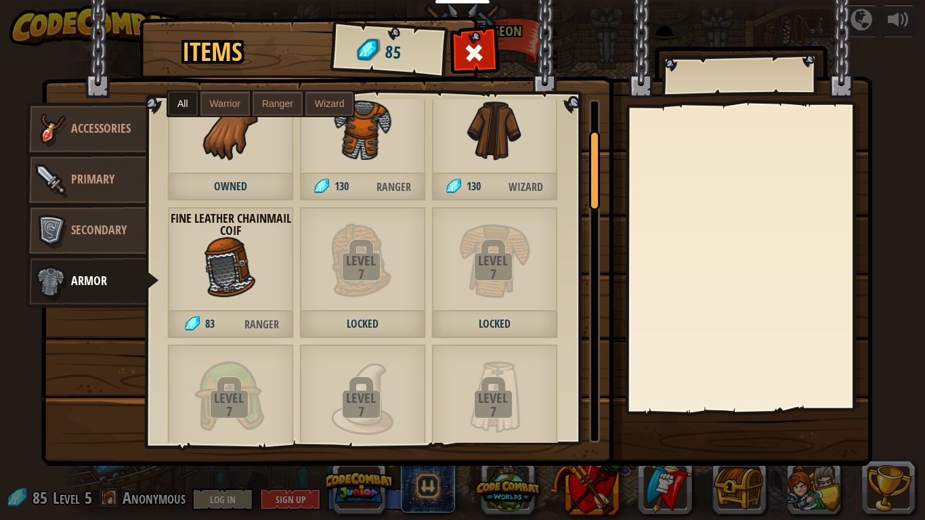
click at [374, 280] on div "7" at bounding box center [360, 275] width 123 height 14
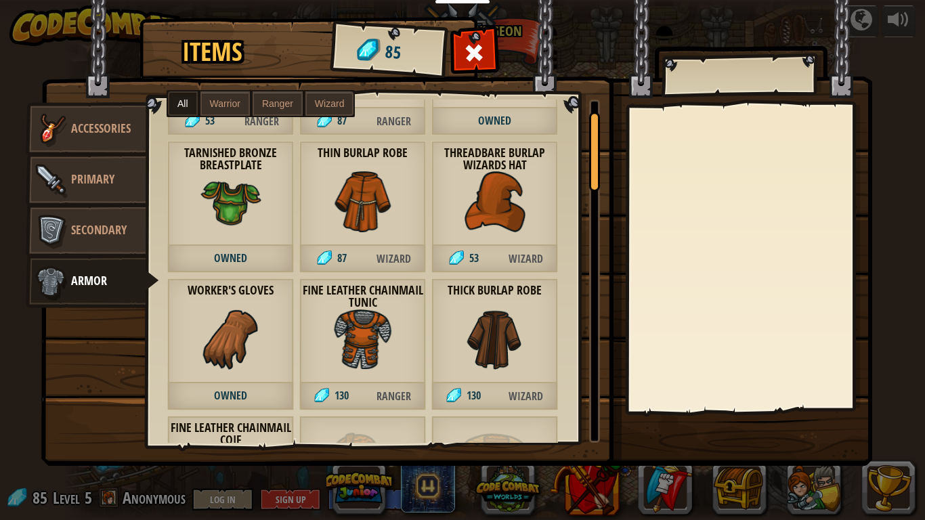
scroll to position [107, 0]
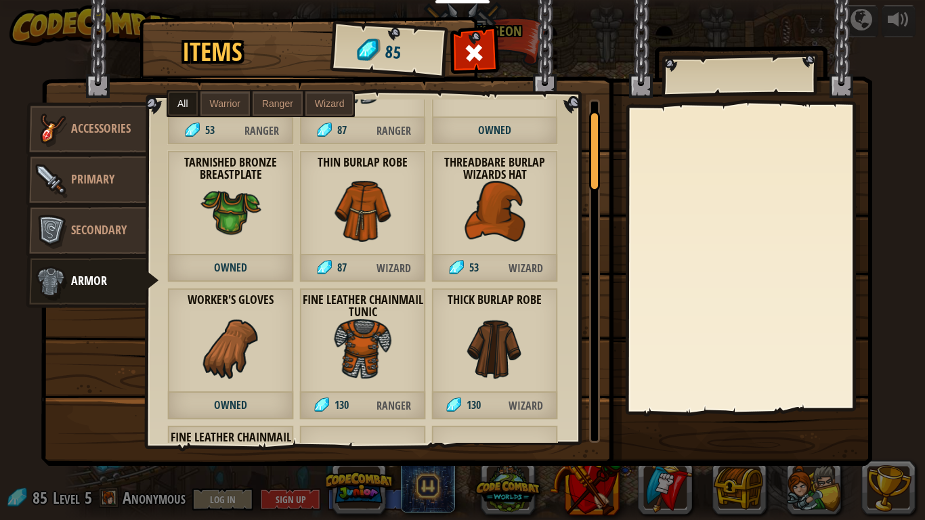
click at [355, 276] on span "87" at bounding box center [331, 269] width 64 height 28
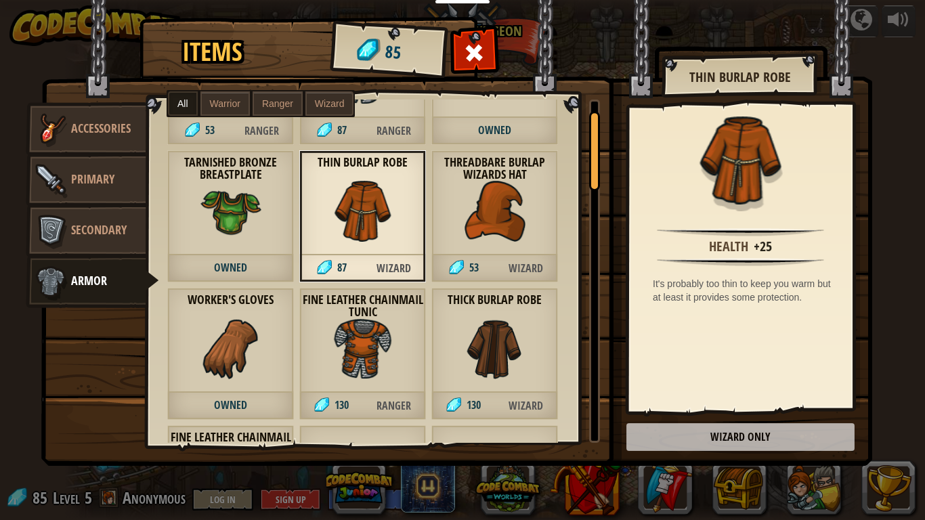
click at [455, 232] on div "Threadbare Burlap Wizards Hat 53 Wizard" at bounding box center [495, 216] width 127 height 132
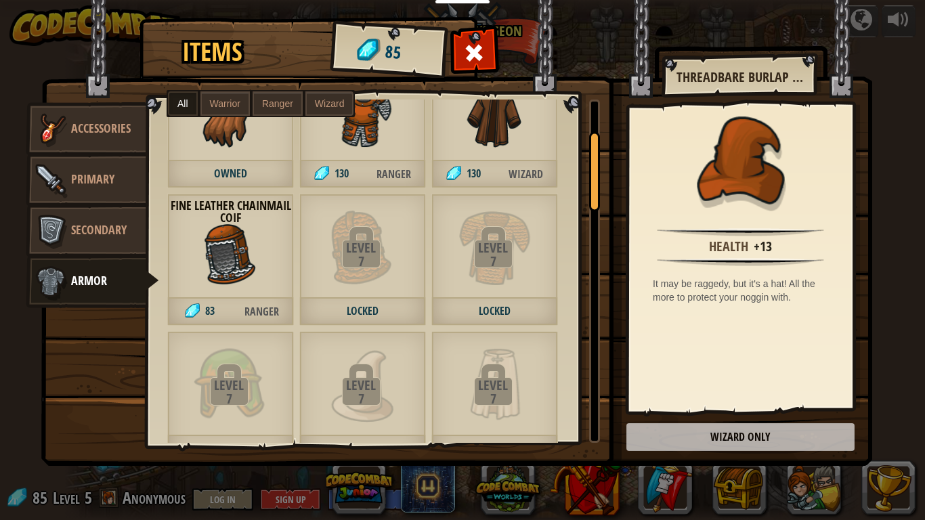
scroll to position [339, 0]
click at [221, 223] on strong "Fine Leather Chainmail Coif" at bounding box center [230, 211] width 127 height 27
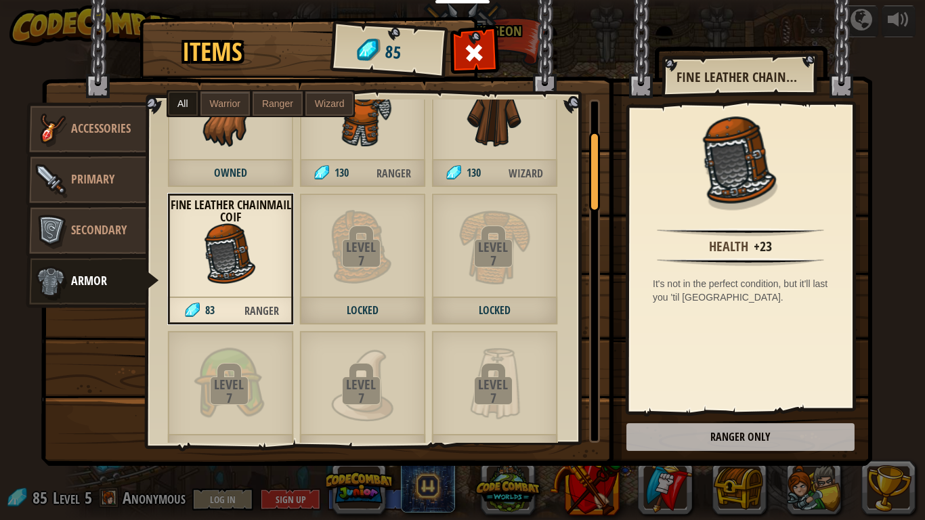
click at [199, 297] on span "83" at bounding box center [199, 311] width 64 height 28
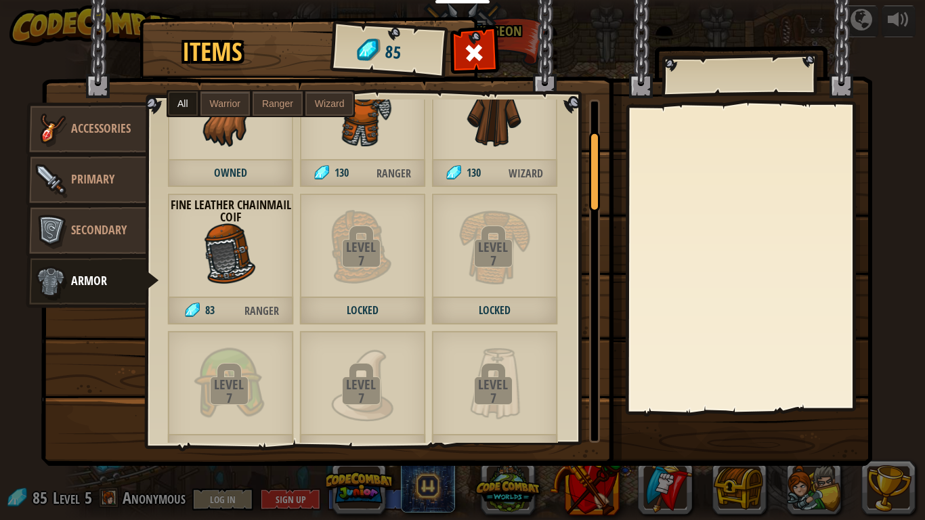
click at [213, 291] on div "Fine Leather Chainmail Coif 83 Ranger" at bounding box center [230, 259] width 127 height 132
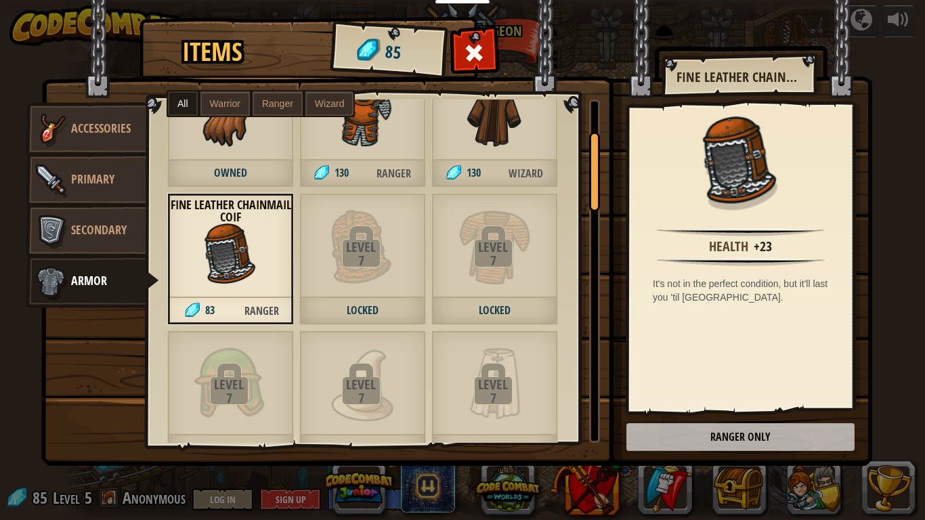
click at [778, 258] on img at bounding box center [740, 262] width 167 height 8
click at [745, 405] on img at bounding box center [456, 220] width 831 height 492
click at [747, 405] on img at bounding box center [456, 220] width 831 height 492
click at [487, 54] on div at bounding box center [474, 56] width 43 height 43
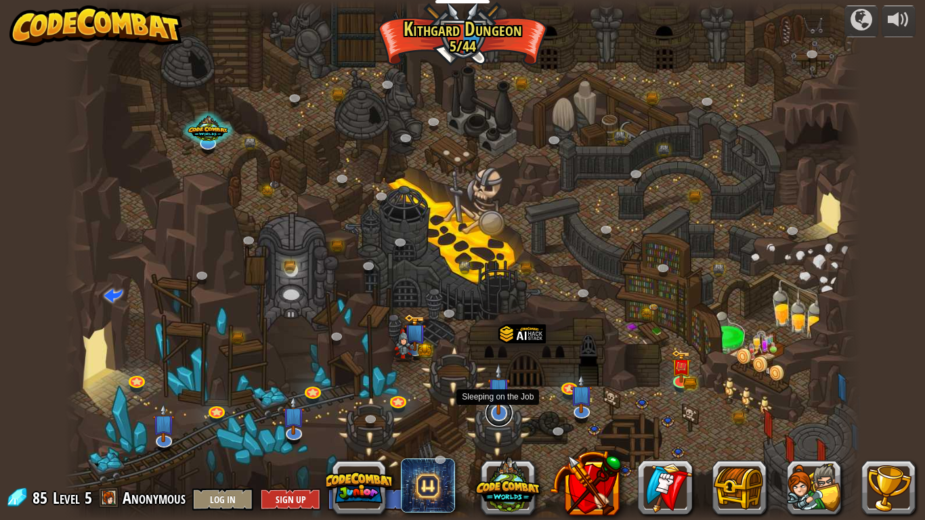
click at [492, 405] on link at bounding box center [499, 413] width 27 height 27
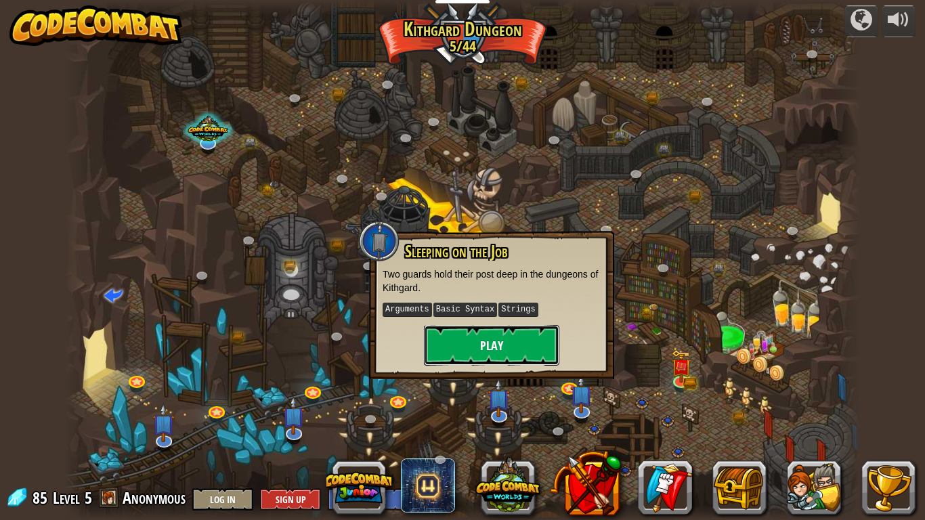
click at [510, 352] on button "Play" at bounding box center [491, 345] width 135 height 41
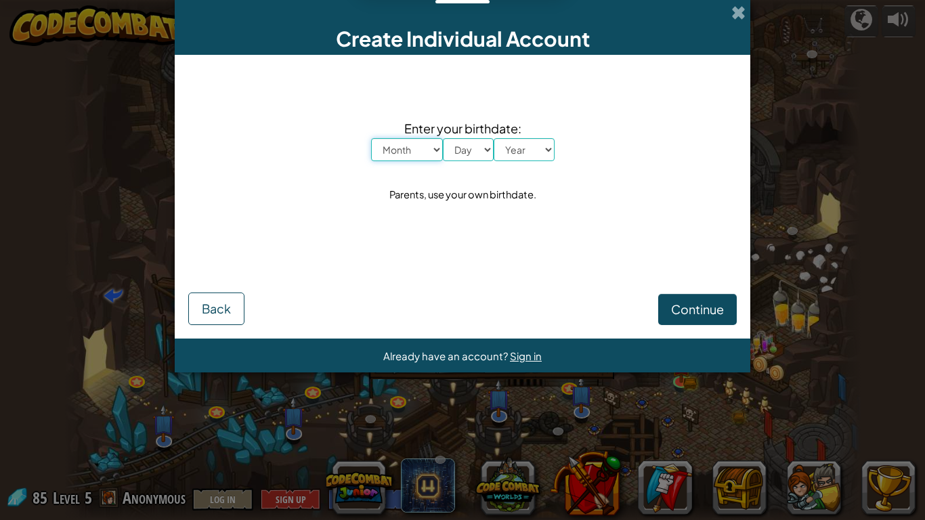
click at [392, 148] on select "Month January February March April May June July August September October Novem…" at bounding box center [407, 149] width 72 height 23
select select "12"
click at [371, 138] on select "Month January February March April May June July August September October Novem…" at bounding box center [407, 149] width 72 height 23
click at [411, 264] on div "Continue Back" at bounding box center [462, 290] width 549 height 70
click at [465, 149] on select "Day 1 2 3 4 5 6 7 8 9 10 11 12 13 14 15 16 17 18 19 20 21 22 23 24 25 26 27 28 …" at bounding box center [468, 149] width 51 height 23
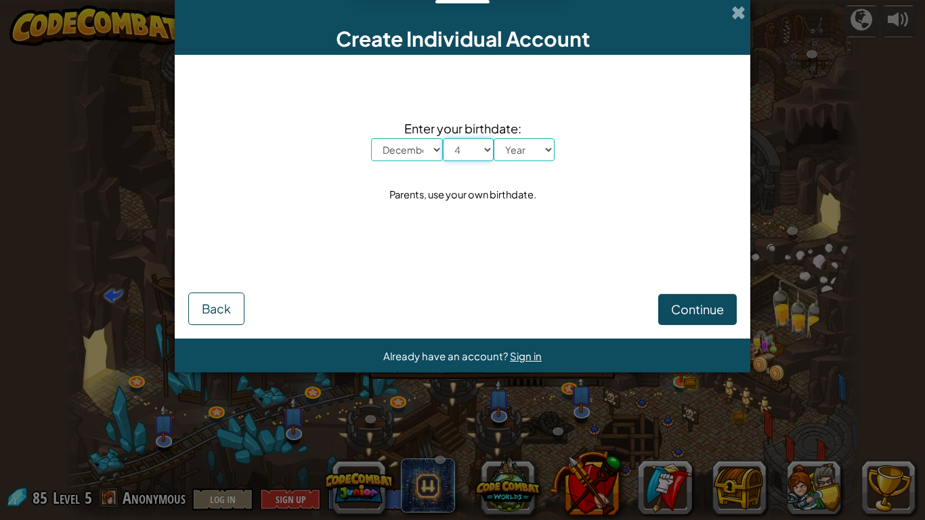
click at [443, 138] on select "Day 1 2 3 4 5 6 7 8 9 10 11 12 13 14 15 16 17 18 19 20 21 22 23 24 25 26 27 28 …" at bounding box center [468, 149] width 51 height 23
click at [473, 153] on select "Day 1 2 3 4 5 6 7 8 9 10 11 12 13 14 15 16 17 18 19 20 21 22 23 24 25 26 27 28 …" at bounding box center [468, 149] width 51 height 23
select select "26"
click at [443, 138] on select "Day 1 2 3 4 5 6 7 8 9 10 11 12 13 14 15 16 17 18 19 20 21 22 23 24 25 26 27 28 …" at bounding box center [468, 149] width 51 height 23
click at [540, 152] on select "Year [DATE] 2024 2023 2022 2021 2020 2019 2018 2017 2016 2015 2014 2013 2012 20…" at bounding box center [524, 149] width 61 height 23
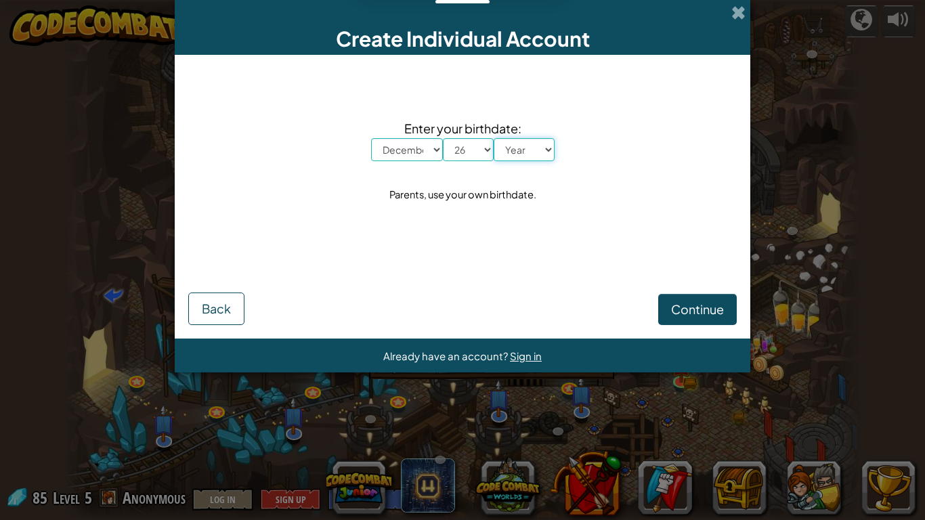
select select "2013"
click at [494, 138] on select "Year [DATE] 2024 2023 2022 2021 2020 2019 2018 2017 2016 2015 2014 2013 2012 20…" at bounding box center [524, 149] width 61 height 23
click at [722, 305] on span "Continue" at bounding box center [697, 309] width 53 height 16
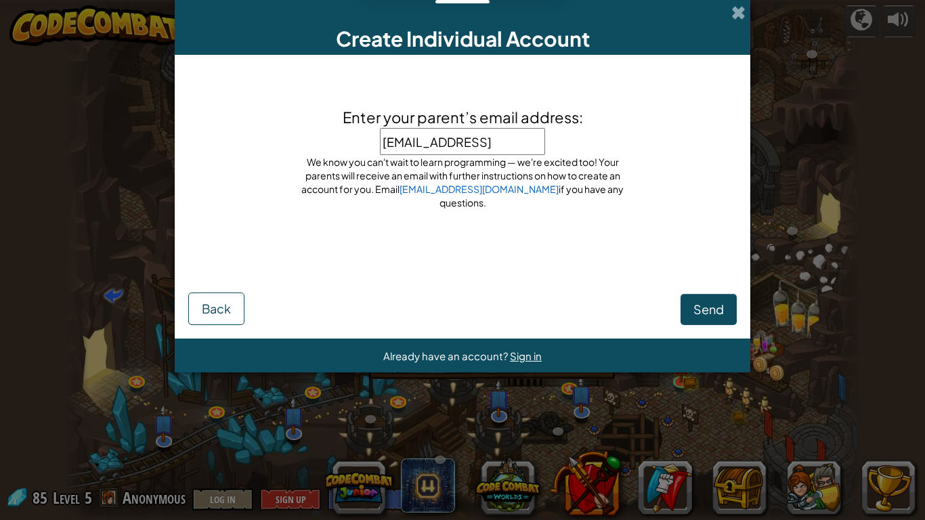
type input "[EMAIL_ADDRESS][DOMAIN_NAME]"
click button "Send" at bounding box center [709, 309] width 56 height 31
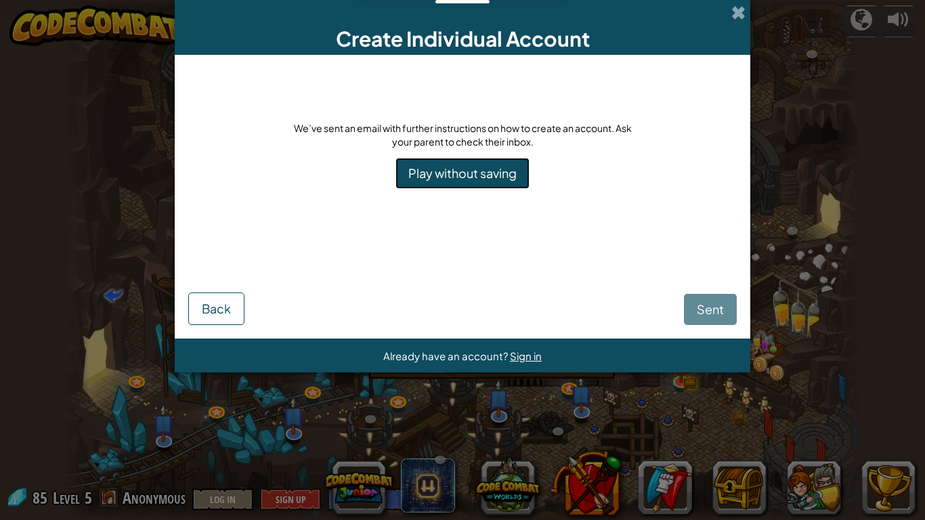
click at [461, 171] on link "Play without saving" at bounding box center [463, 173] width 134 height 31
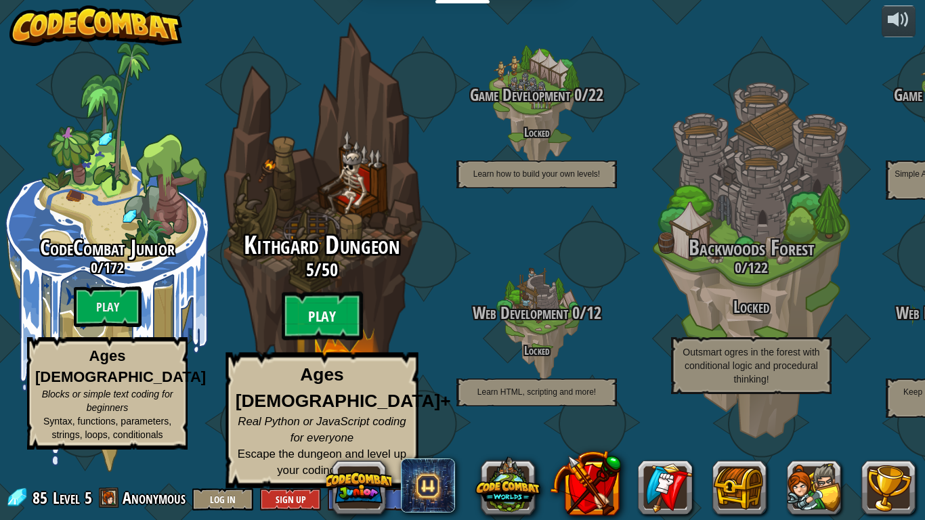
click at [321, 341] on btn "Play" at bounding box center [322, 316] width 81 height 49
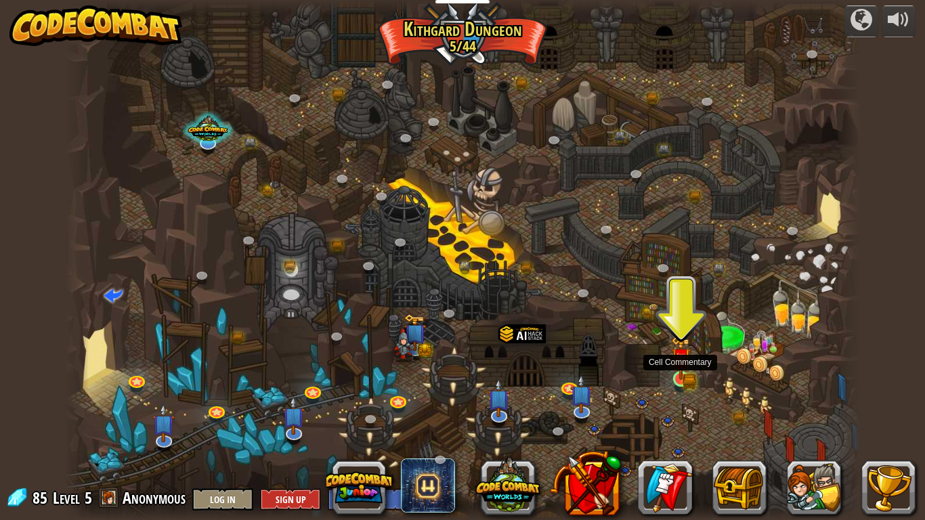
click at [684, 378] on img at bounding box center [681, 358] width 20 height 44
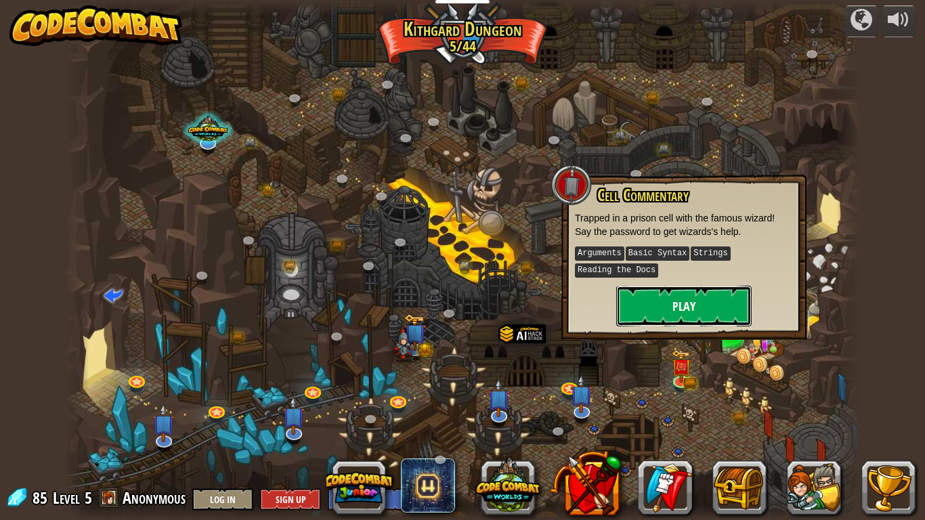
click at [664, 311] on button "Play" at bounding box center [683, 306] width 135 height 41
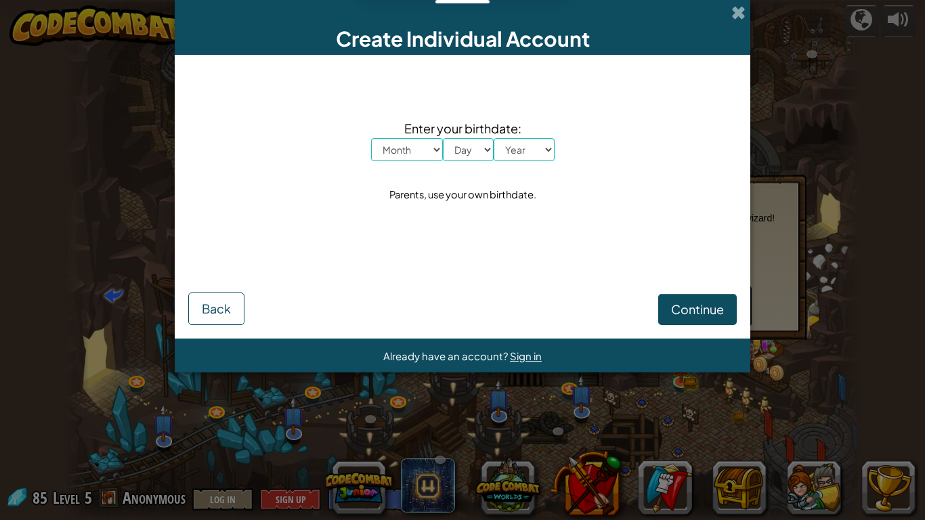
click at [417, 278] on div "Continue Back" at bounding box center [462, 290] width 549 height 70
click at [429, 280] on div "Continue Back" at bounding box center [462, 290] width 549 height 70
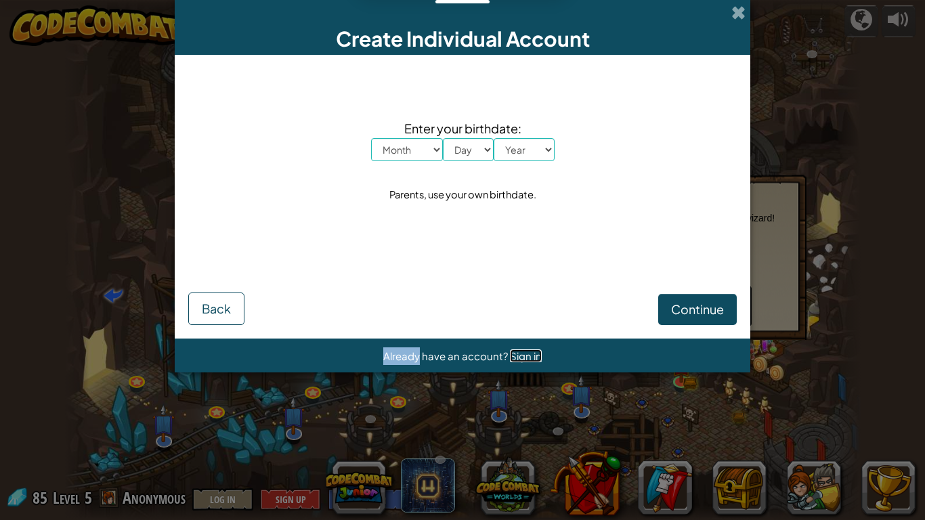
click at [520, 359] on span "Sign in" at bounding box center [526, 356] width 32 height 13
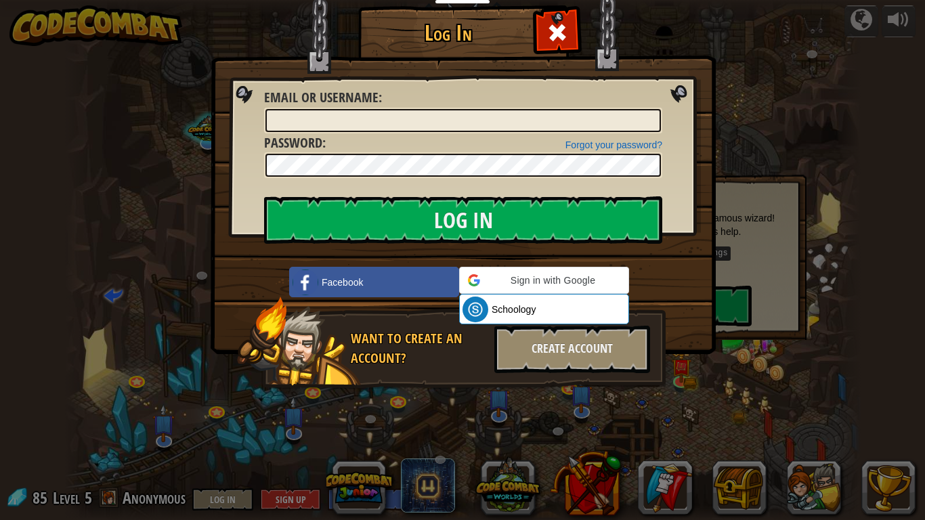
click at [520, 359] on div "Create Account" at bounding box center [573, 349] width 156 height 47
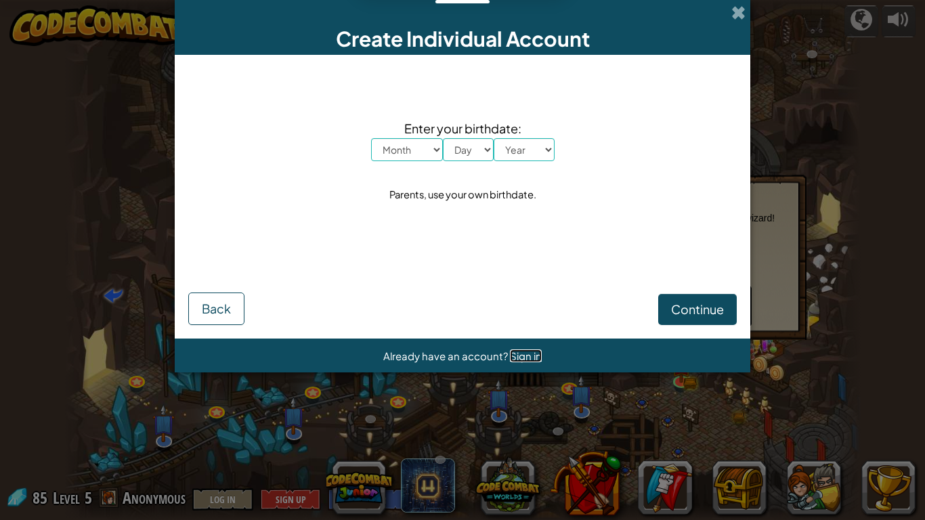
click at [520, 359] on span "Sign in" at bounding box center [526, 356] width 32 height 13
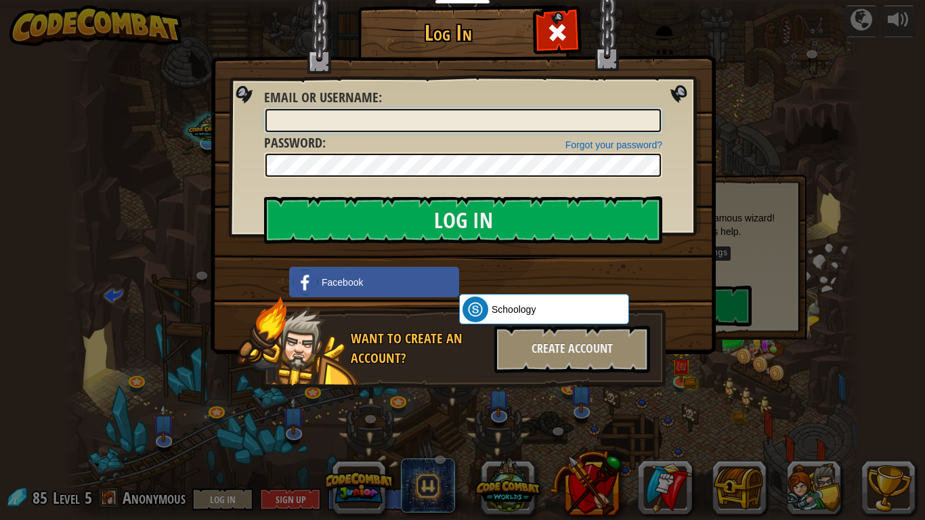
click at [463, 127] on input "Email or Username :" at bounding box center [464, 120] width 396 height 23
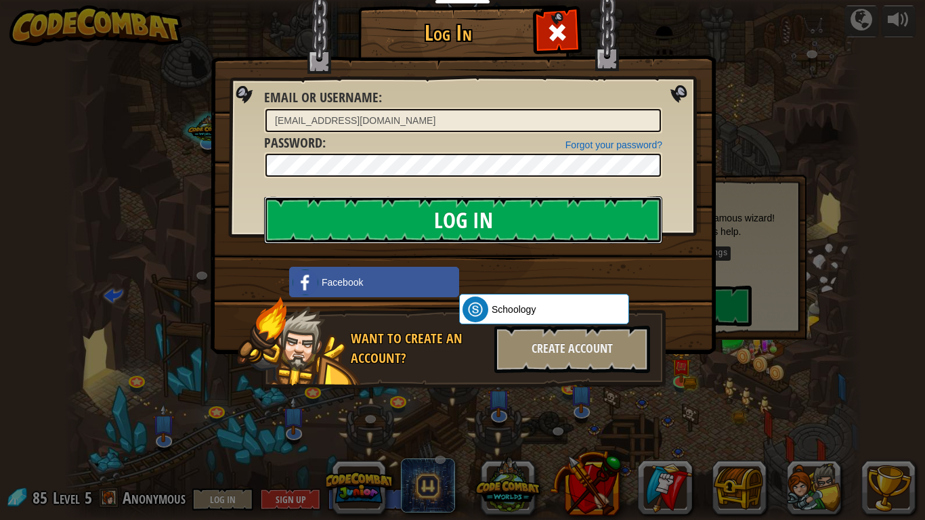
click at [388, 227] on input "Log In" at bounding box center [463, 219] width 398 height 47
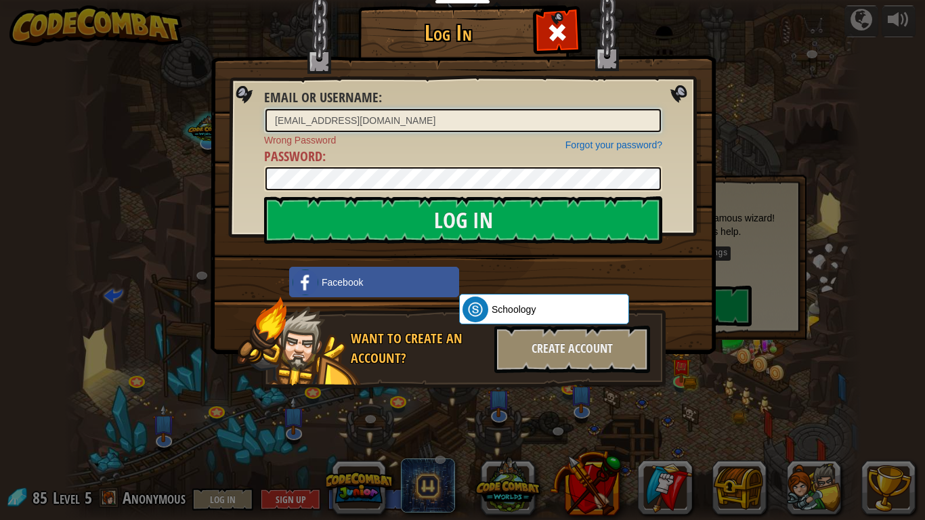
drag, startPoint x: 452, startPoint y: 114, endPoint x: 186, endPoint y: 74, distance: 268.7
click at [186, 74] on div "Log In Email or Username : [EMAIL_ADDRESS][DOMAIN_NAME] Forgot your password? W…" at bounding box center [462, 260] width 925 height 520
type input "RemiSA24"
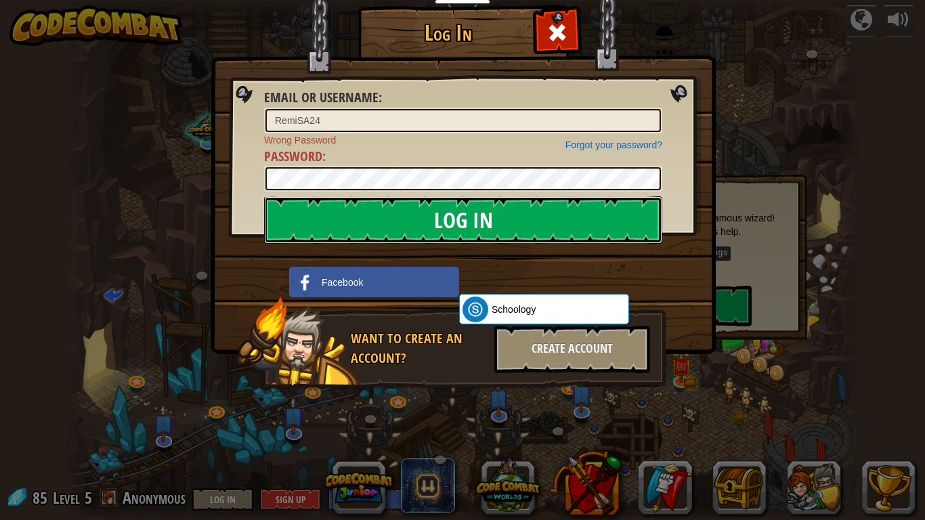
click at [462, 215] on input "Log In" at bounding box center [463, 219] width 398 height 47
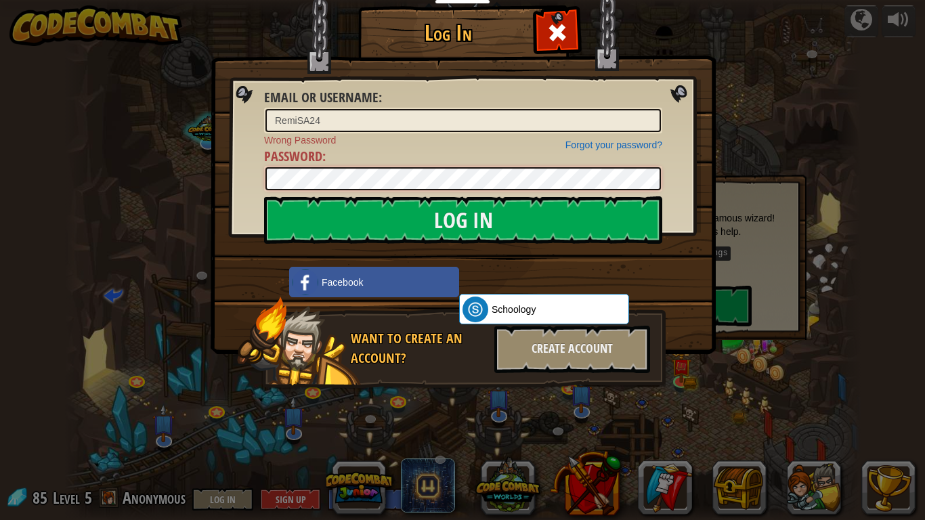
click at [131, 162] on div "Log In Email or Username : RemiSA24 Forgot your password? Wrong Password Passwo…" at bounding box center [462, 260] width 925 height 520
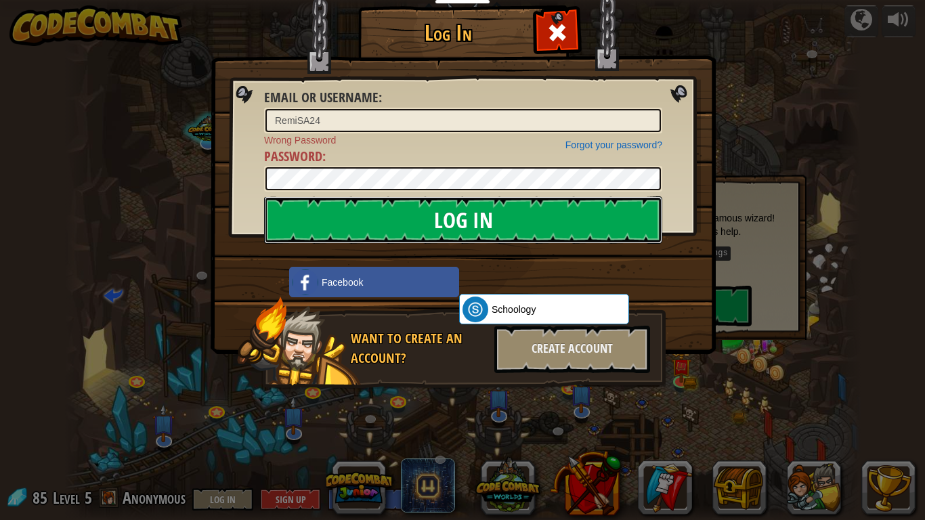
click at [587, 207] on input "Log In" at bounding box center [463, 219] width 398 height 47
